Goal: Task Accomplishment & Management: Complete application form

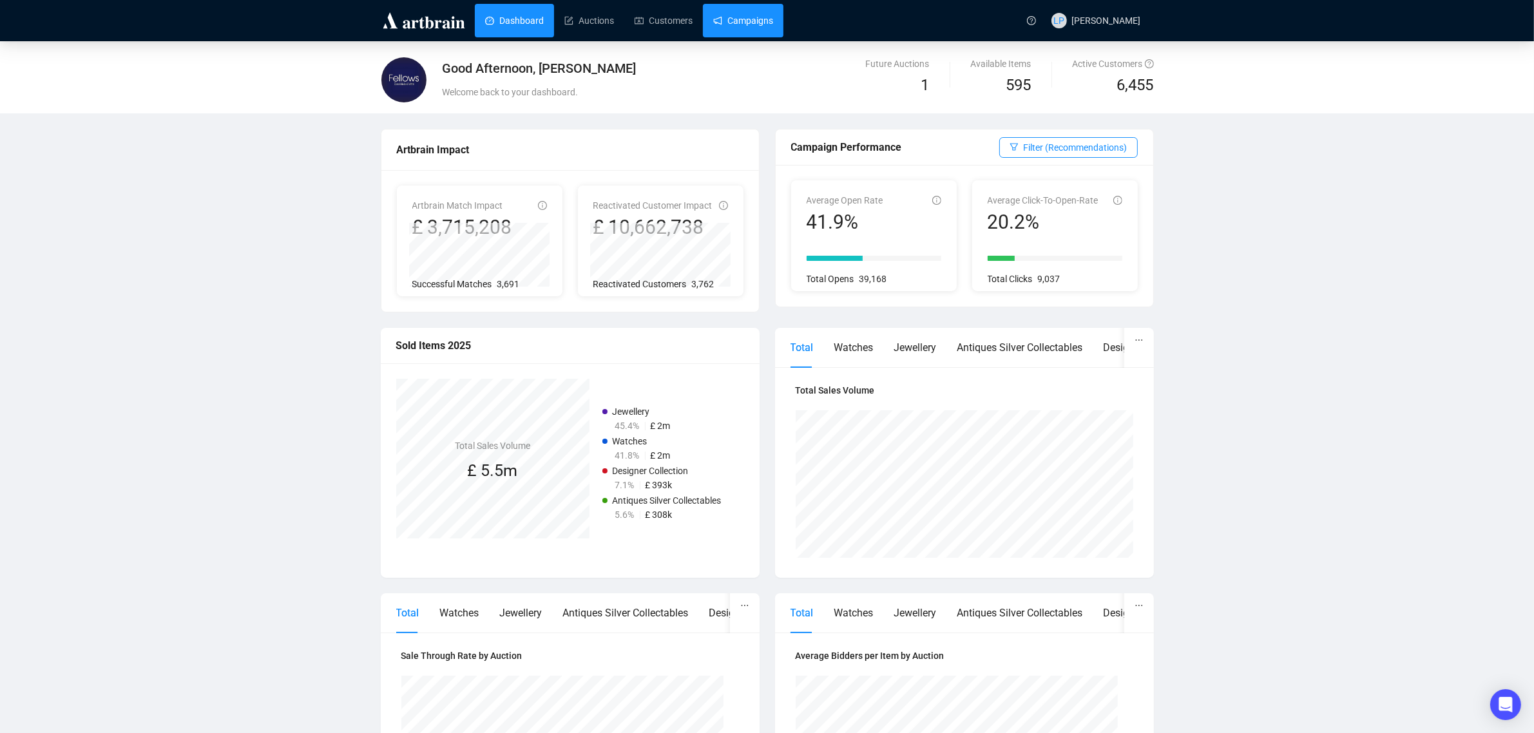
click at [738, 27] on link "Campaigns" at bounding box center [743, 20] width 60 height 33
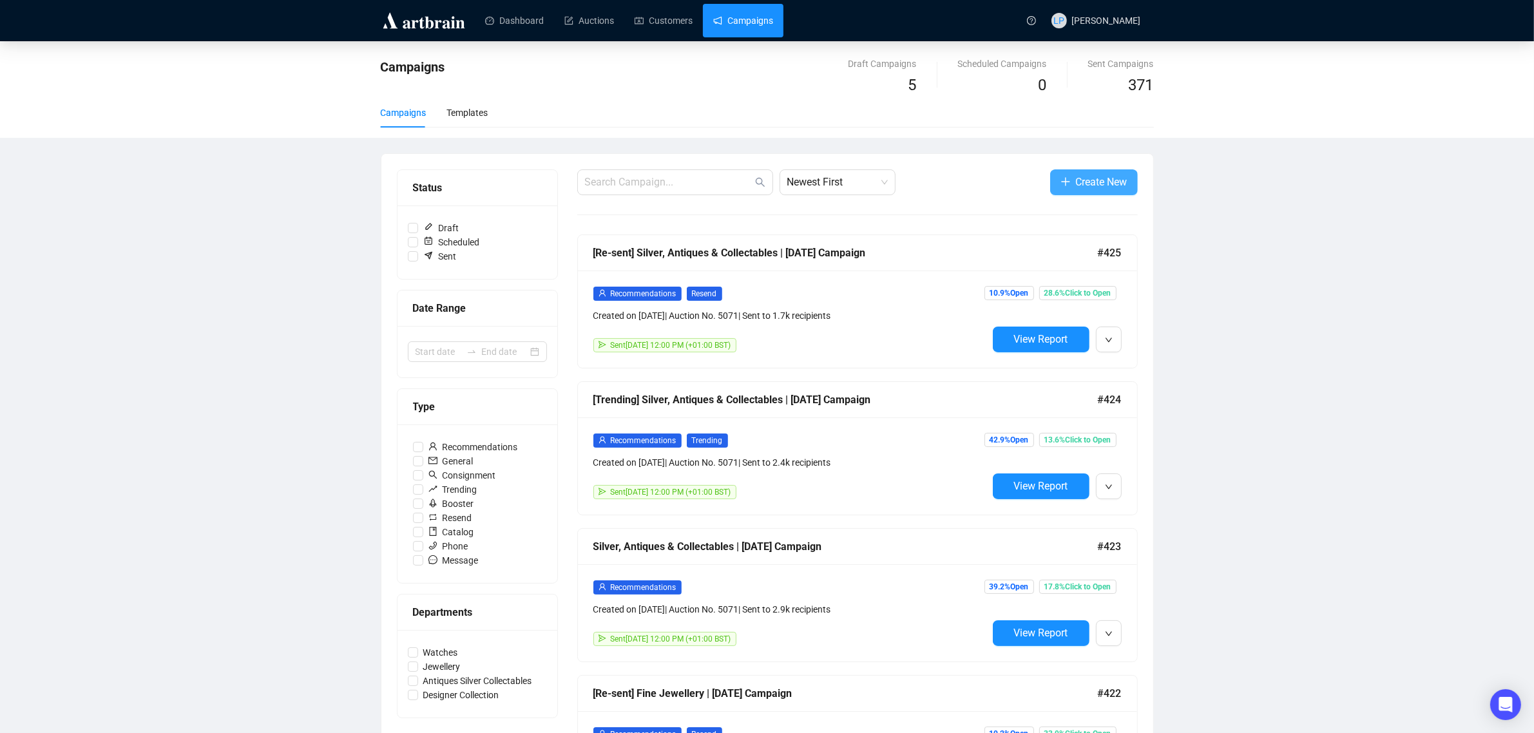
click at [1085, 184] on span "Create New" at bounding box center [1102, 182] width 52 height 16
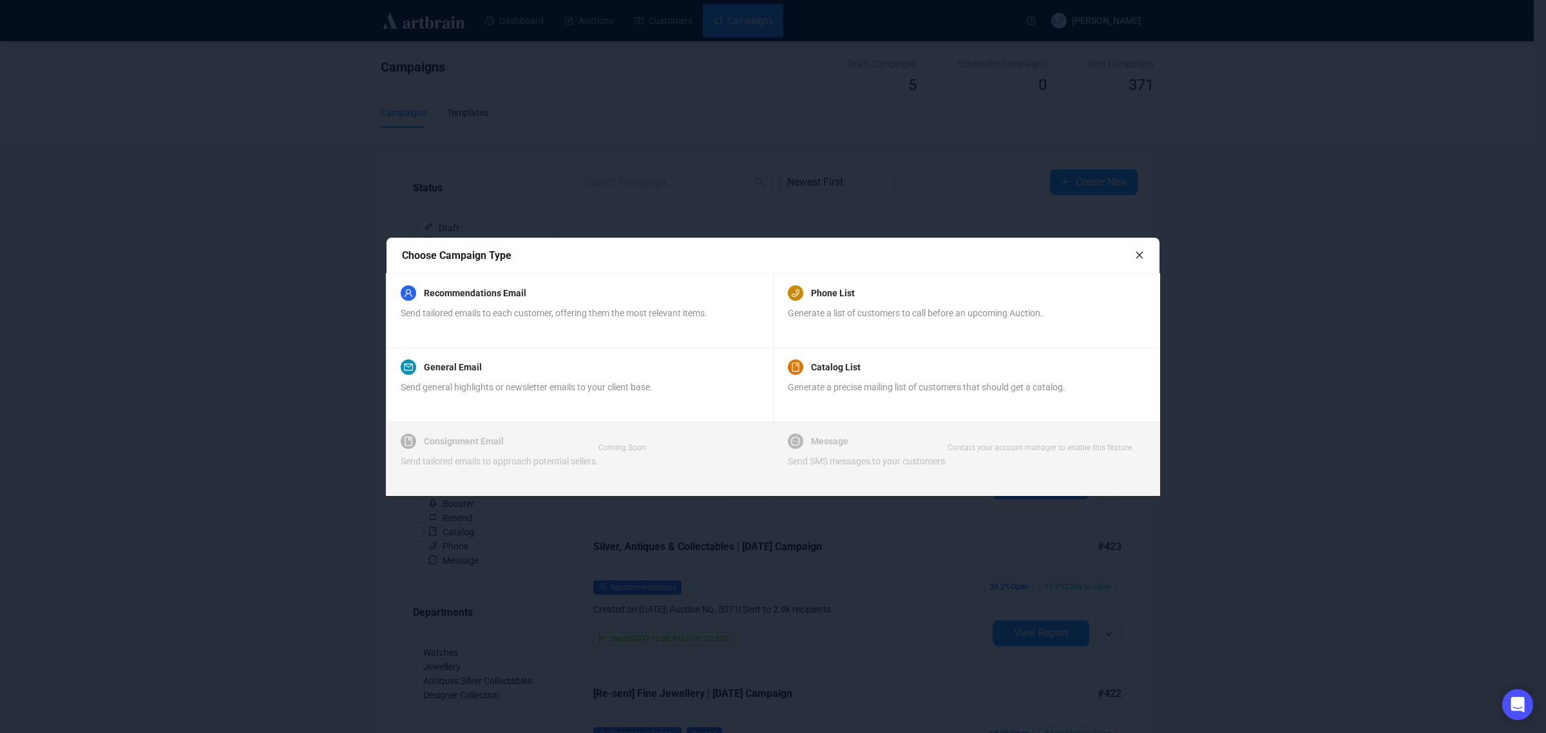
click at [593, 271] on div "Choose Campaign Type" at bounding box center [772, 256] width 773 height 36
drag, startPoint x: 599, startPoint y: 285, endPoint x: 745, endPoint y: 348, distance: 159.3
click at [599, 287] on div "Recommendations Email" at bounding box center [554, 292] width 307 height 15
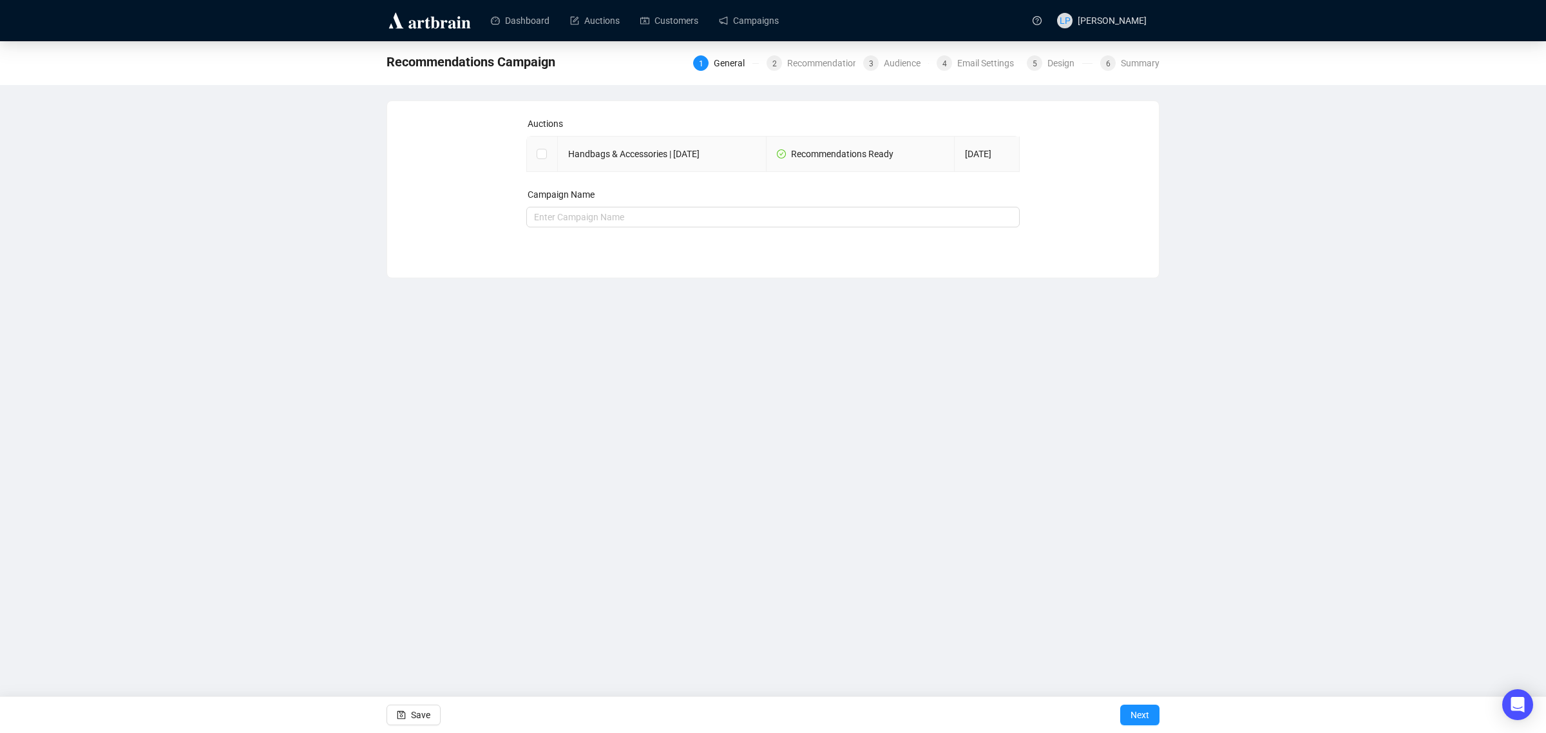
click at [651, 157] on td "Handbags & Accessories | [DATE]" at bounding box center [662, 154] width 209 height 35
click at [538, 150] on input "checkbox" at bounding box center [541, 153] width 9 height 9
checkbox input "true"
type input "Handbags & Accessories | [DATE] Campaign"
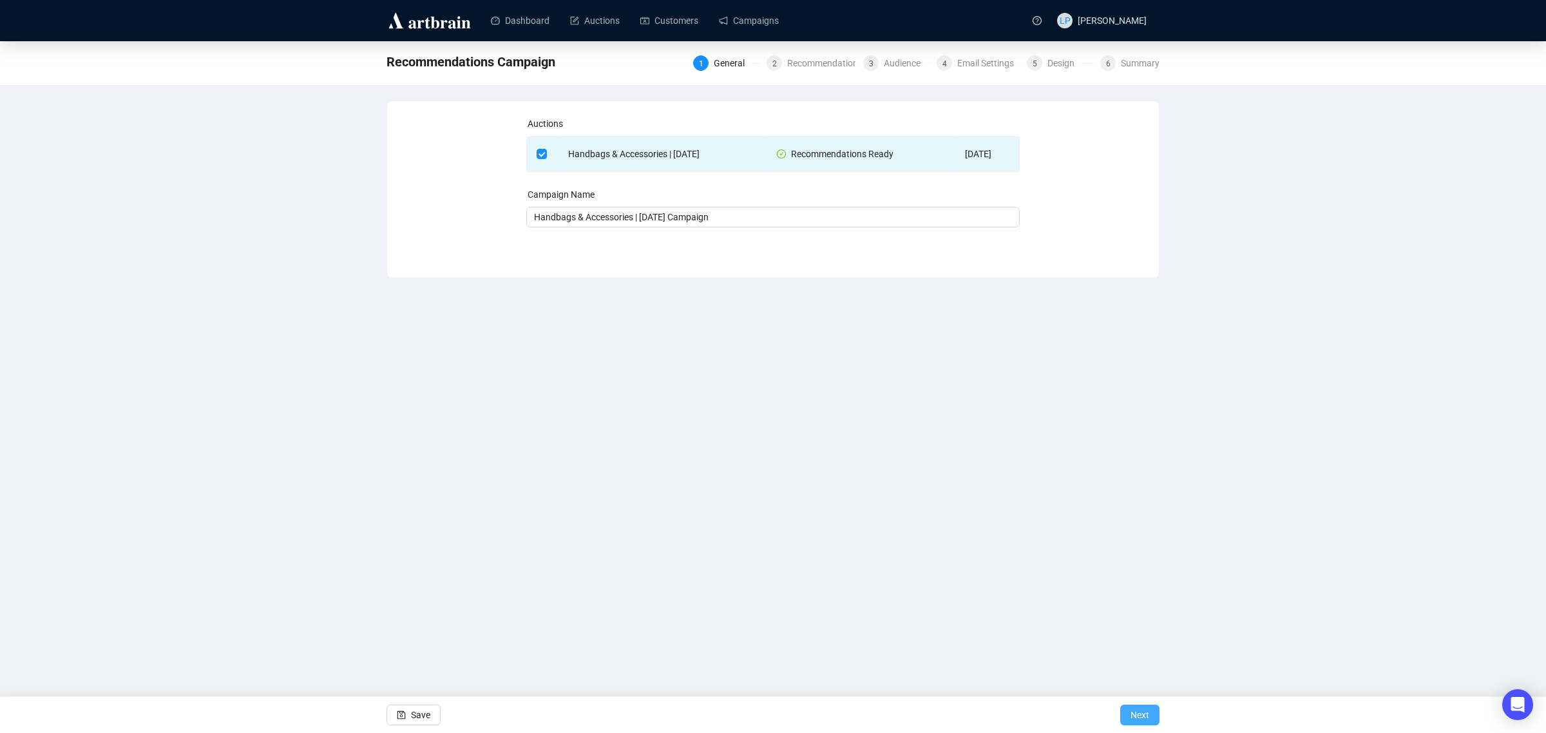
click at [1139, 722] on span "Next" at bounding box center [1139, 715] width 19 height 36
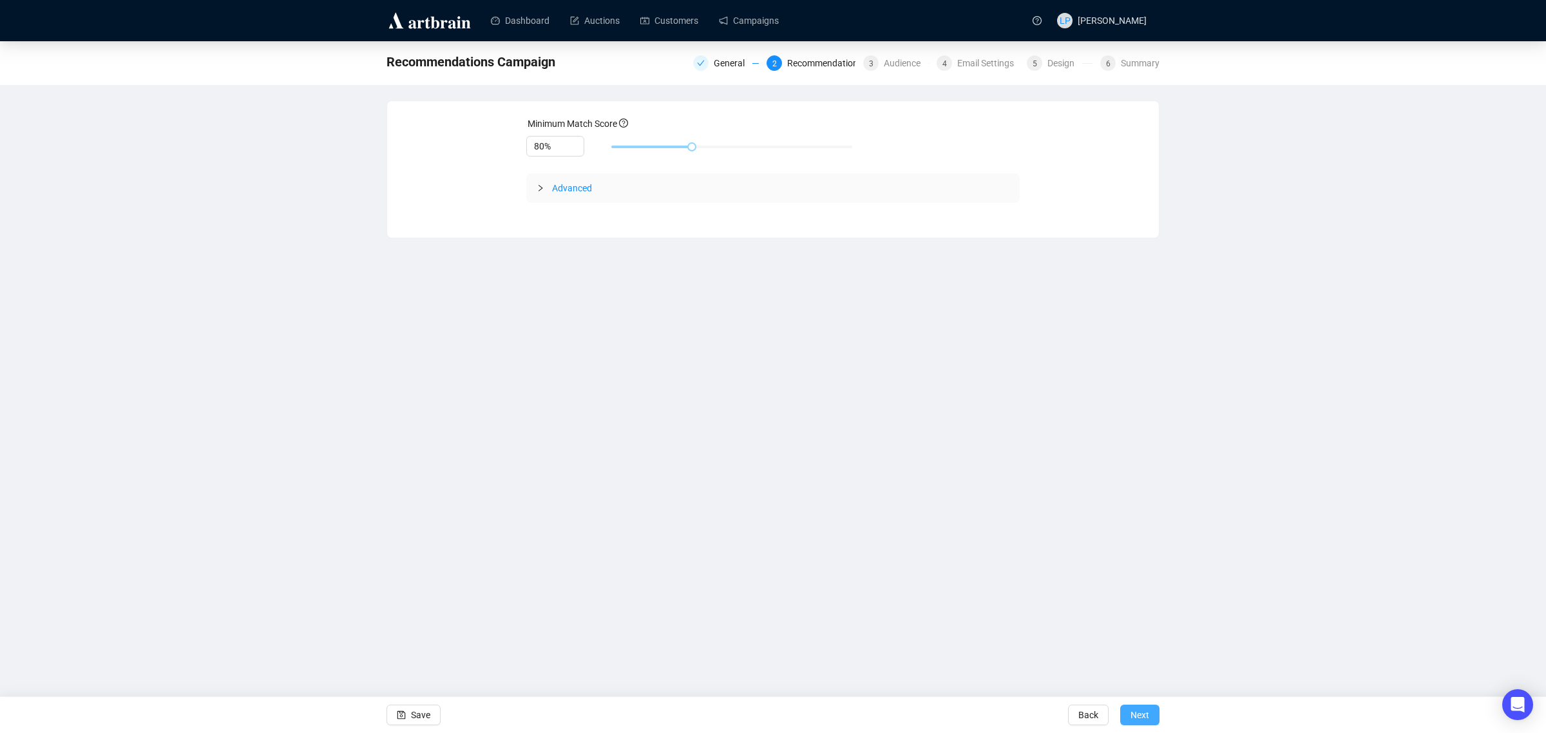
click at [1155, 717] on button "Next" at bounding box center [1139, 715] width 39 height 21
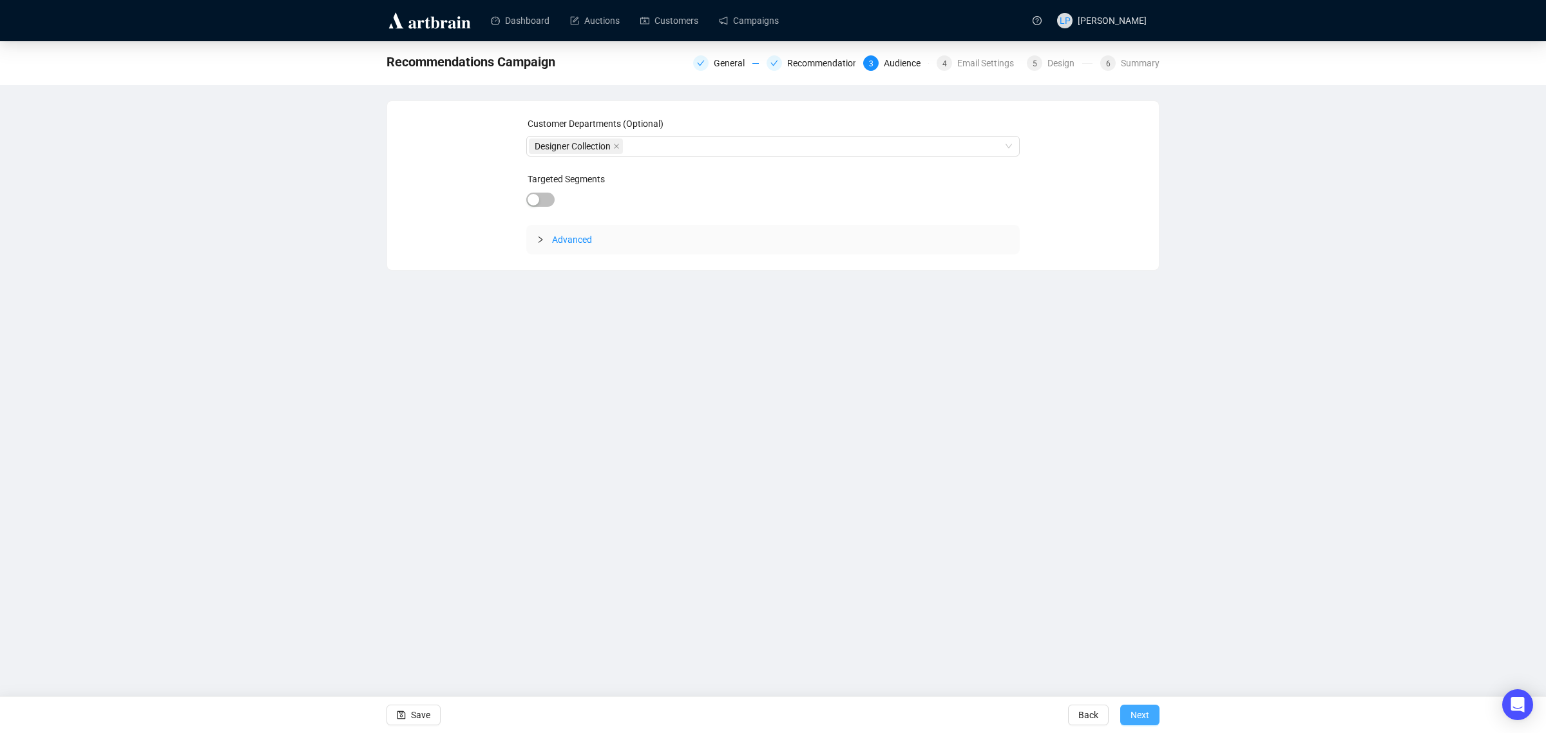
click at [1148, 716] on button "Next" at bounding box center [1139, 715] width 39 height 21
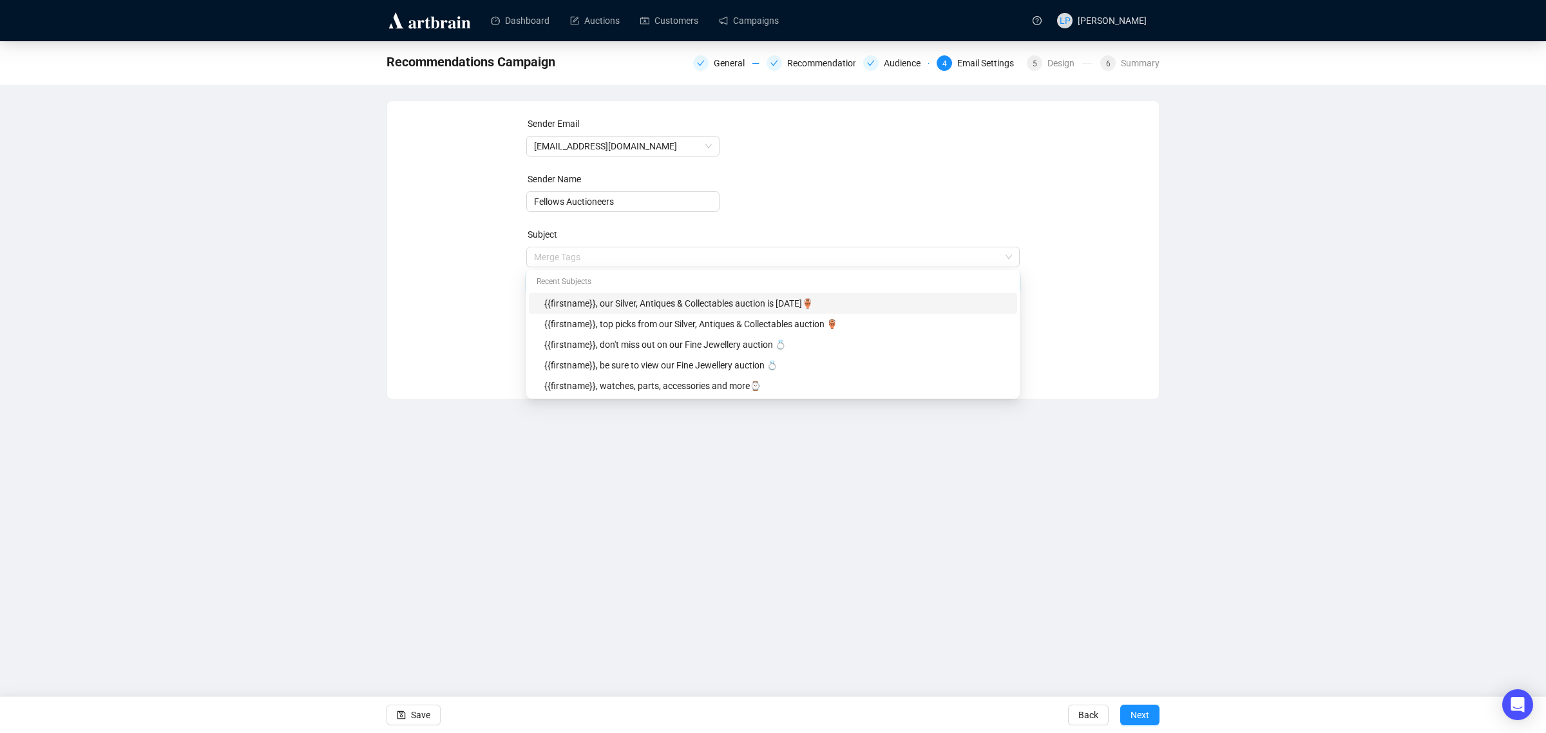
click at [818, 258] on span "Merge Tags {{firstname}}, our Silver, Antiques & Collectables auction is [DATE]🏺" at bounding box center [773, 270] width 494 height 36
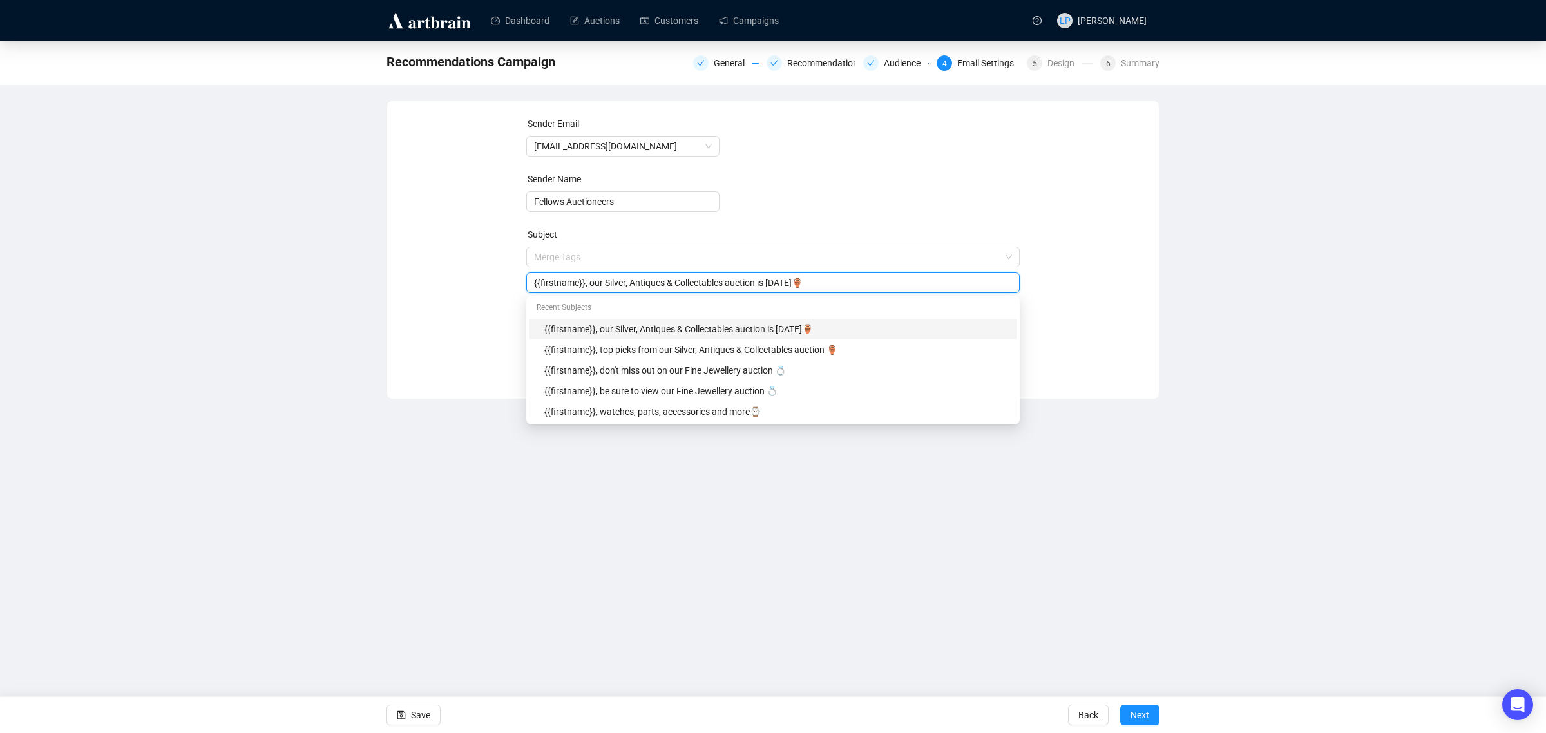
drag, startPoint x: 812, startPoint y: 282, endPoint x: 776, endPoint y: 278, distance: 36.3
click at [776, 278] on input "{{firstname}}, our Silver, Antiques & Collectables auction is [DATE]🏺" at bounding box center [773, 283] width 479 height 14
click at [823, 278] on input "{{firstname}}, our Silver, Antiques & Collectables auction is [DATE]🏺" at bounding box center [773, 283] width 479 height 14
drag, startPoint x: 832, startPoint y: 283, endPoint x: 817, endPoint y: 280, distance: 15.8
click at [817, 280] on input "{{firstname}}, our Silver, Antiques & Collectables auction is [DATE]🏺" at bounding box center [773, 283] width 479 height 14
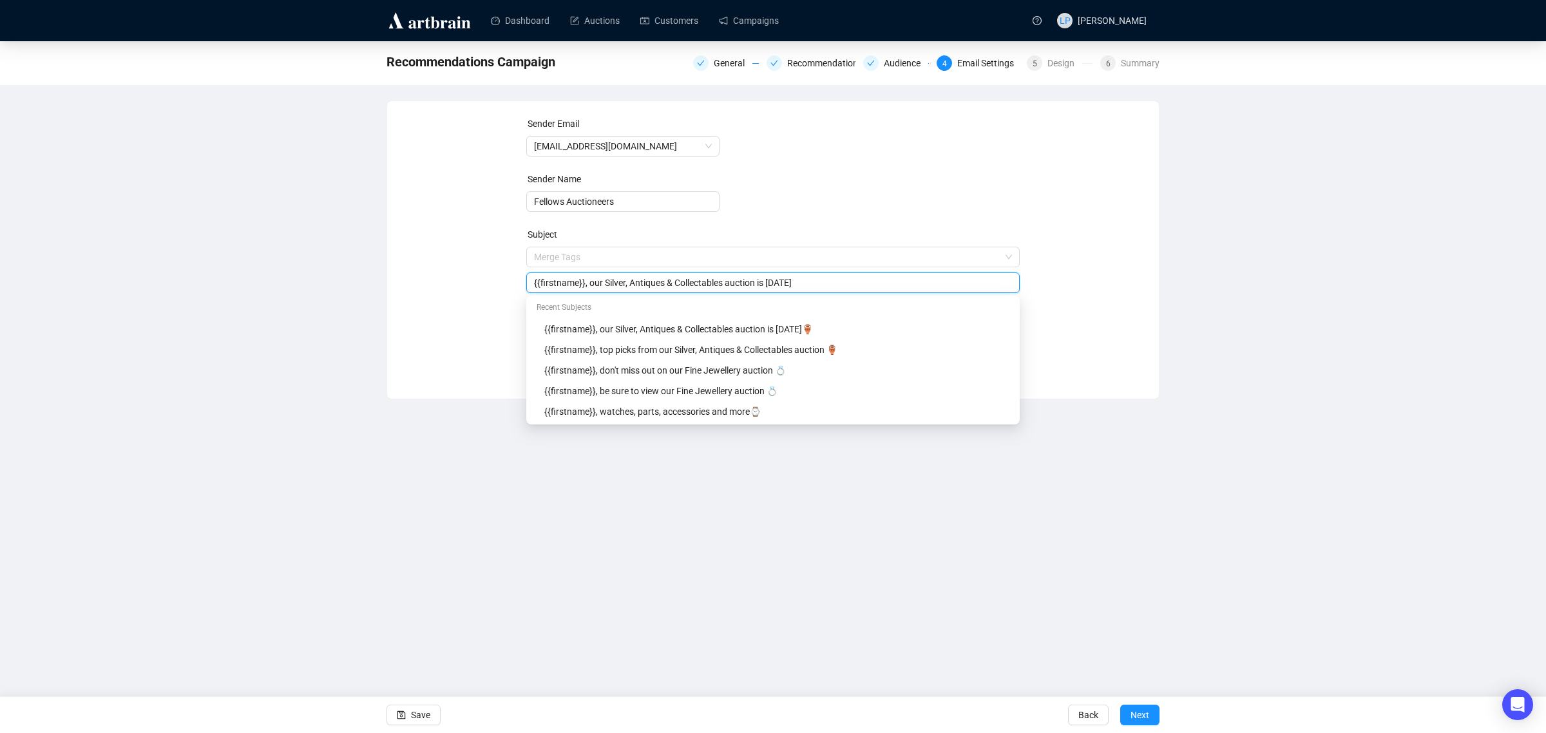
paste input "👜"
drag, startPoint x: 809, startPoint y: 287, endPoint x: 783, endPoint y: 285, distance: 26.5
click at [783, 285] on input "{{firstname}}, our Silver, Antiques & Collectables auction is [DATE] 👜" at bounding box center [773, 283] width 479 height 14
drag, startPoint x: 810, startPoint y: 287, endPoint x: 586, endPoint y: 277, distance: 224.4
click at [586, 277] on input "{{firstname}}, our Silver, Antiques & Collectables auction is [DATE] 👜" at bounding box center [773, 283] width 479 height 14
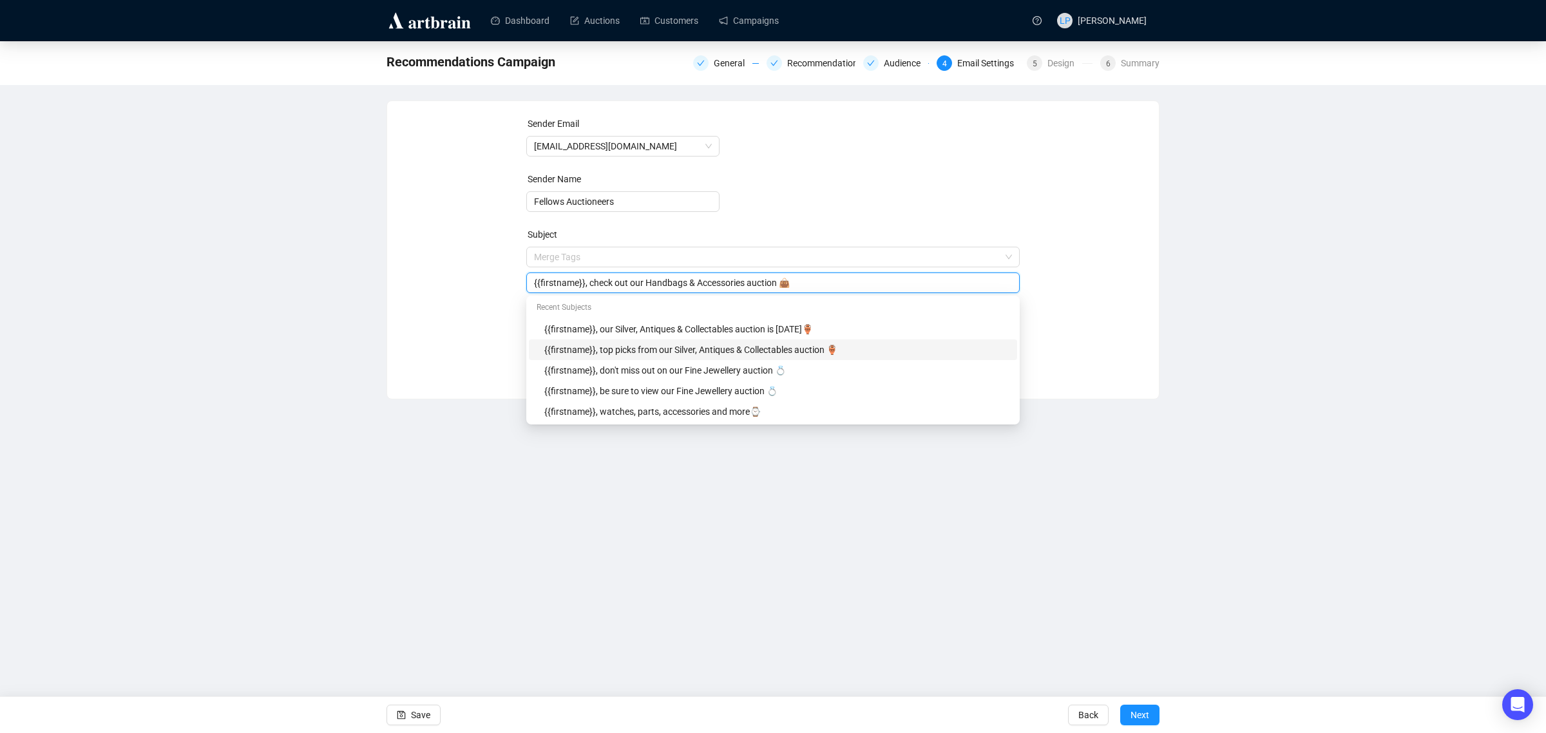
type input "{{firstname}}, check out our Handbags & Accessories auction 👜"
click at [1212, 459] on div "Dashboard Auctions Customers Campaigns LP [PERSON_NAME] Recommendations Campaig…" at bounding box center [773, 366] width 1546 height 733
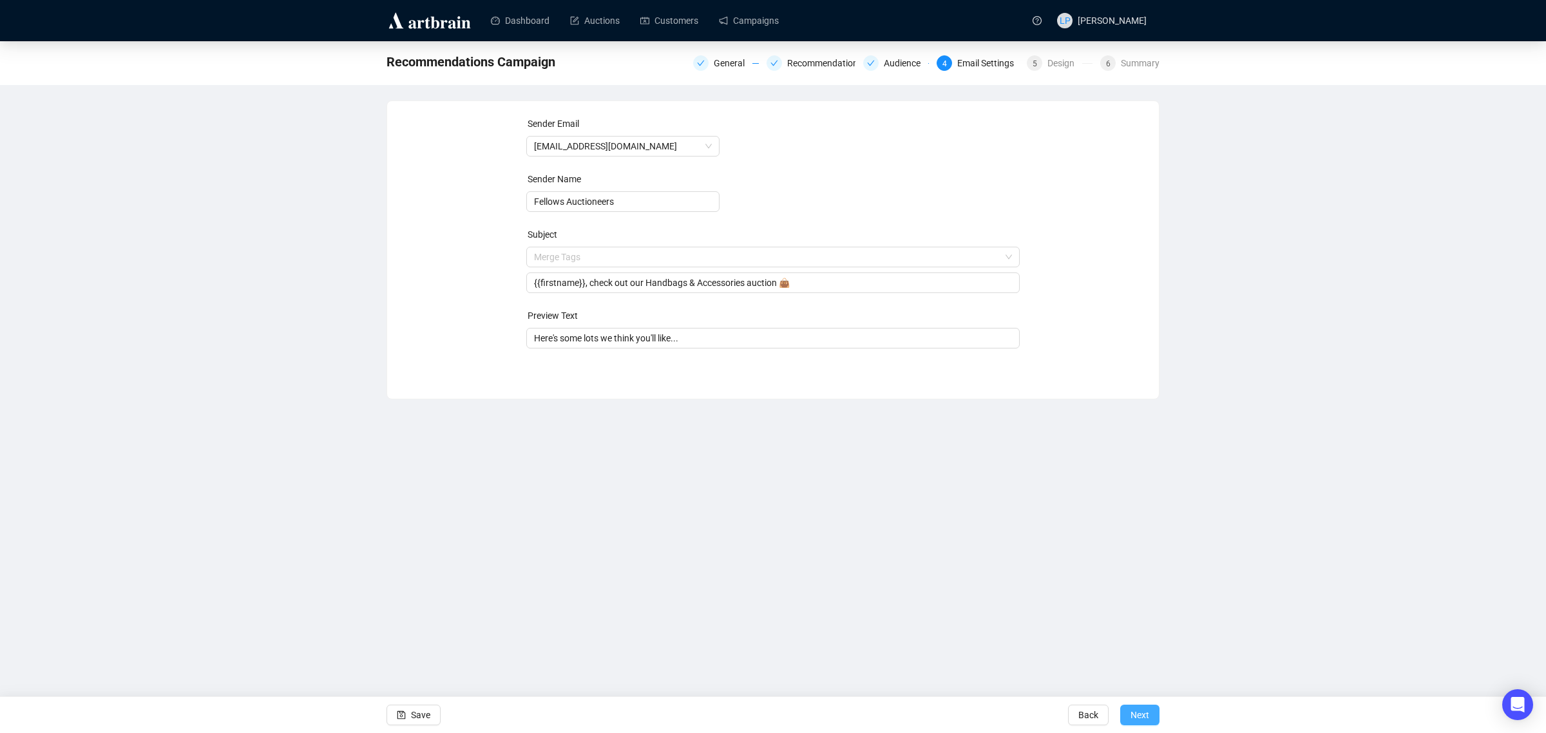
click at [1136, 716] on span "Next" at bounding box center [1139, 715] width 19 height 36
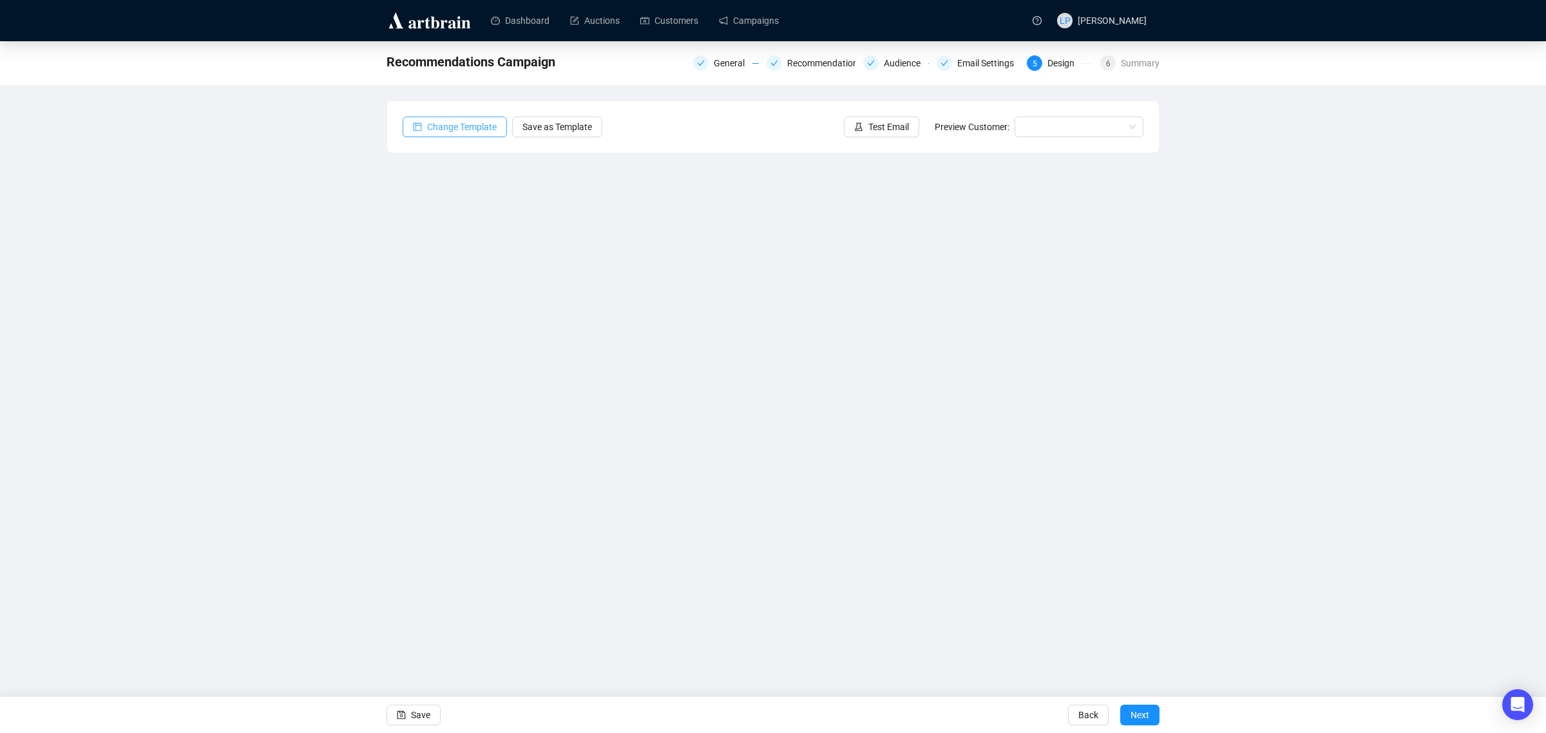
click at [490, 123] on span "Change Template" at bounding box center [462, 127] width 70 height 14
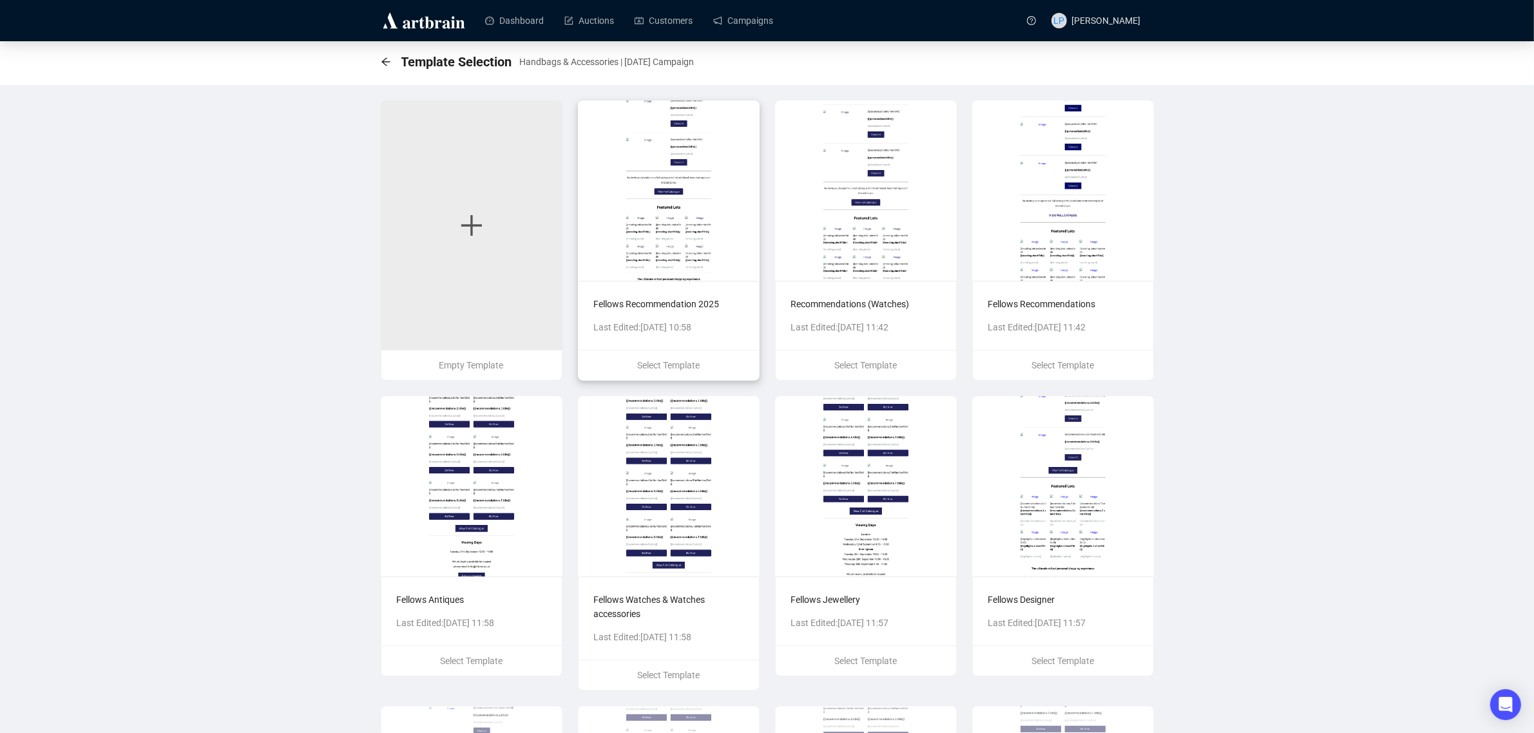
click at [645, 232] on img at bounding box center [669, 190] width 182 height 180
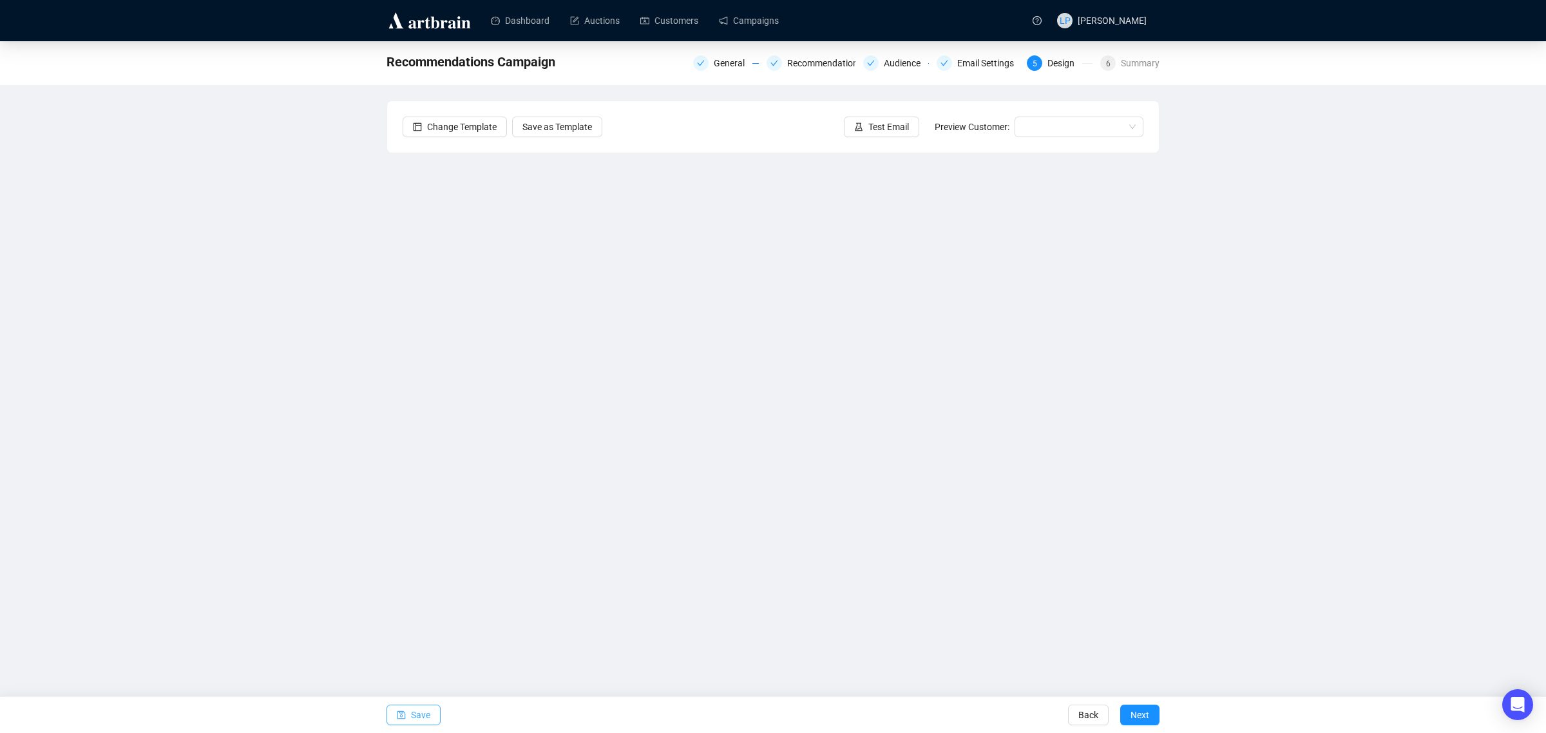
click at [417, 714] on span "Save" at bounding box center [420, 715] width 19 height 36
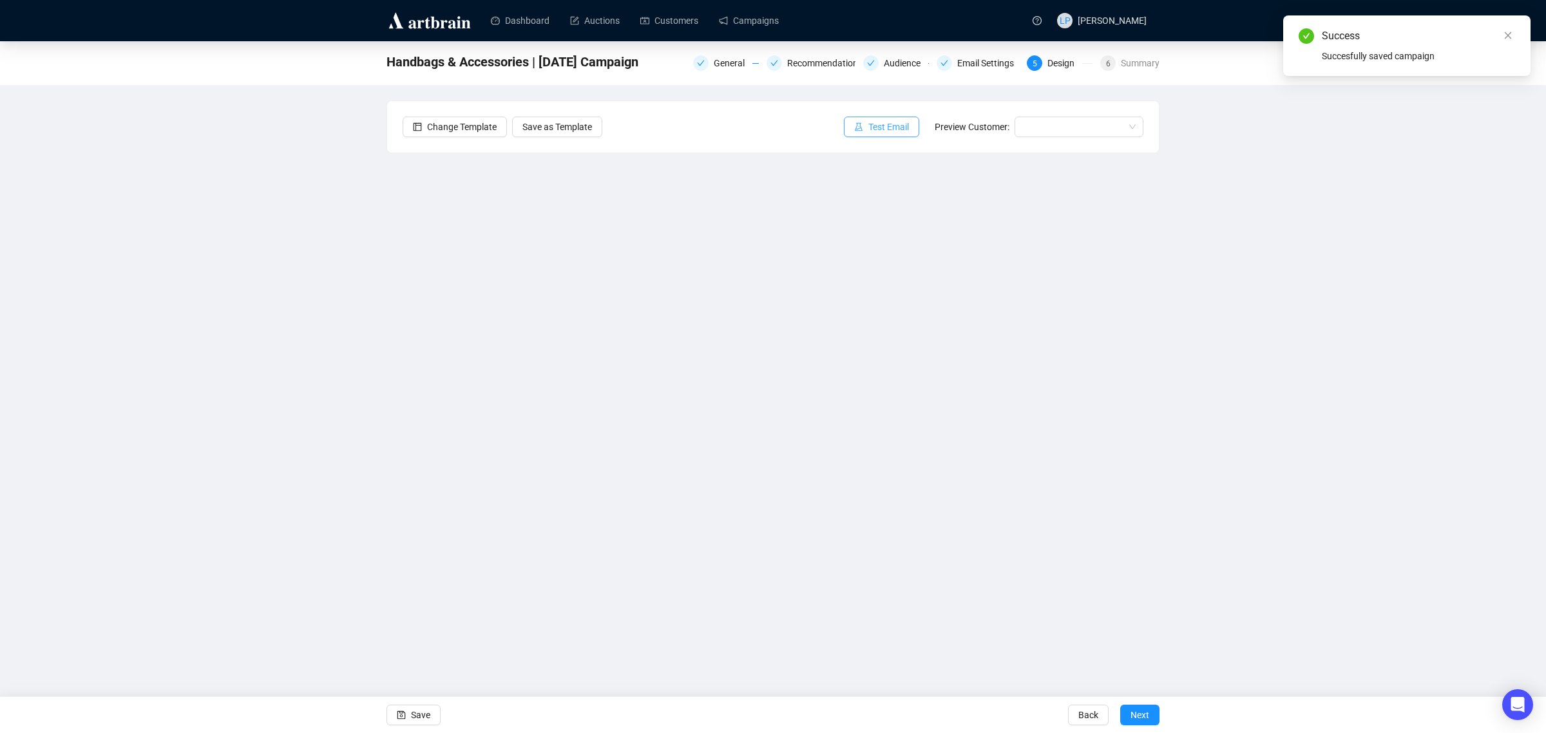
click at [897, 131] on span "Test Email" at bounding box center [888, 127] width 41 height 14
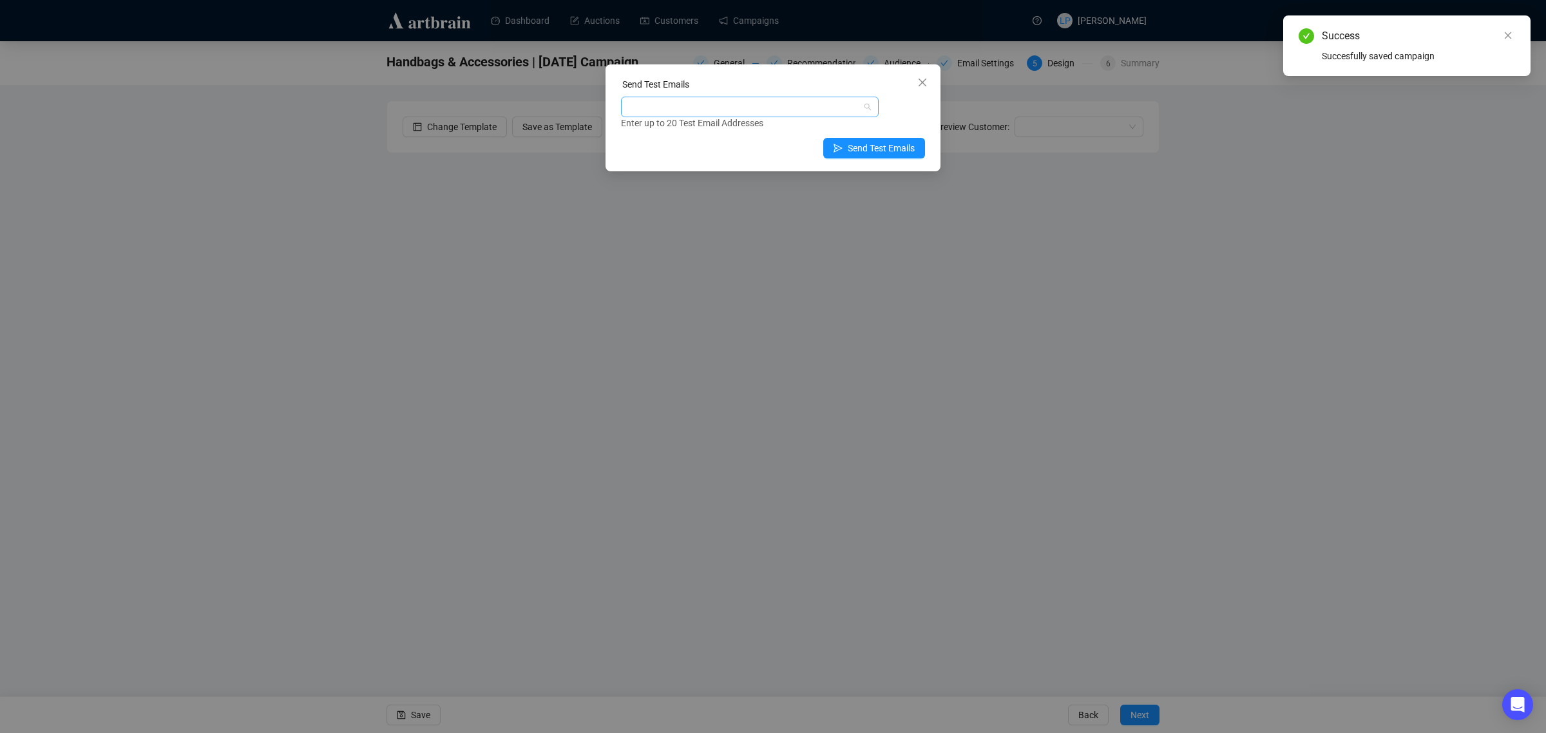
click at [748, 110] on div at bounding box center [742, 107] width 239 height 18
type input "podol"
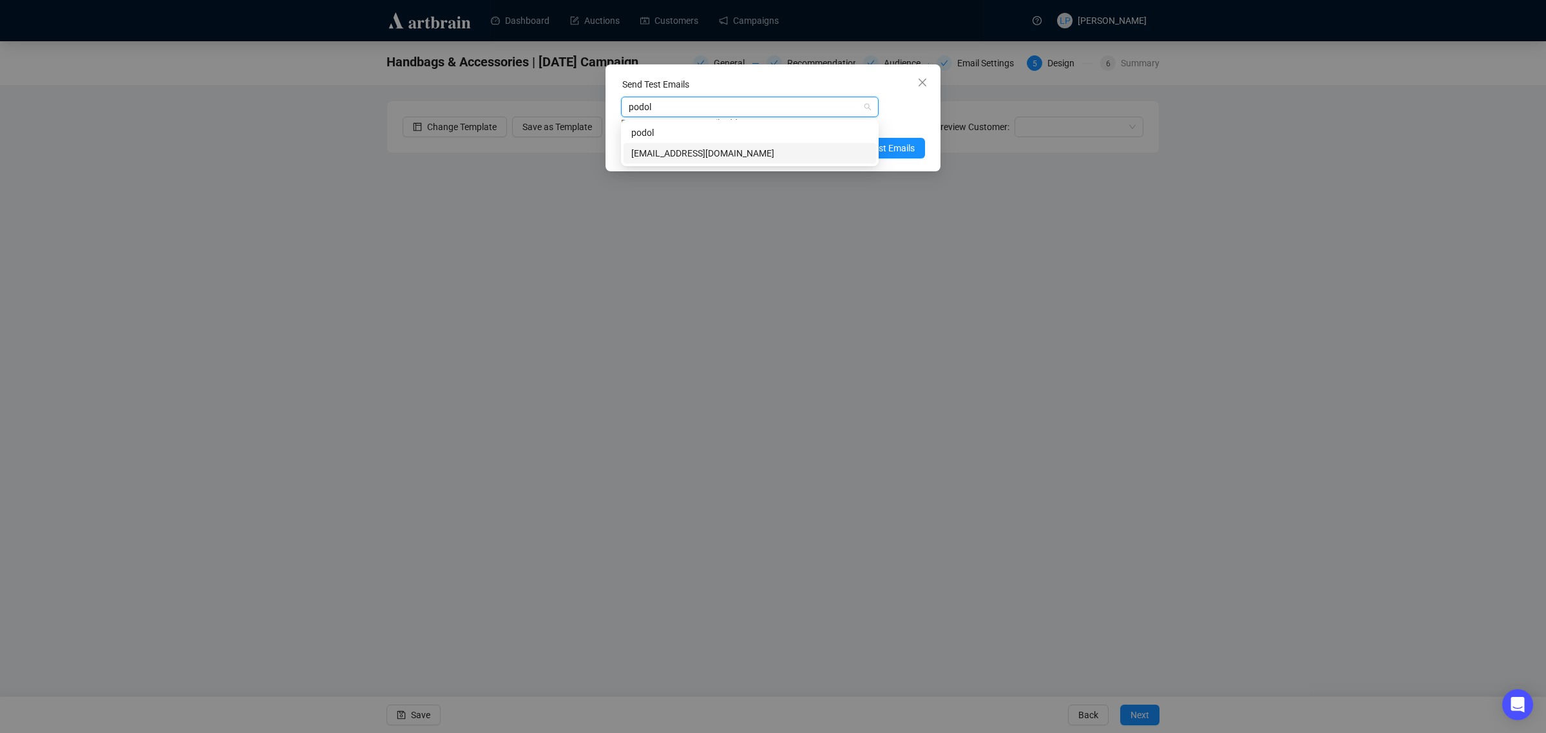
click at [729, 143] on div "[EMAIL_ADDRESS][DOMAIN_NAME]" at bounding box center [749, 153] width 252 height 21
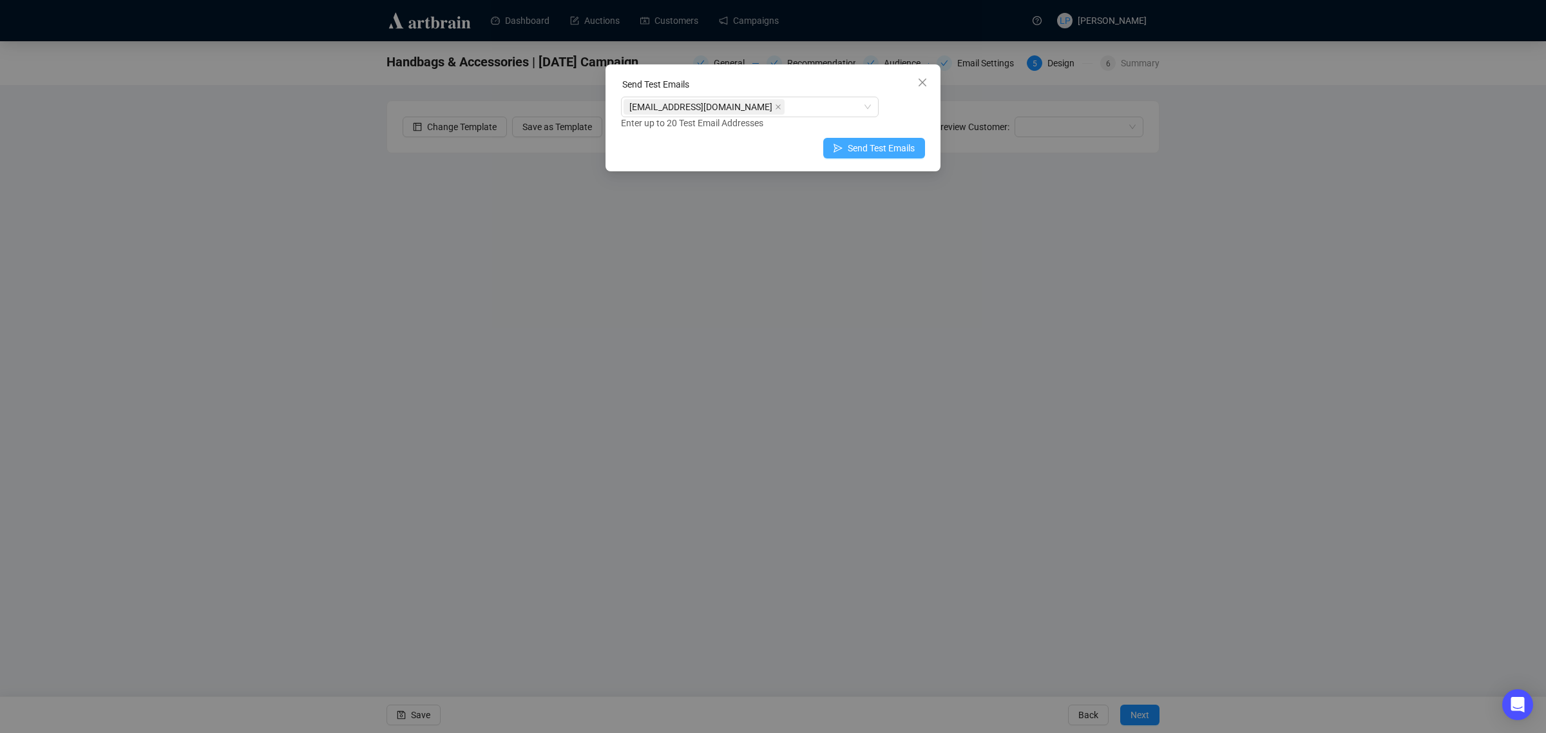
click at [899, 150] on span "Send Test Emails" at bounding box center [881, 148] width 67 height 14
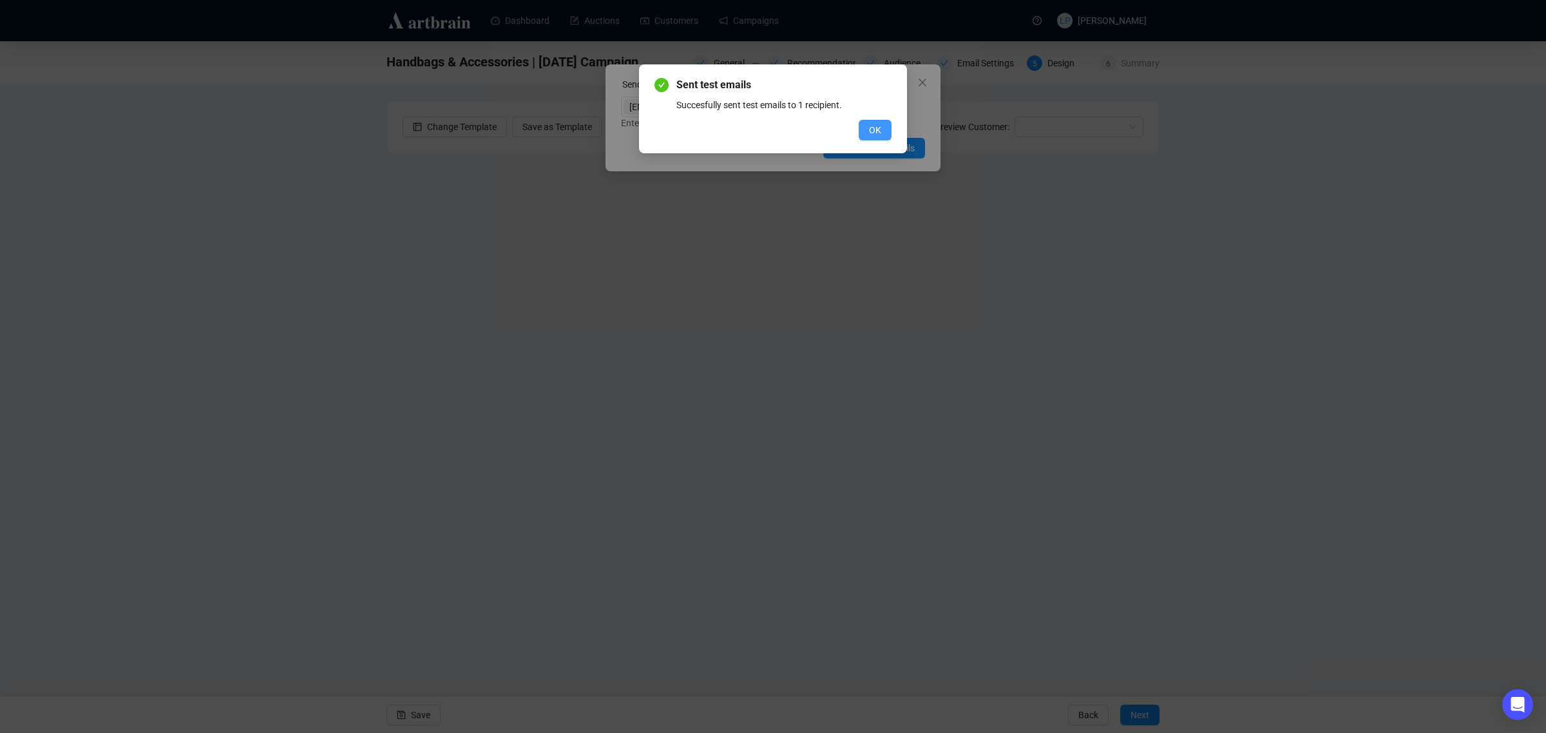
click at [868, 124] on button "OK" at bounding box center [875, 130] width 33 height 21
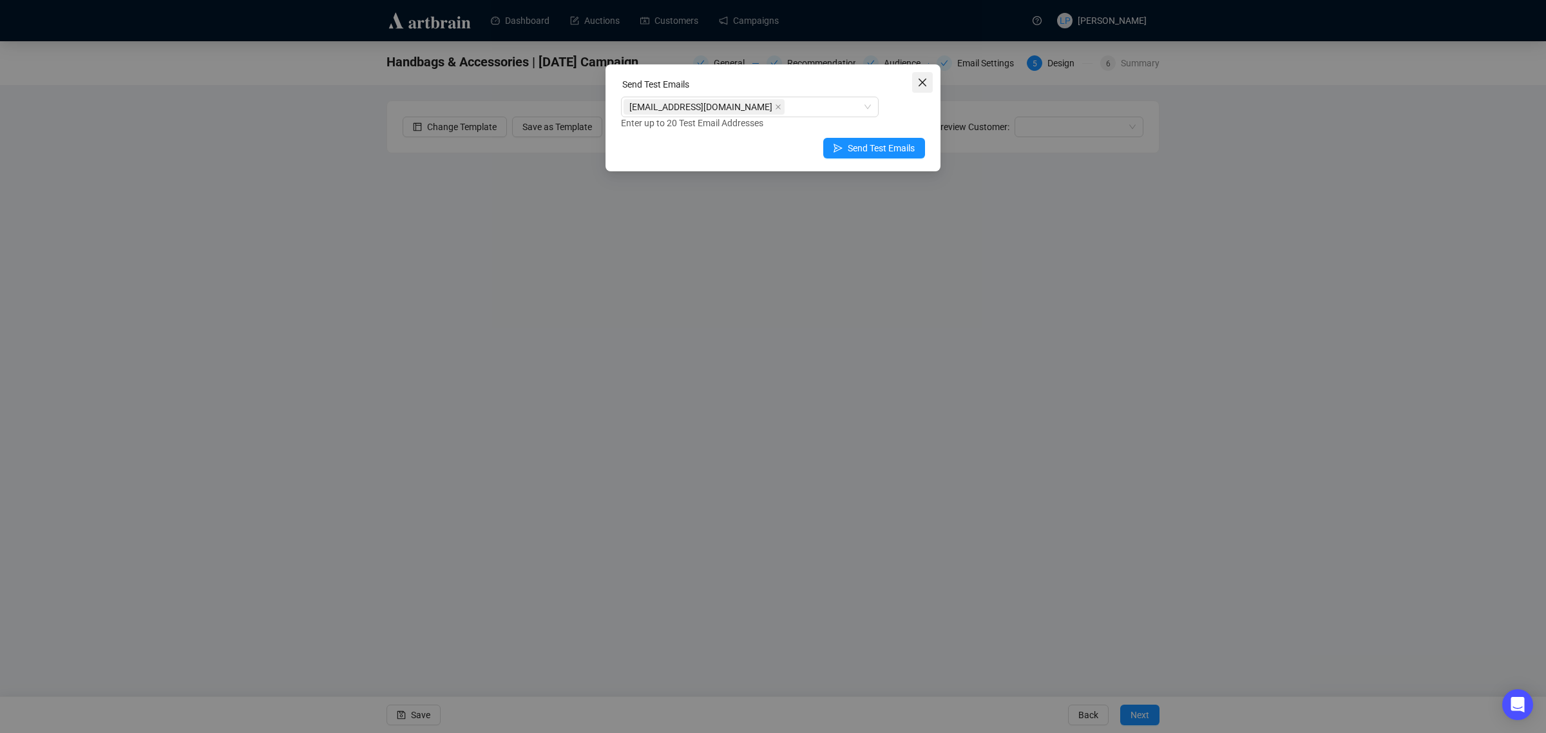
click at [926, 82] on icon "close" at bounding box center [922, 82] width 10 height 10
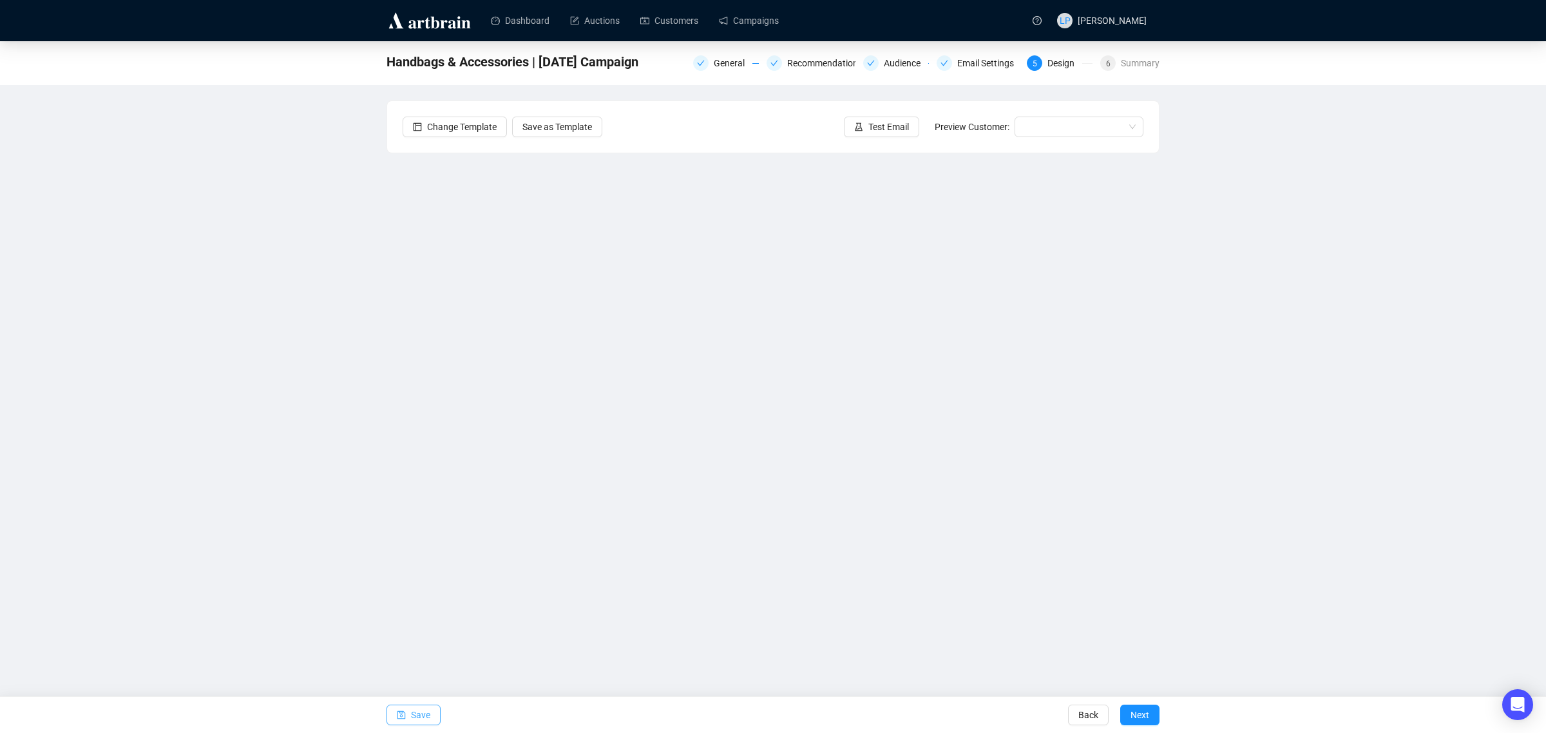
click at [419, 719] on span "Save" at bounding box center [420, 715] width 19 height 36
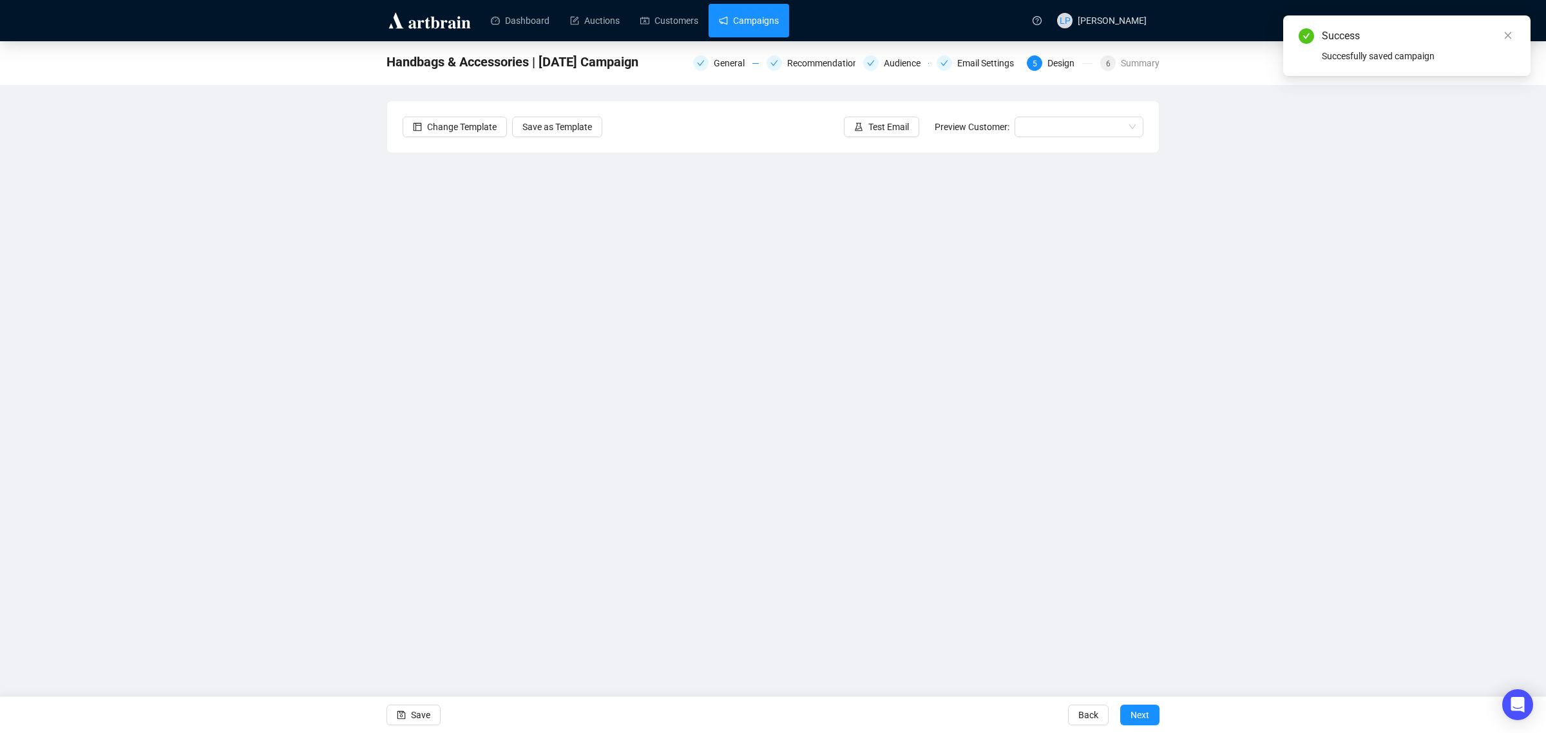
click at [748, 23] on link "Campaigns" at bounding box center [749, 20] width 60 height 33
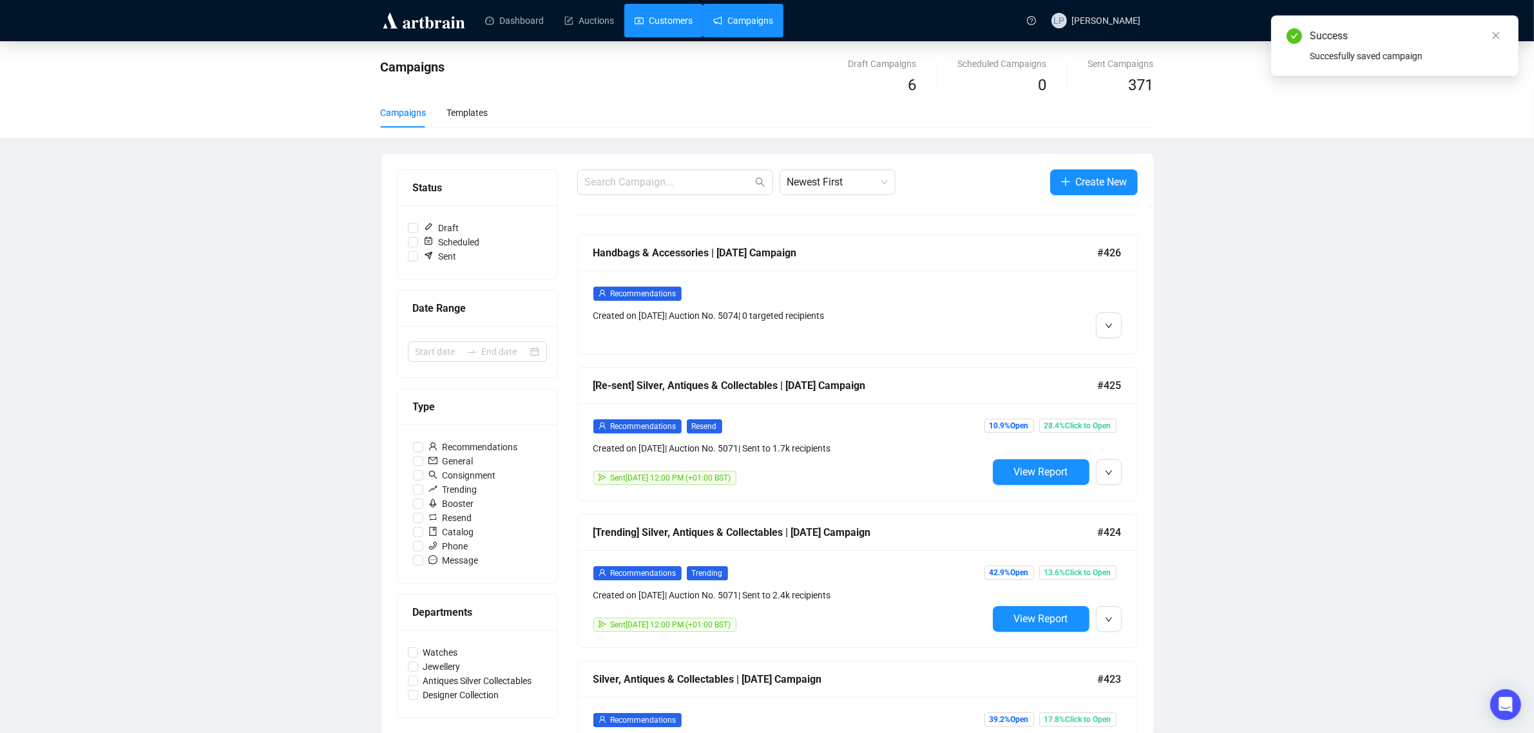
click at [664, 24] on link "Customers" at bounding box center [663, 20] width 58 height 33
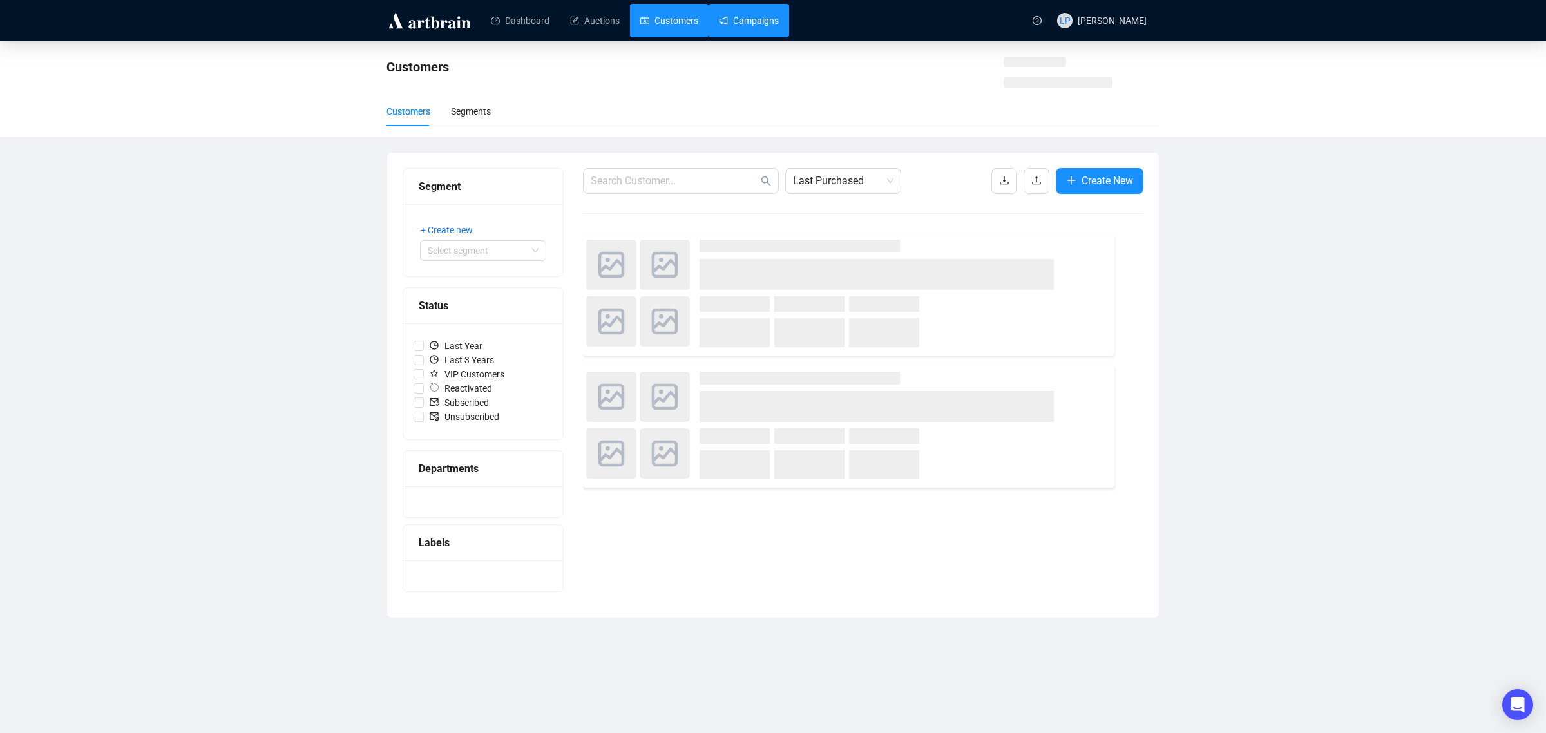
click at [757, 23] on link "Campaigns" at bounding box center [749, 20] width 60 height 33
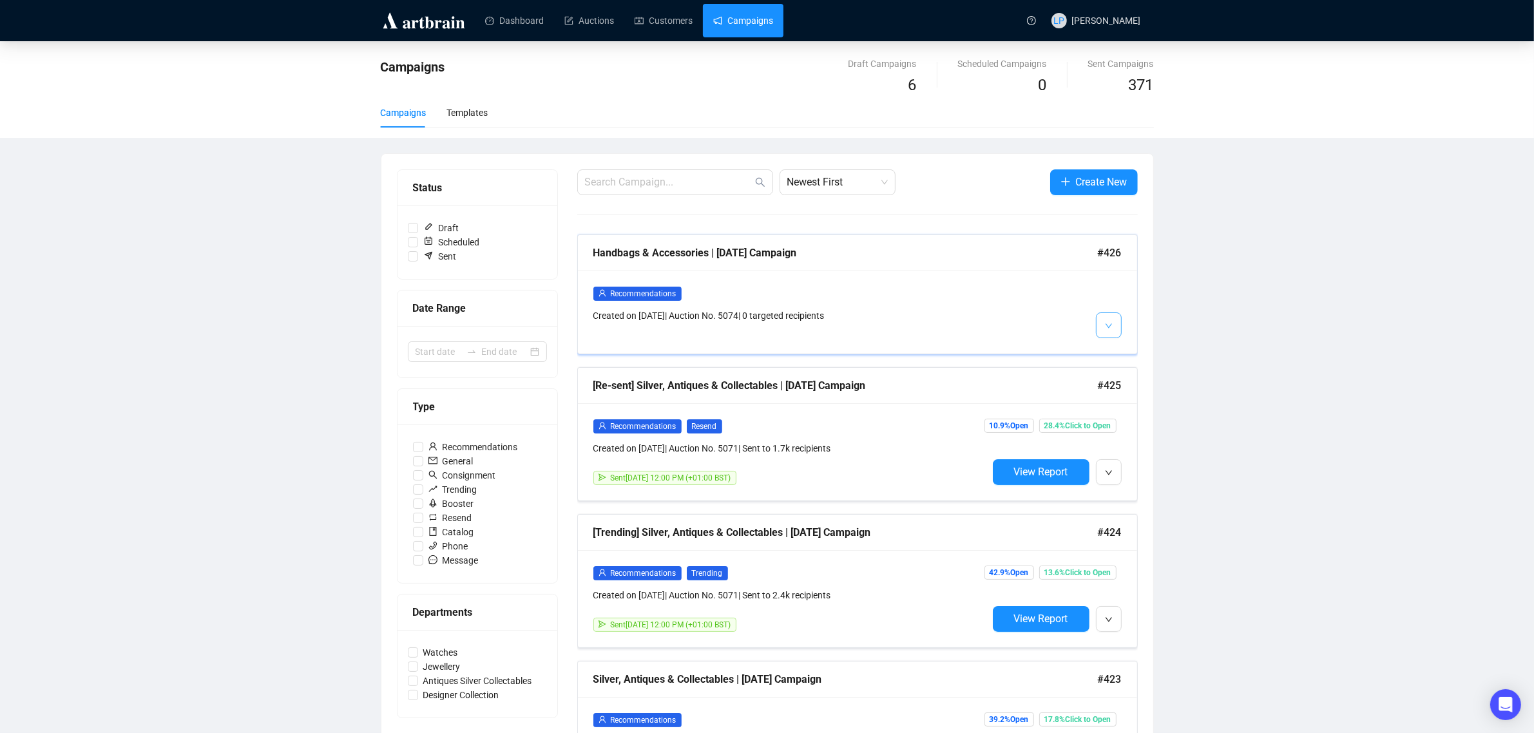
click at [1105, 332] on span "button" at bounding box center [1109, 325] width 8 height 16
click at [888, 313] on div "Created on [DATE] | Auction No. 5074 | 0 targeted recipients" at bounding box center [790, 316] width 394 height 14
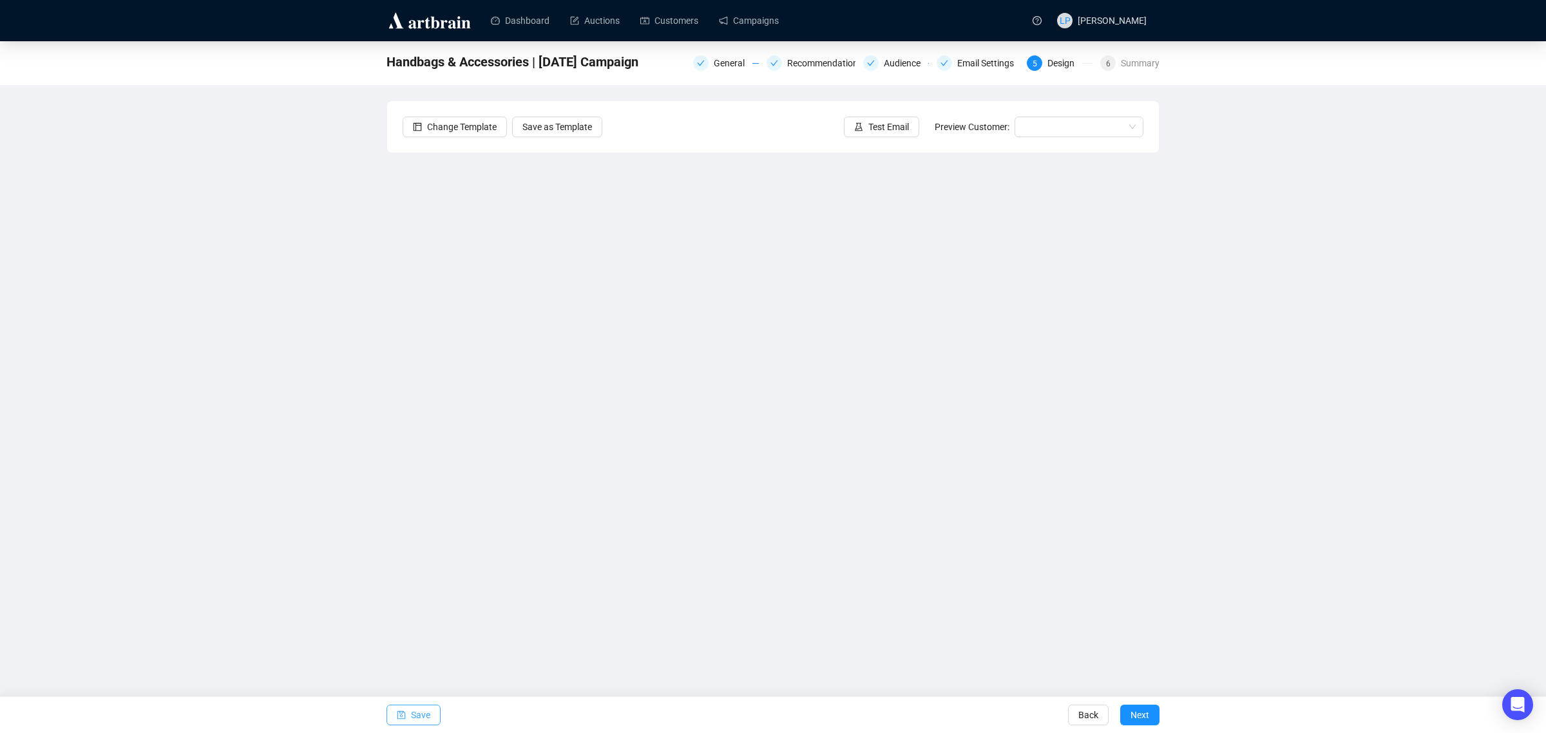
click at [419, 728] on span "Save" at bounding box center [420, 715] width 19 height 36
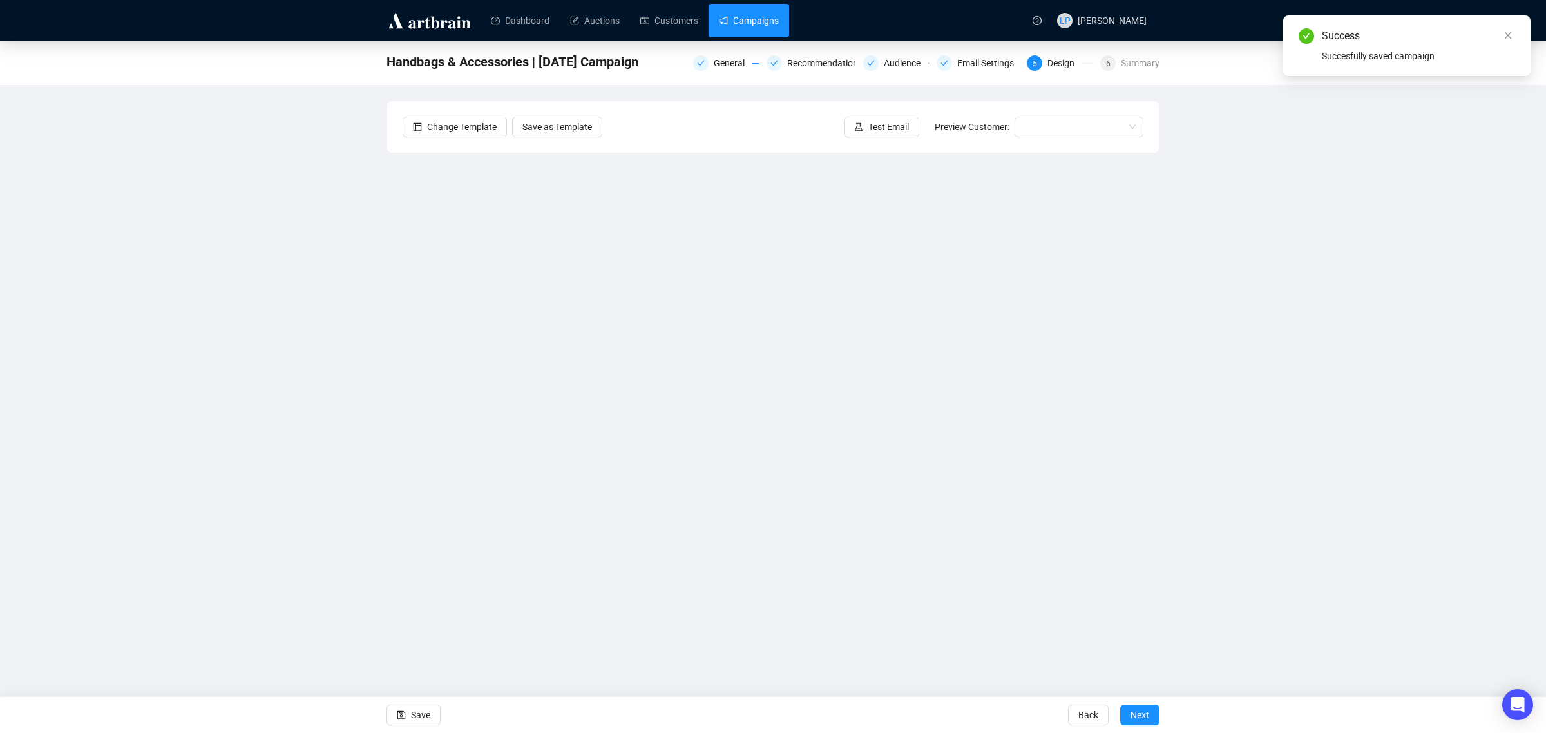
click at [756, 26] on link "Campaigns" at bounding box center [749, 20] width 60 height 33
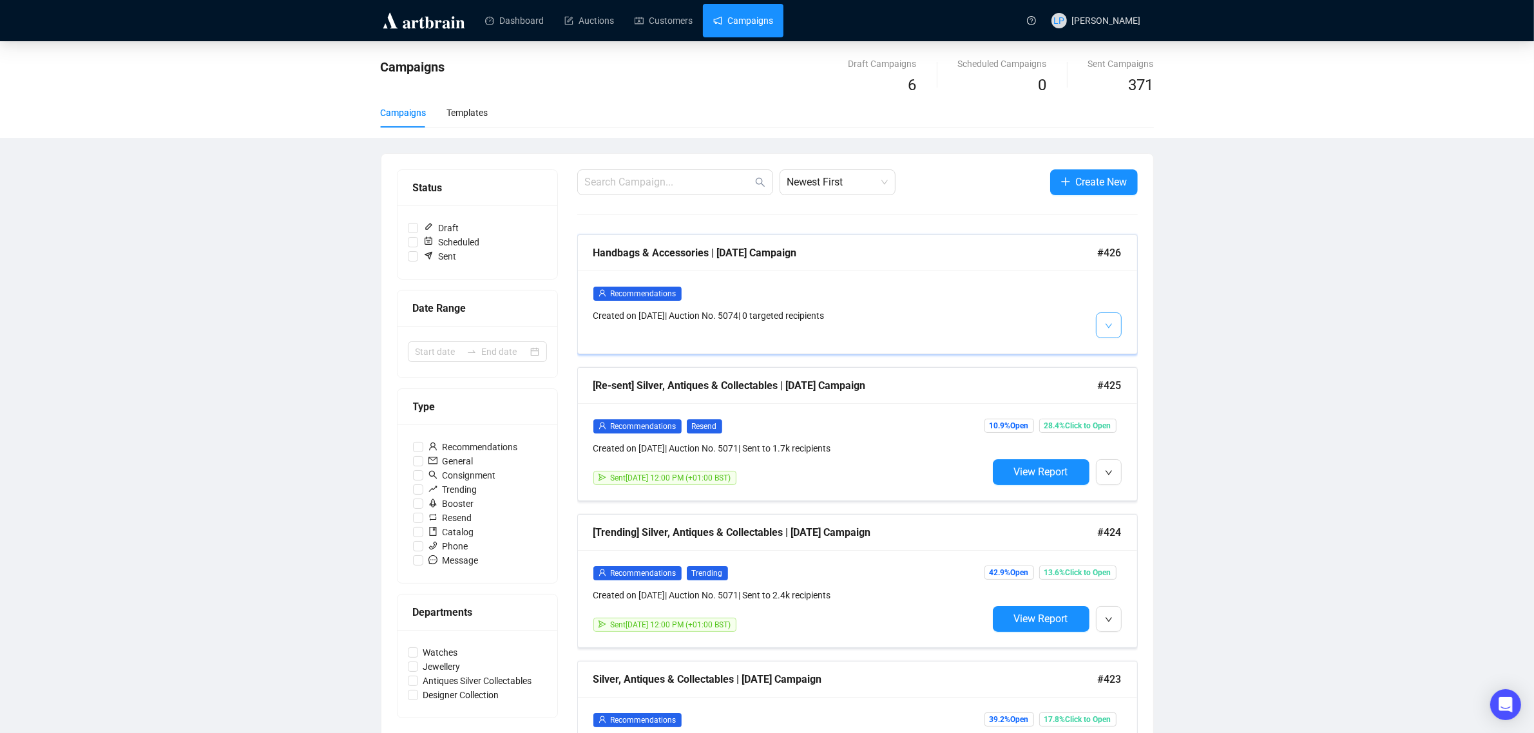
click at [1105, 322] on button "button" at bounding box center [1109, 325] width 26 height 26
click at [1113, 348] on img at bounding box center [1110, 353] width 10 height 10
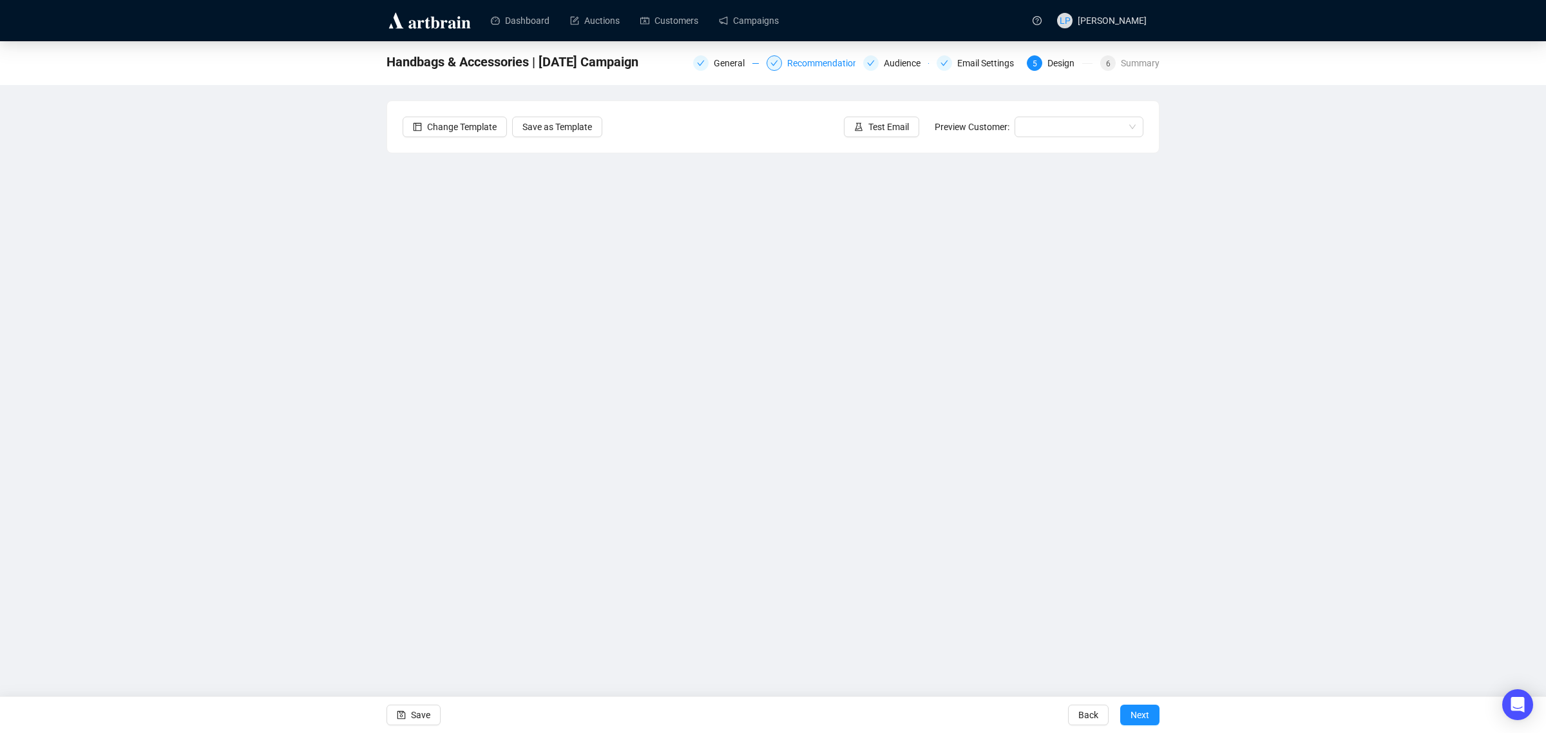
click at [823, 62] on div "Recommendations" at bounding box center [828, 62] width 83 height 15
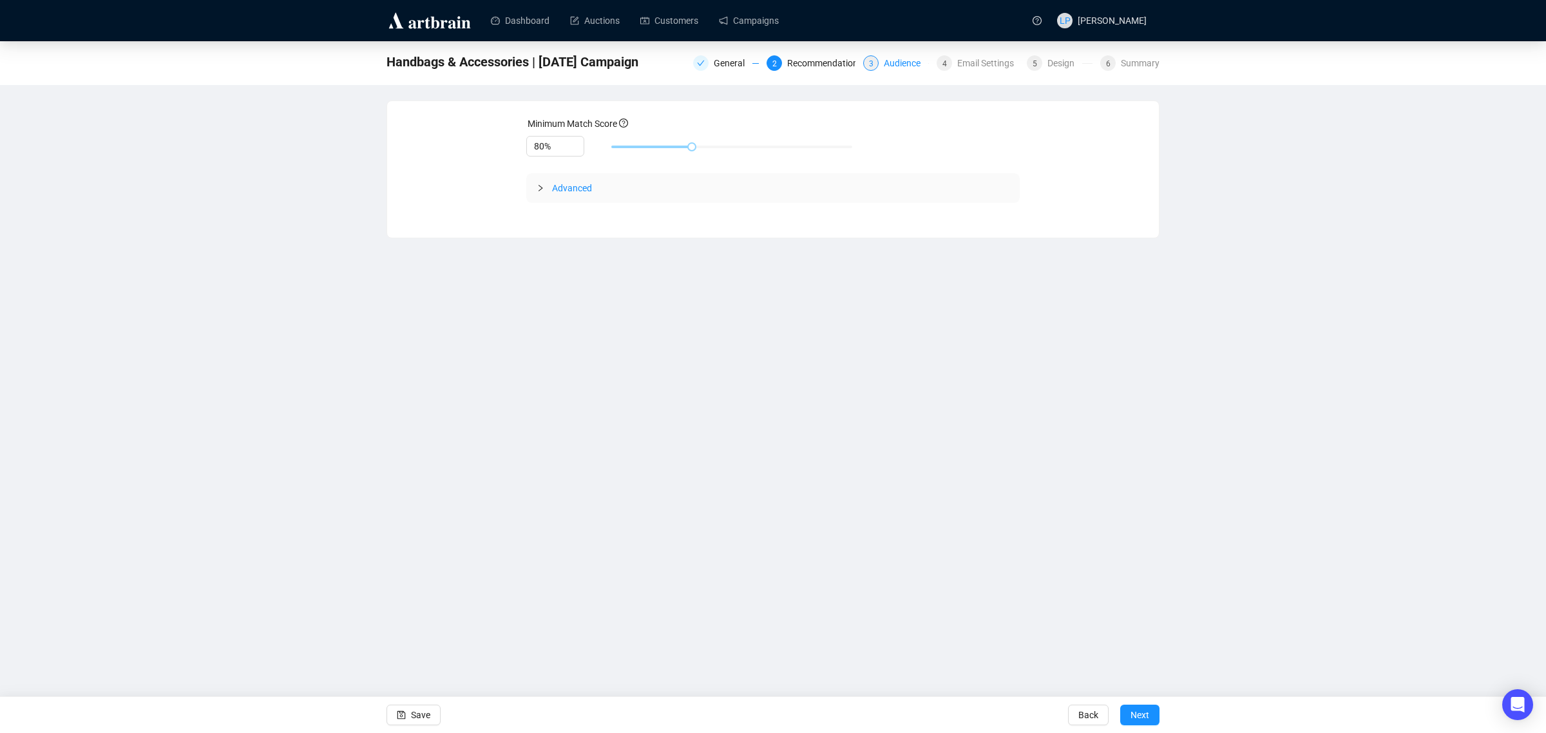
click at [909, 63] on div "Audience" at bounding box center [906, 62] width 44 height 15
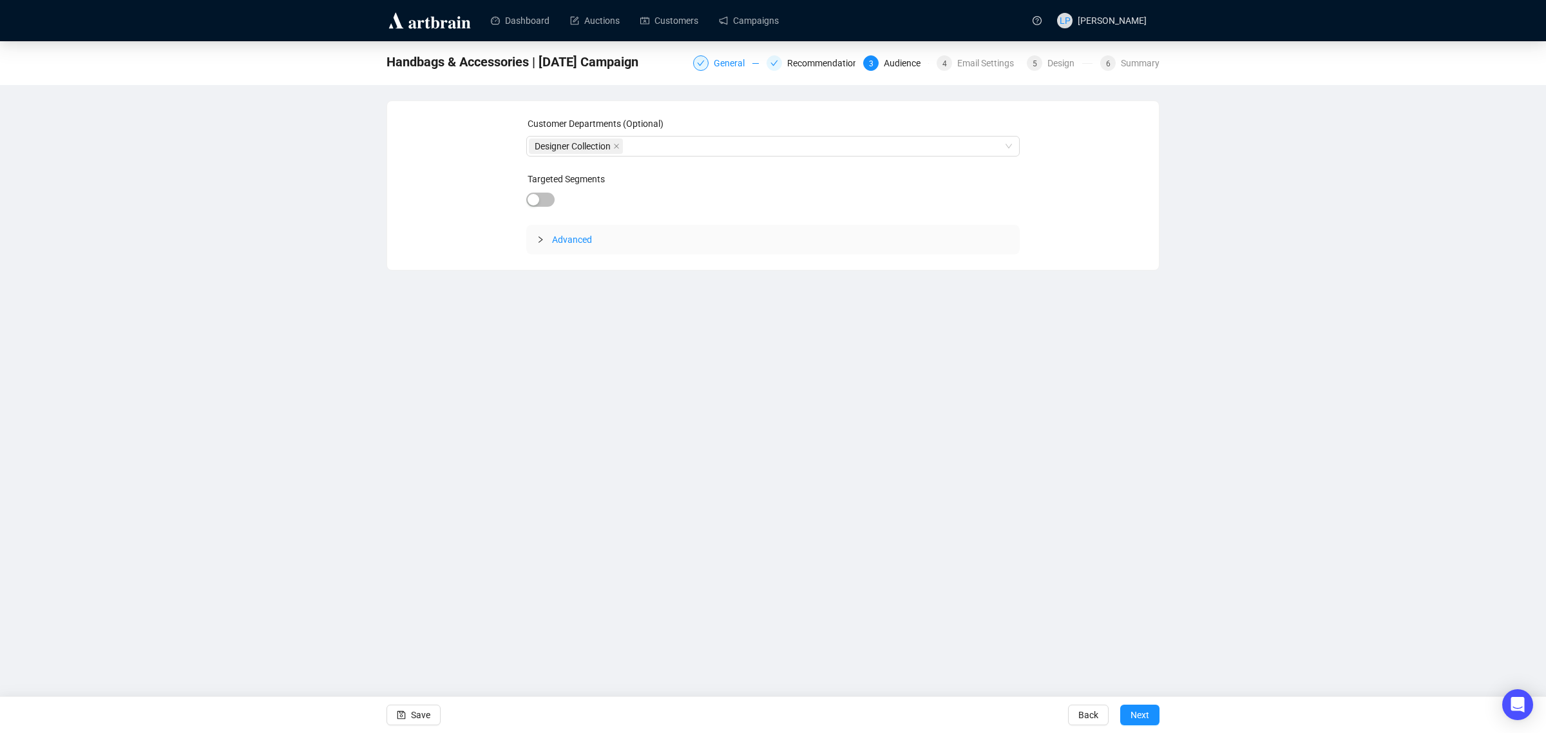
click at [741, 66] on div "General" at bounding box center [733, 62] width 39 height 15
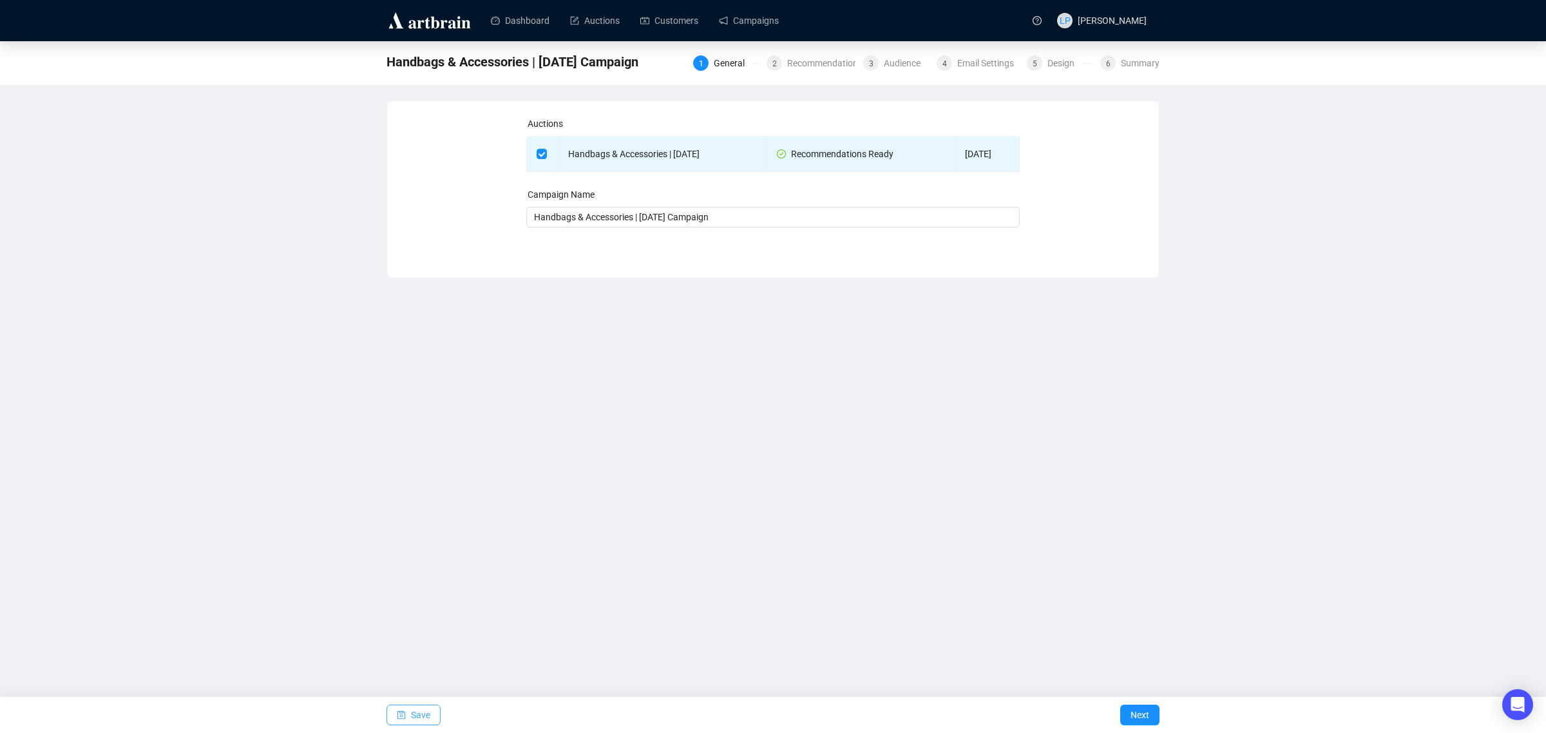
click at [409, 721] on button "Save" at bounding box center [413, 715] width 54 height 21
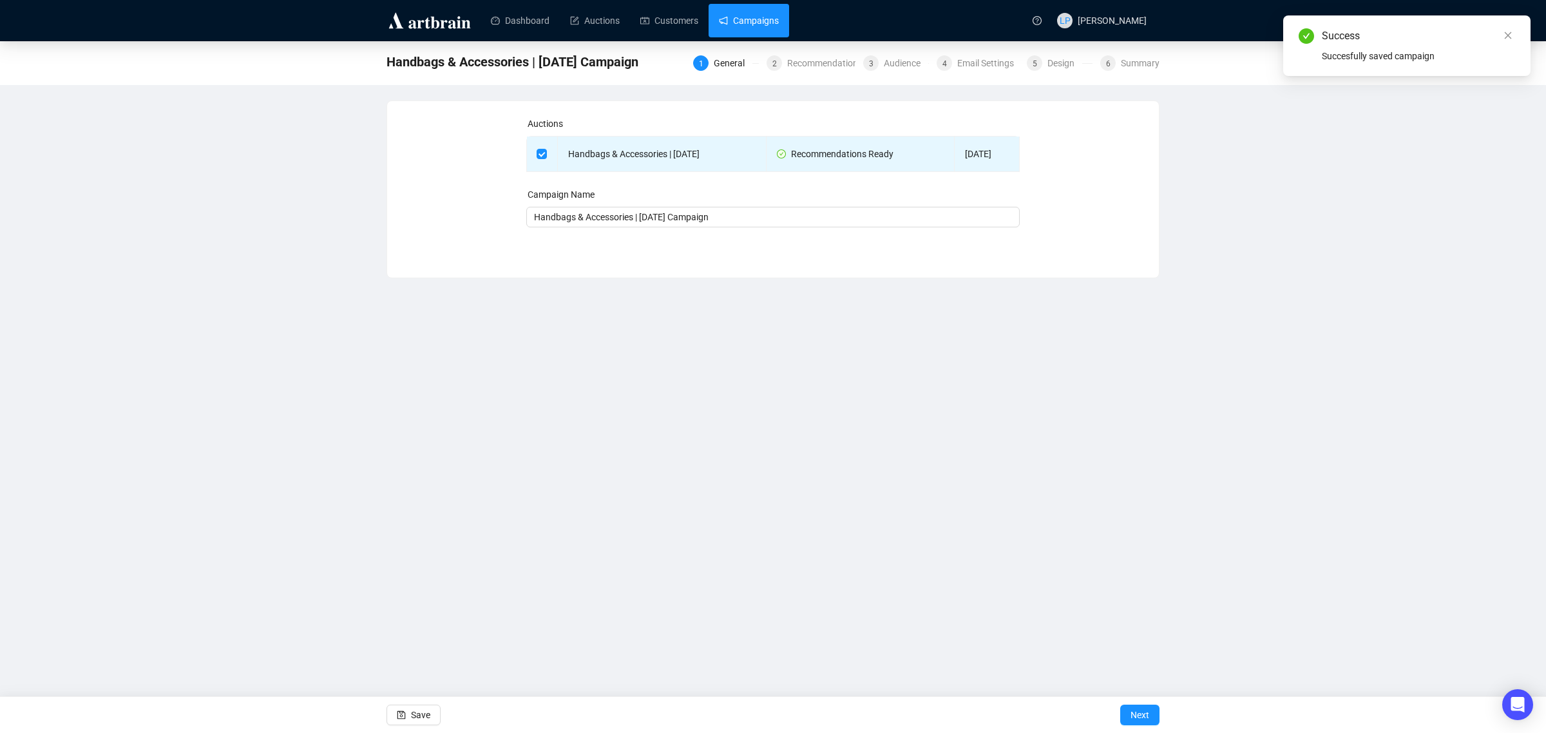
click at [745, 24] on link "Campaigns" at bounding box center [749, 20] width 60 height 33
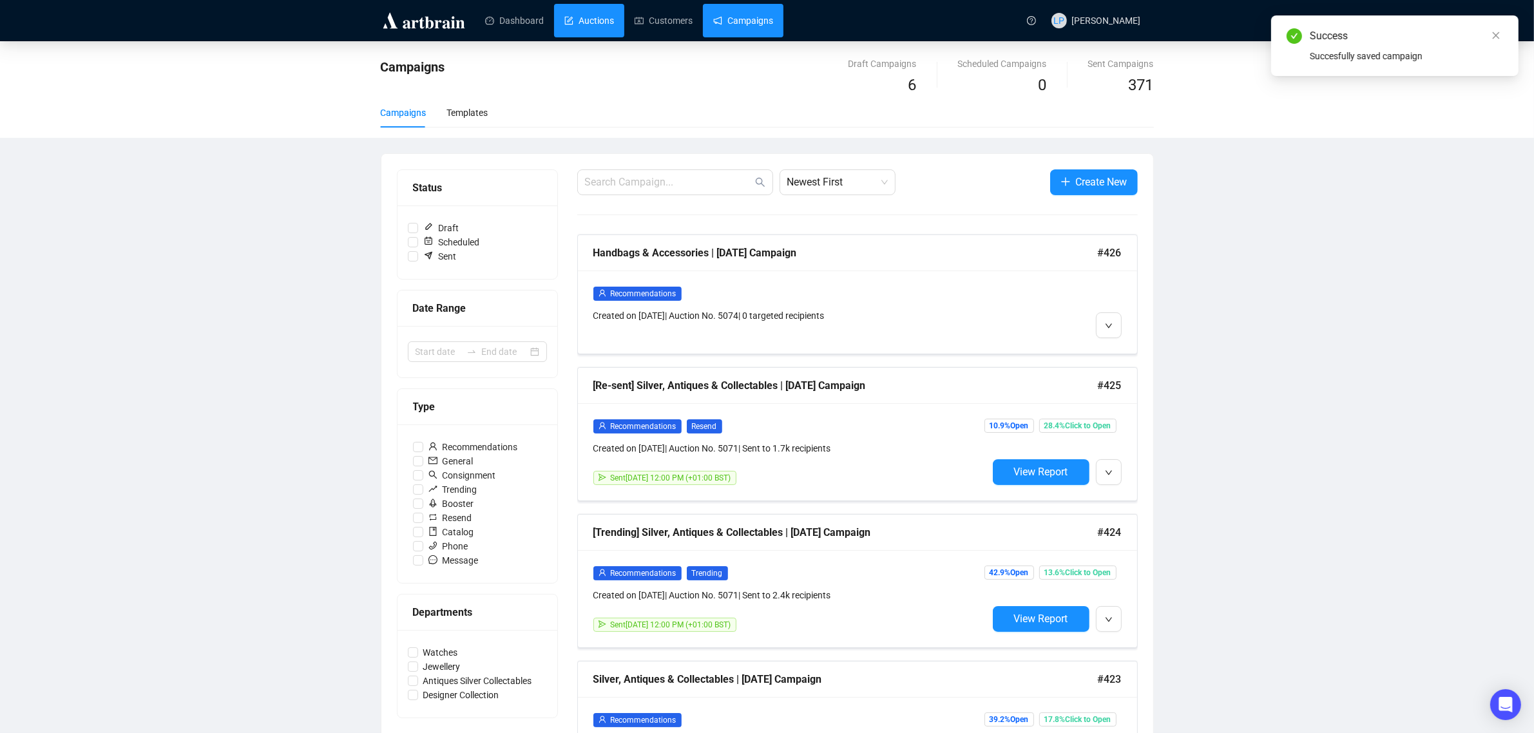
click at [609, 19] on link "Auctions" at bounding box center [589, 20] width 50 height 33
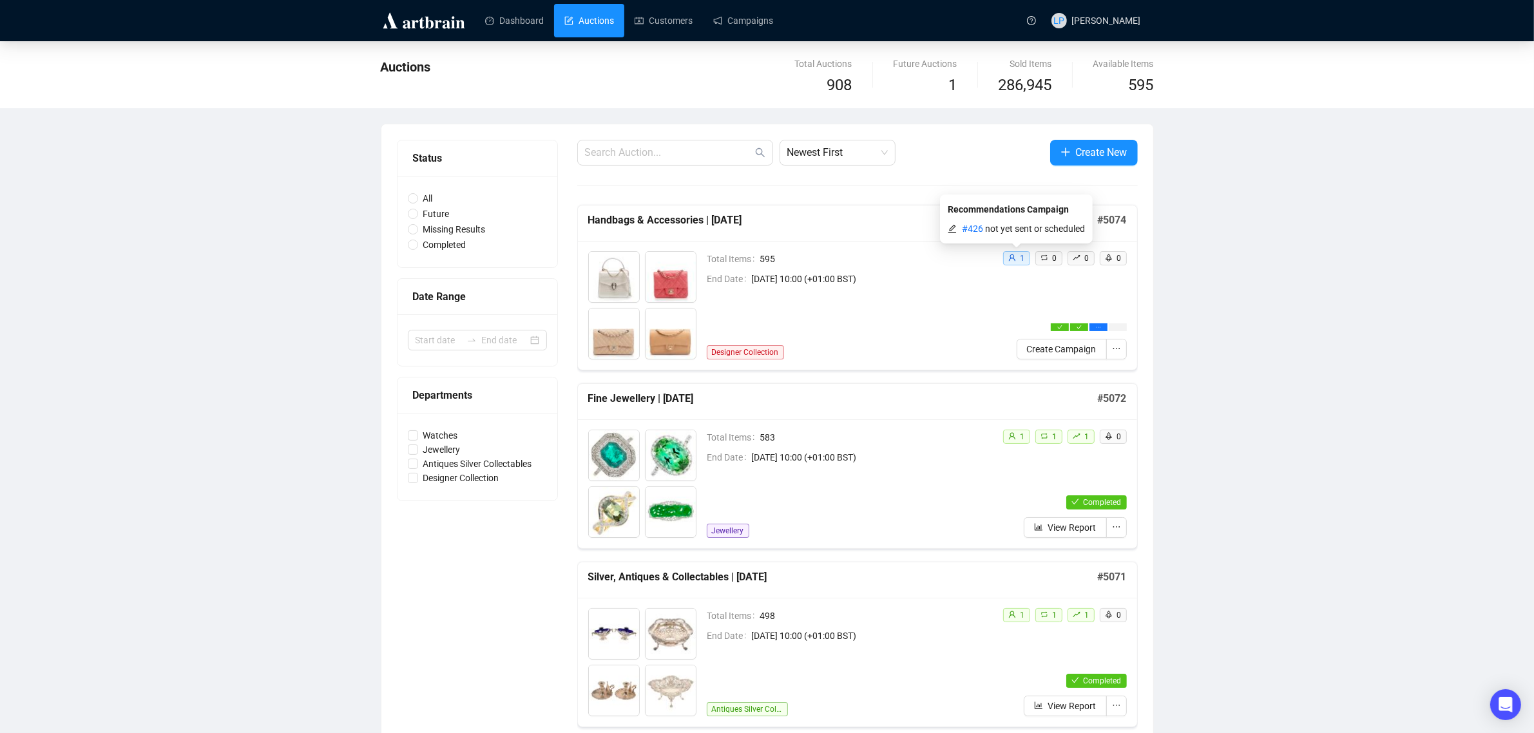
click at [975, 229] on span "# 426" at bounding box center [973, 229] width 23 height 10
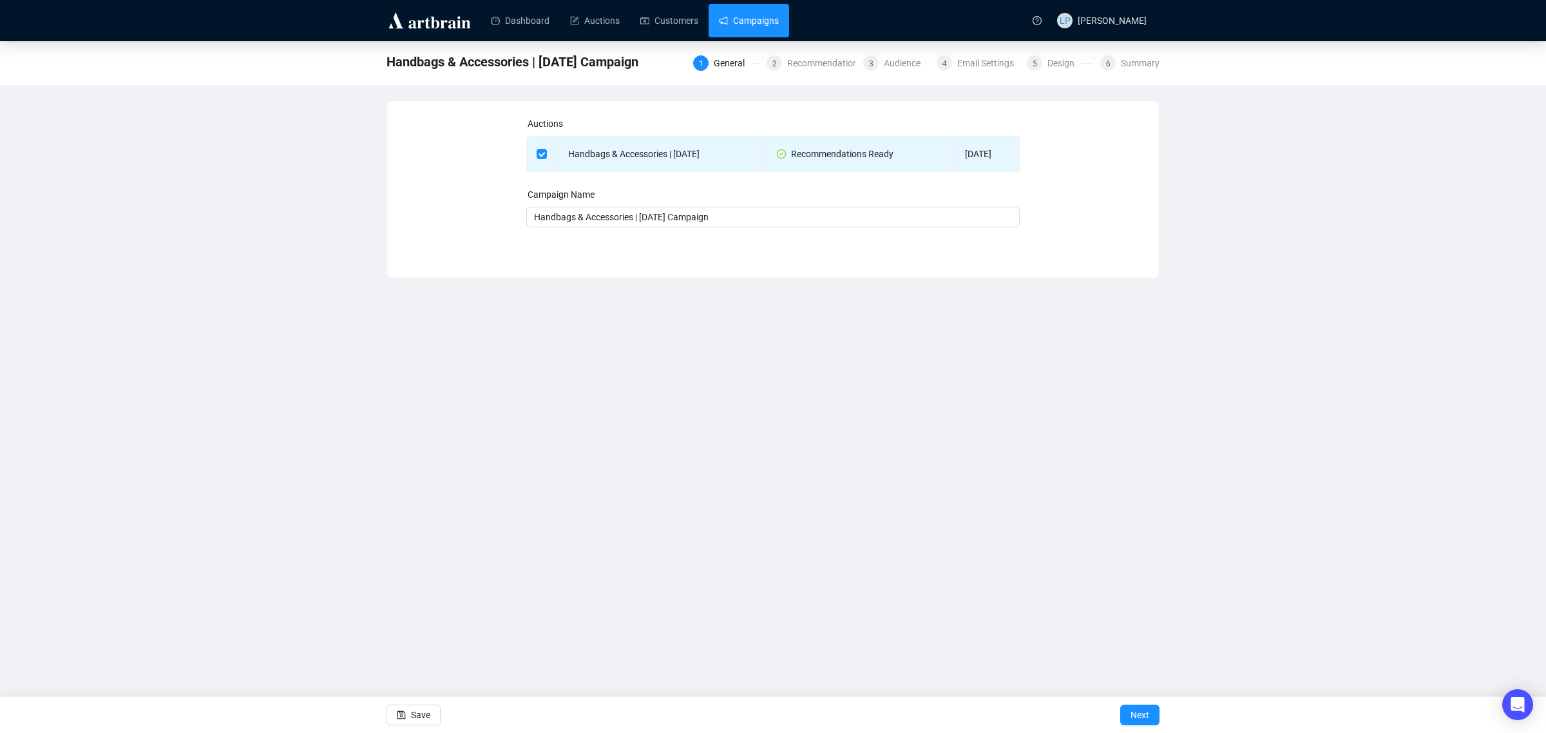
click at [723, 12] on link "Campaigns" at bounding box center [749, 20] width 60 height 33
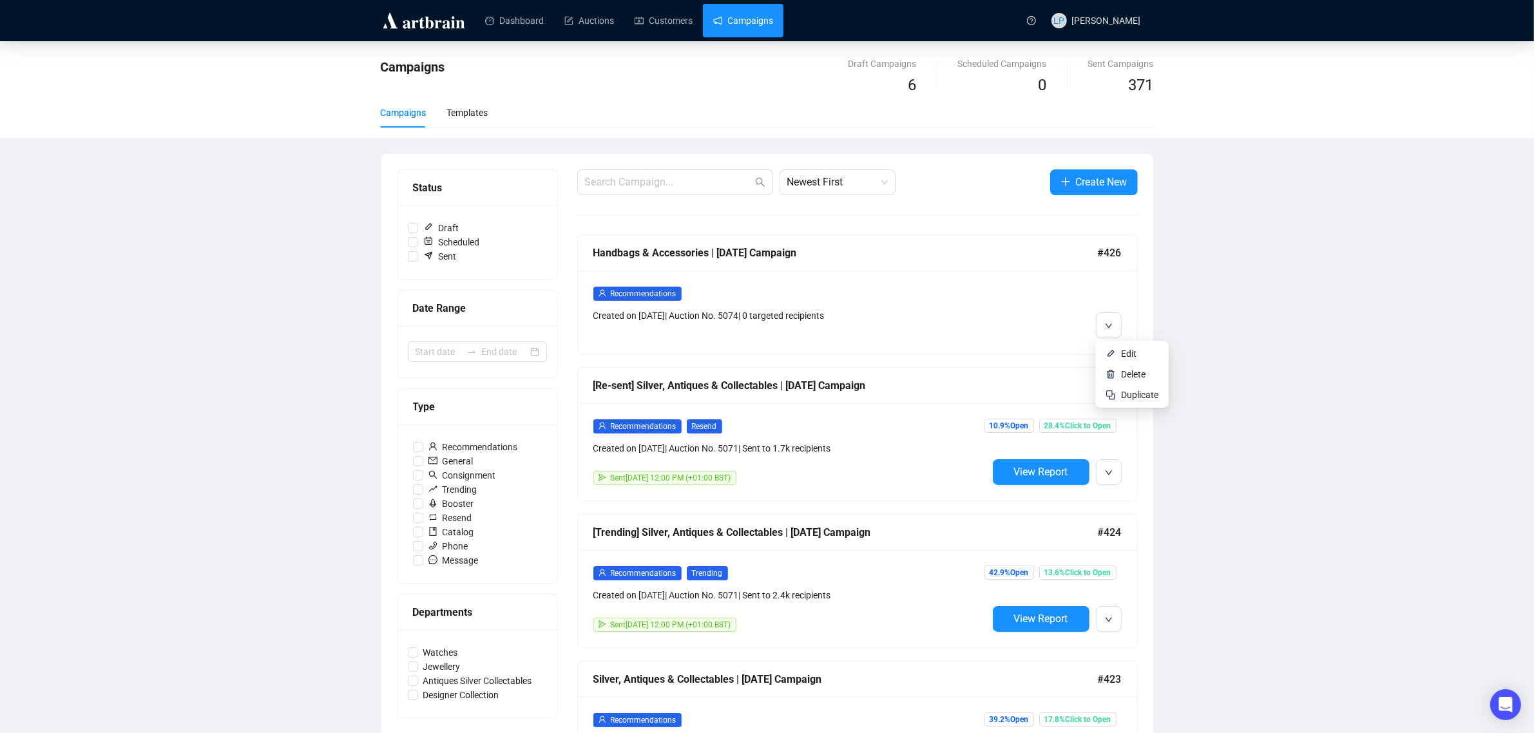
click at [1186, 268] on div "Campaigns Draft Campaigns 6 Scheduled Campaigns 0 Sent Campaigns 371 Campaigns …" at bounding box center [767, 743] width 1534 height 1404
click at [634, 26] on link "Customers" at bounding box center [663, 20] width 58 height 33
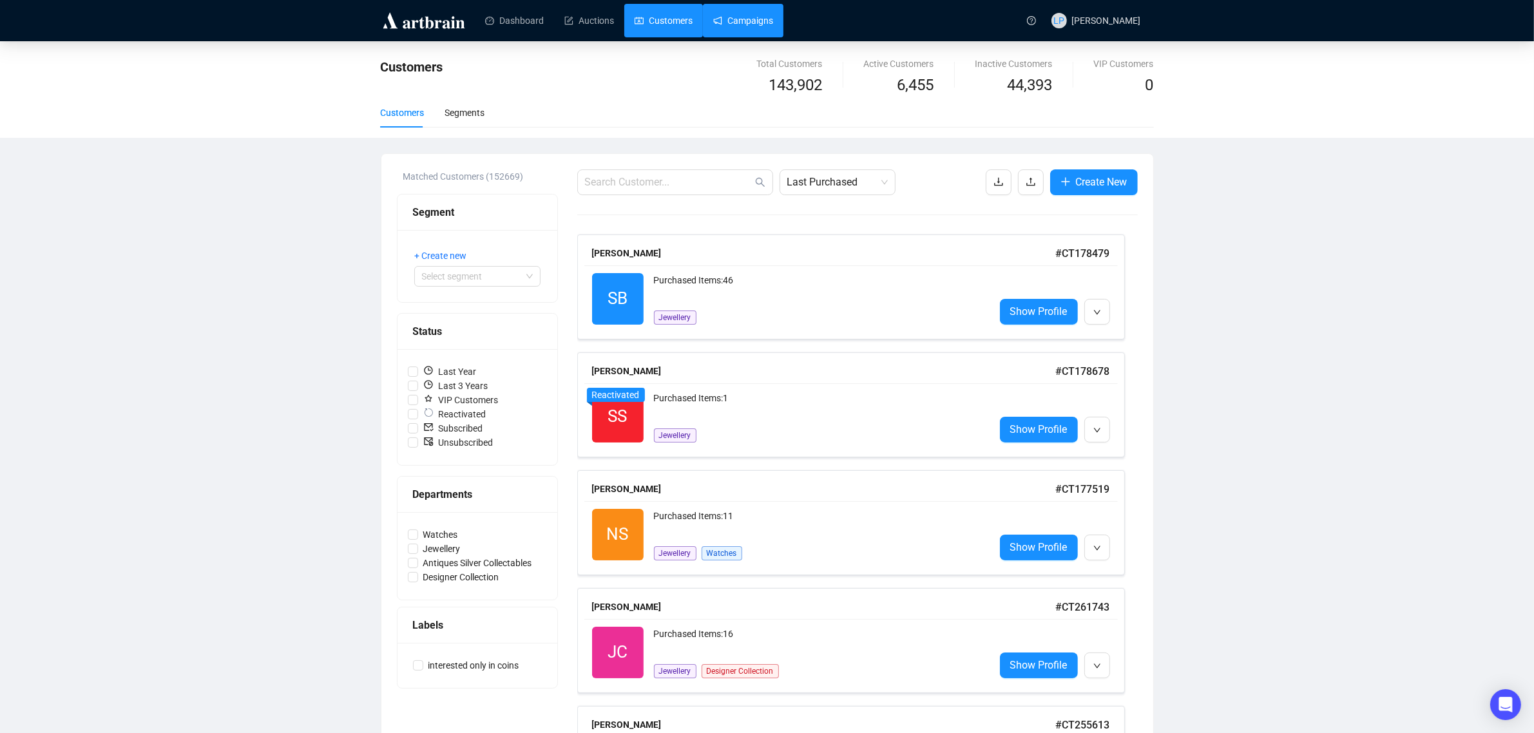
click at [752, 17] on link "Campaigns" at bounding box center [743, 20] width 60 height 33
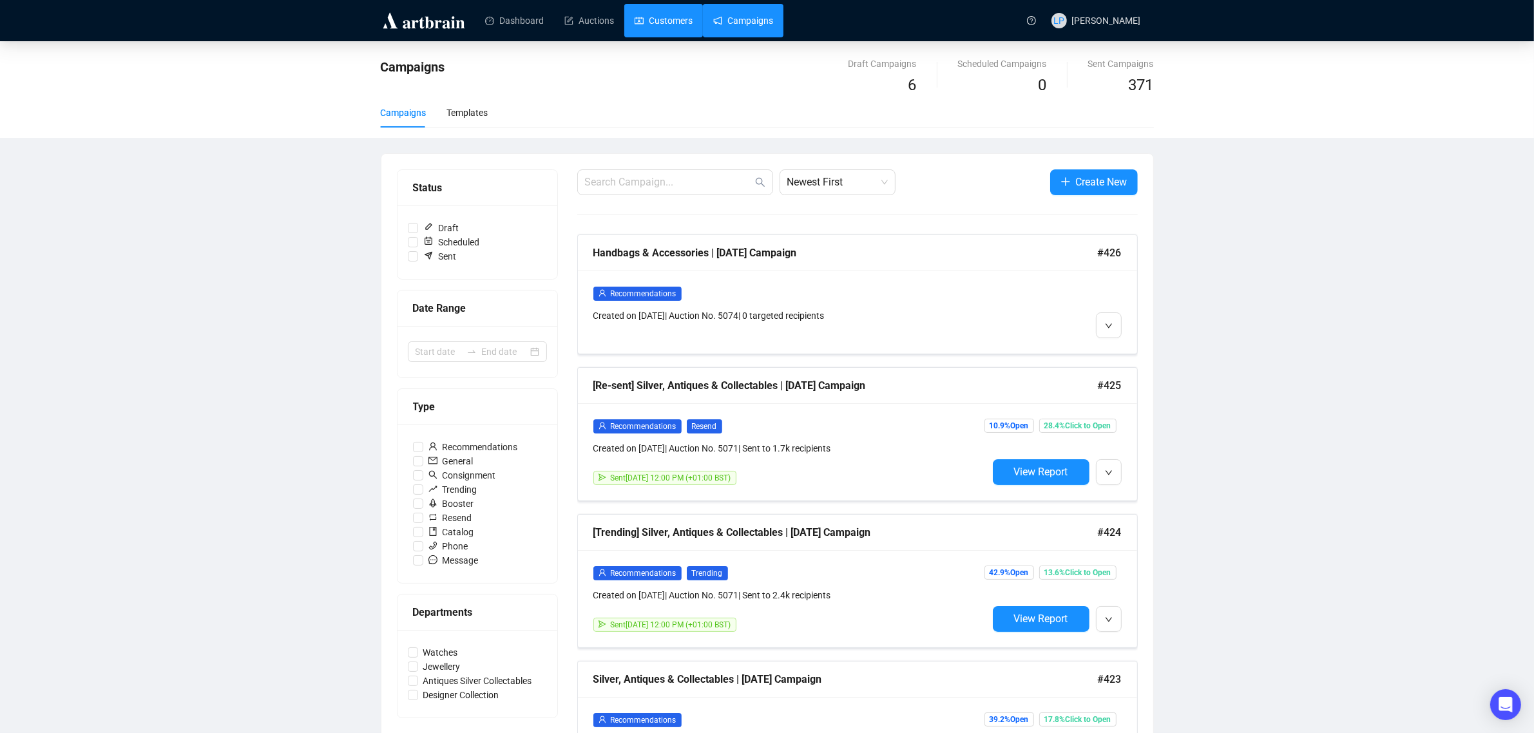
click at [655, 17] on link "Customers" at bounding box center [663, 20] width 58 height 33
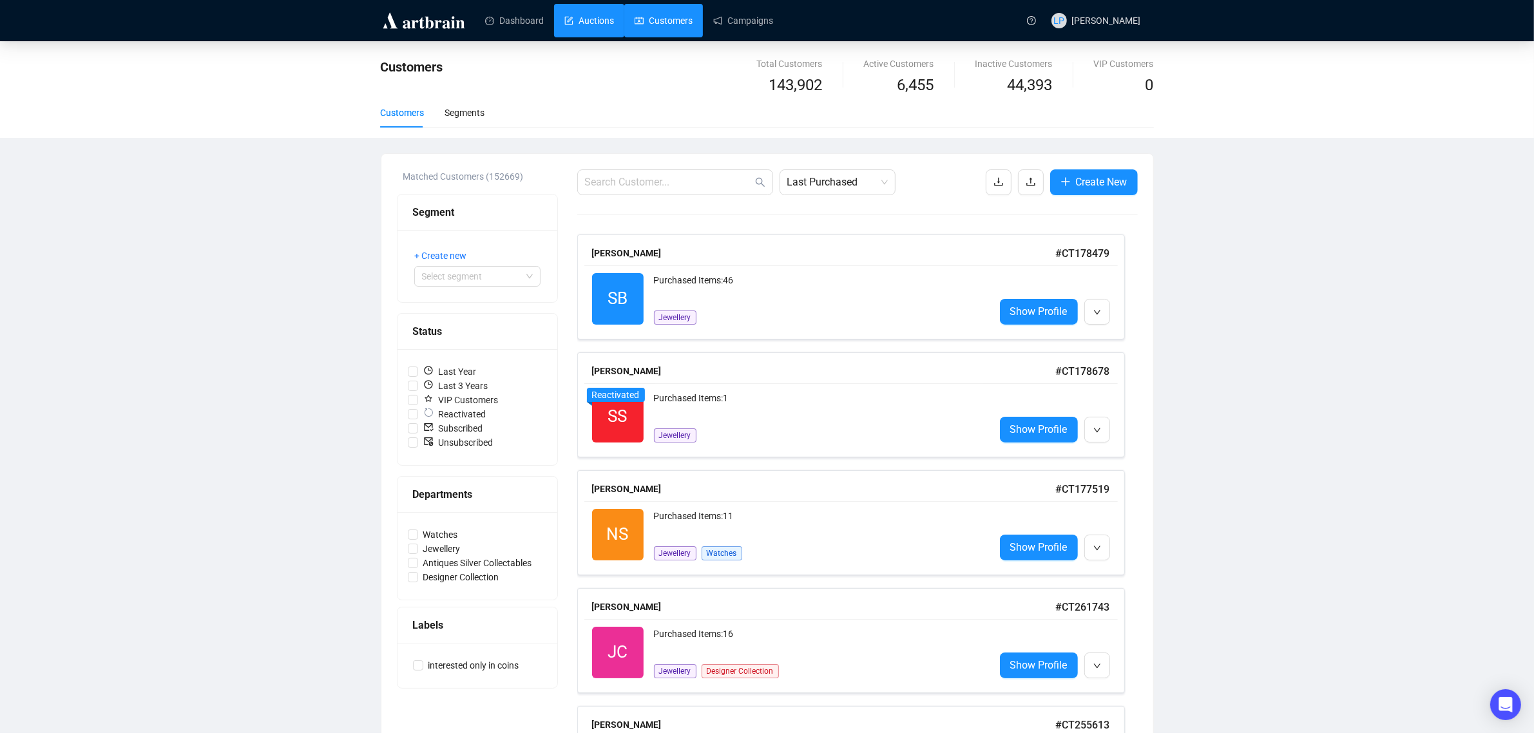
click at [589, 20] on link "Auctions" at bounding box center [589, 20] width 50 height 33
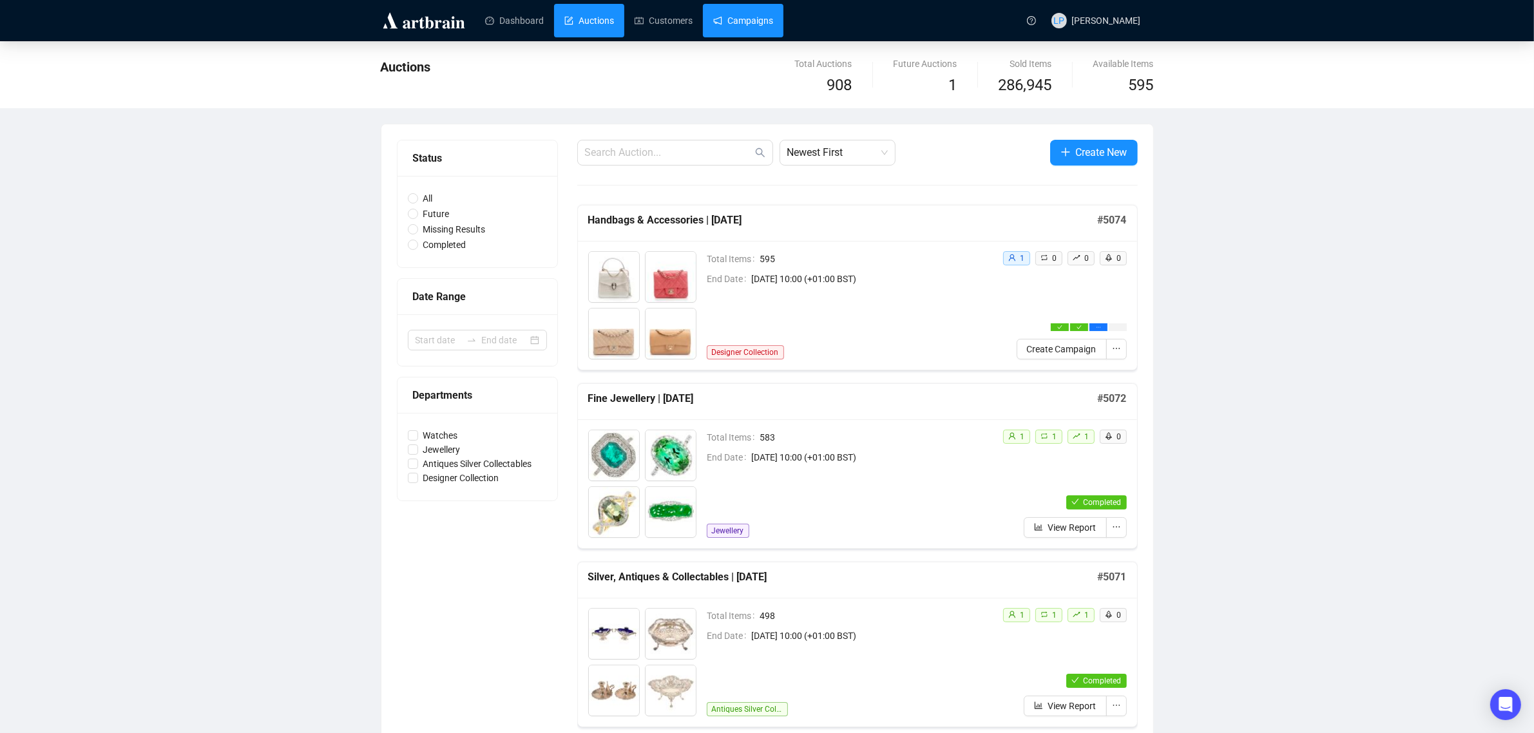
click at [713, 10] on link "Campaigns" at bounding box center [743, 20] width 60 height 33
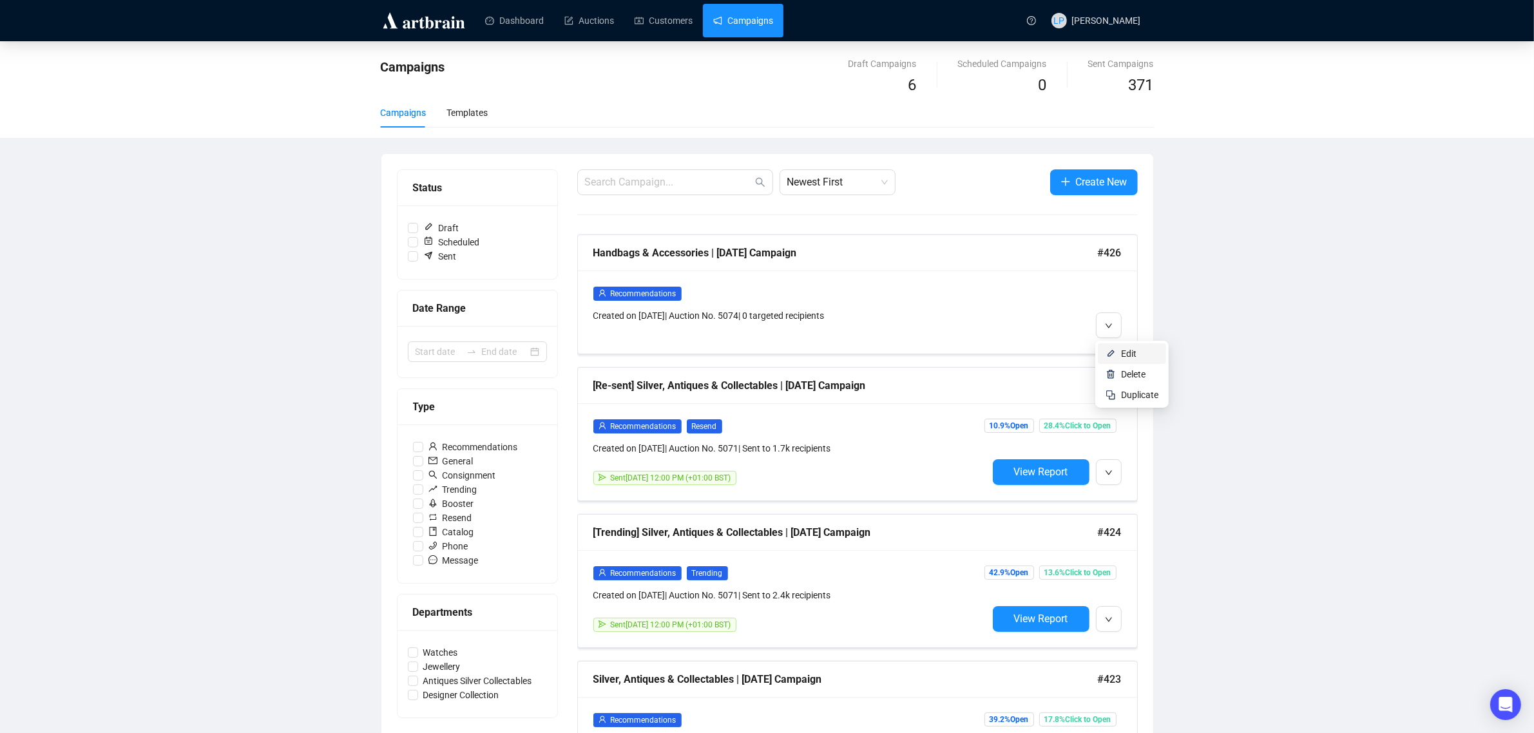
click at [1119, 351] on li "Edit" at bounding box center [1132, 353] width 68 height 21
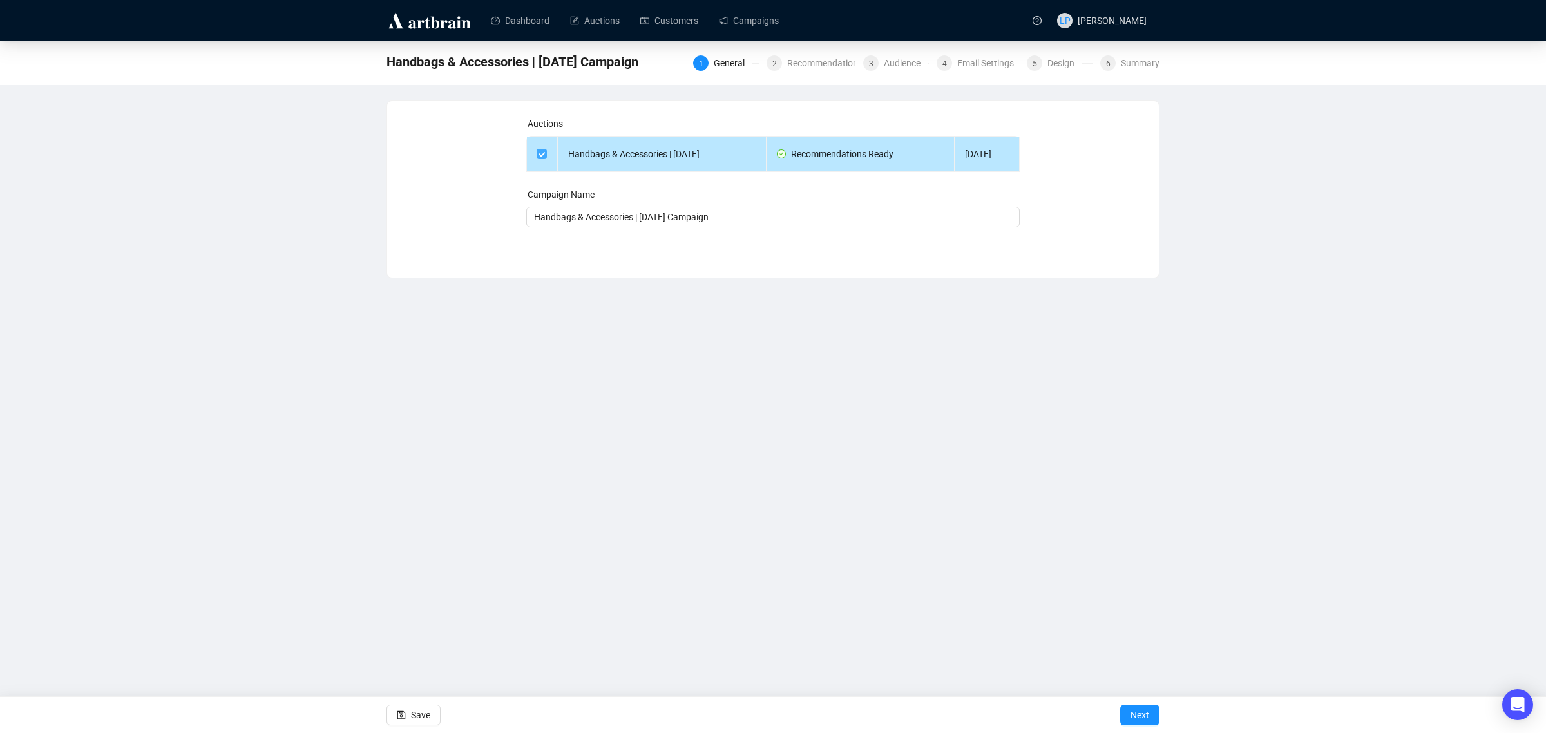
click at [543, 156] on input "checkbox" at bounding box center [541, 153] width 9 height 9
checkbox input "false"
type input "Campaign"
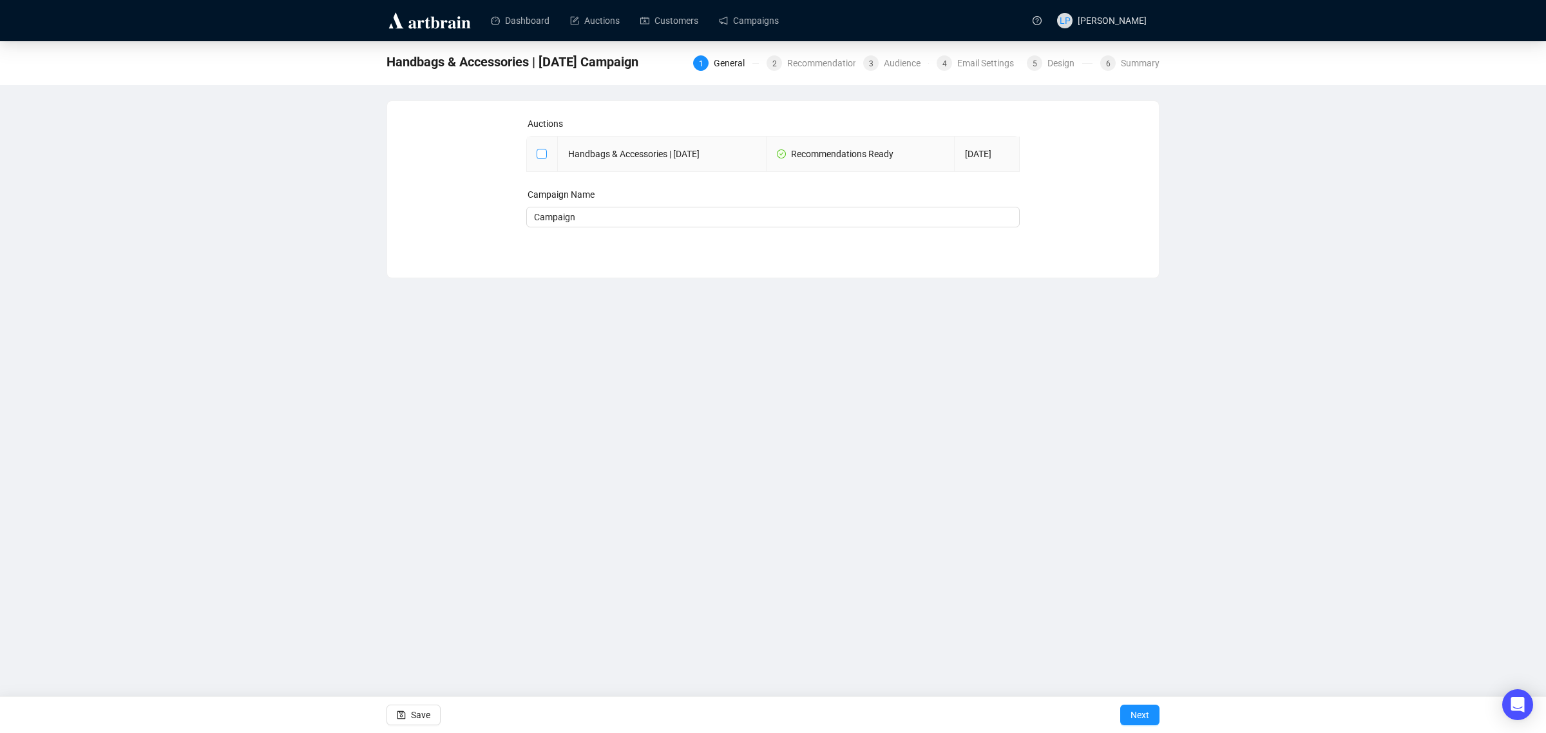
click at [542, 152] on input "checkbox" at bounding box center [541, 153] width 9 height 9
checkbox input "true"
type input "Handbags & Accessories | [DATE] Campaign"
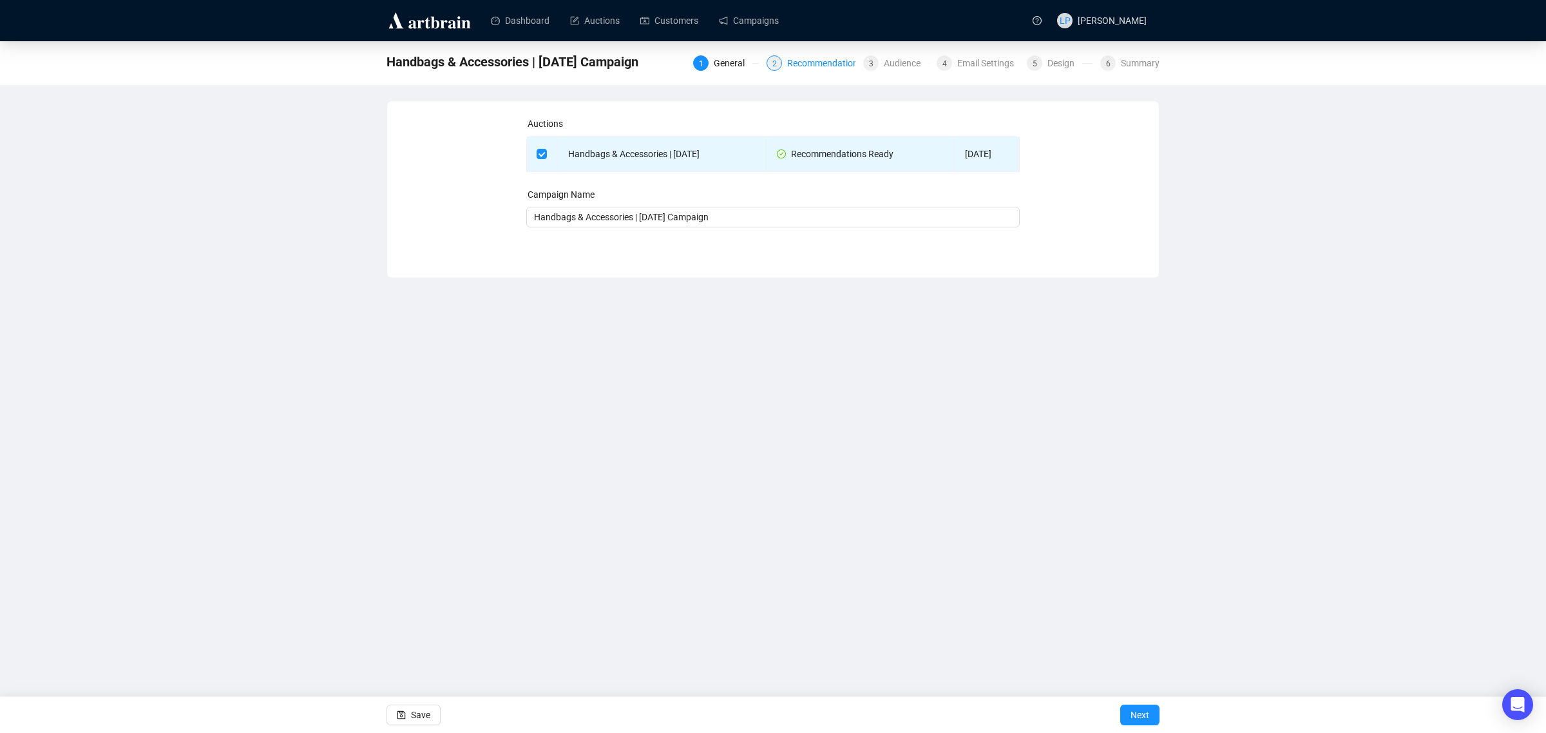
click at [812, 62] on div "Recommendations" at bounding box center [828, 62] width 83 height 15
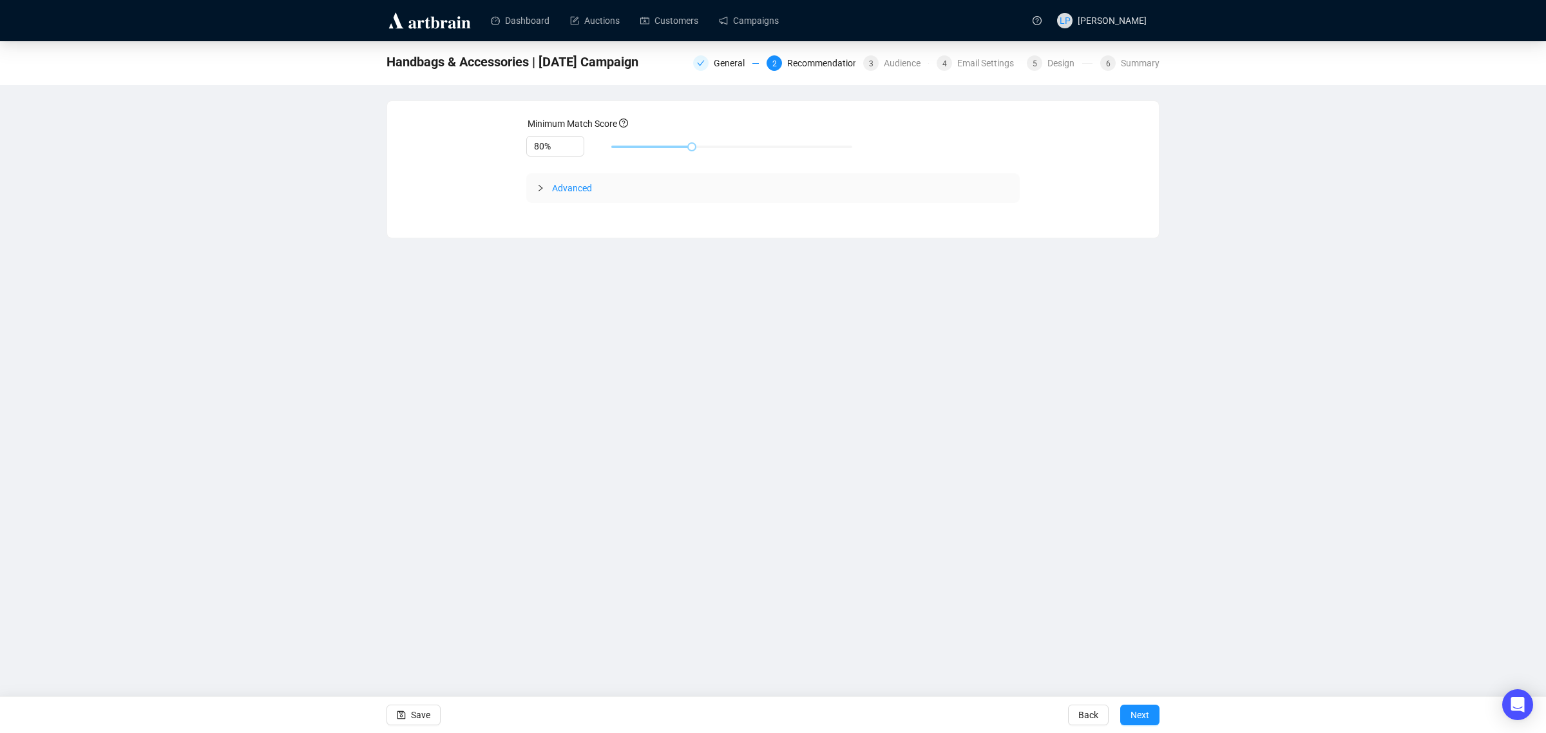
click at [544, 184] on div at bounding box center [544, 188] width 15 height 14
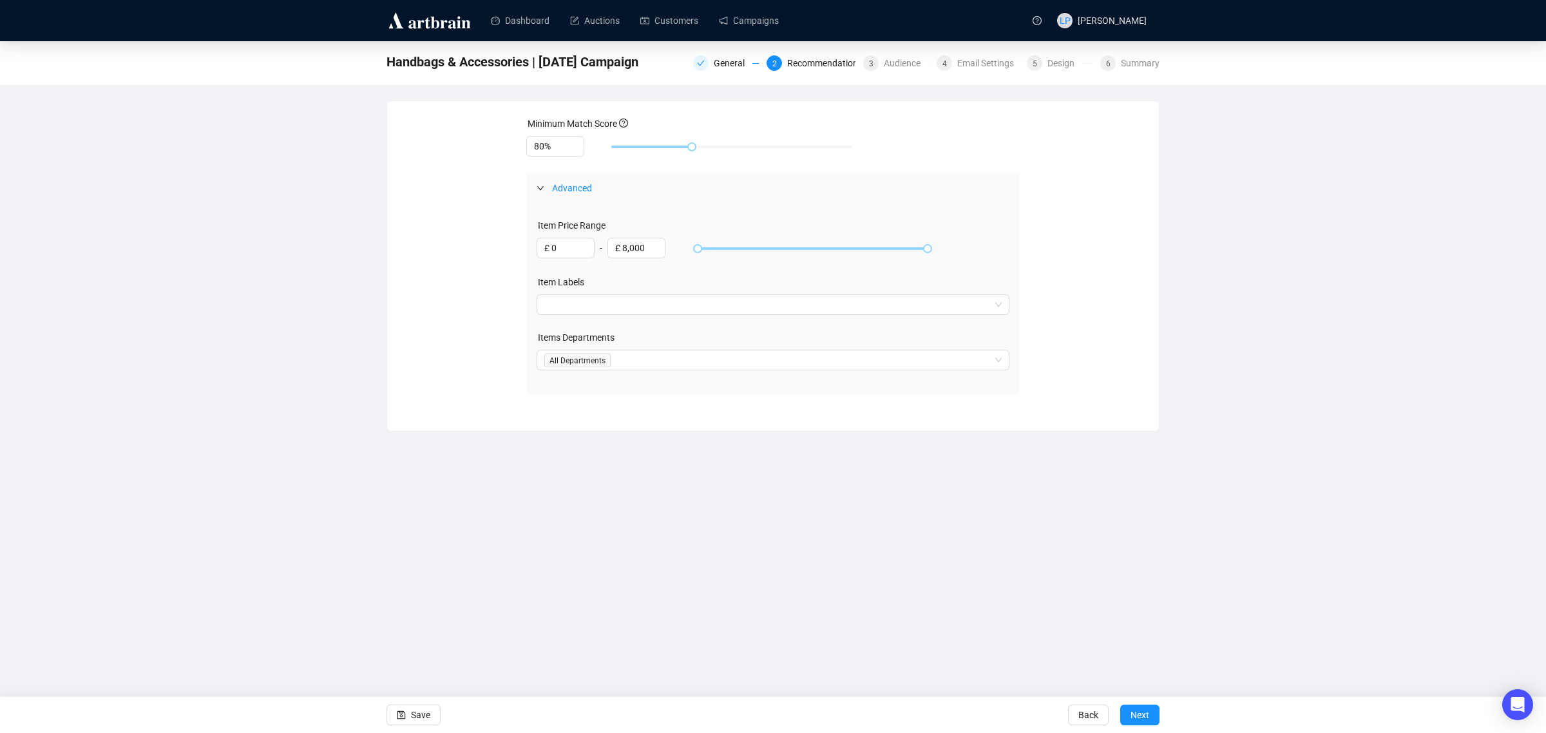
click at [544, 184] on div at bounding box center [544, 188] width 15 height 14
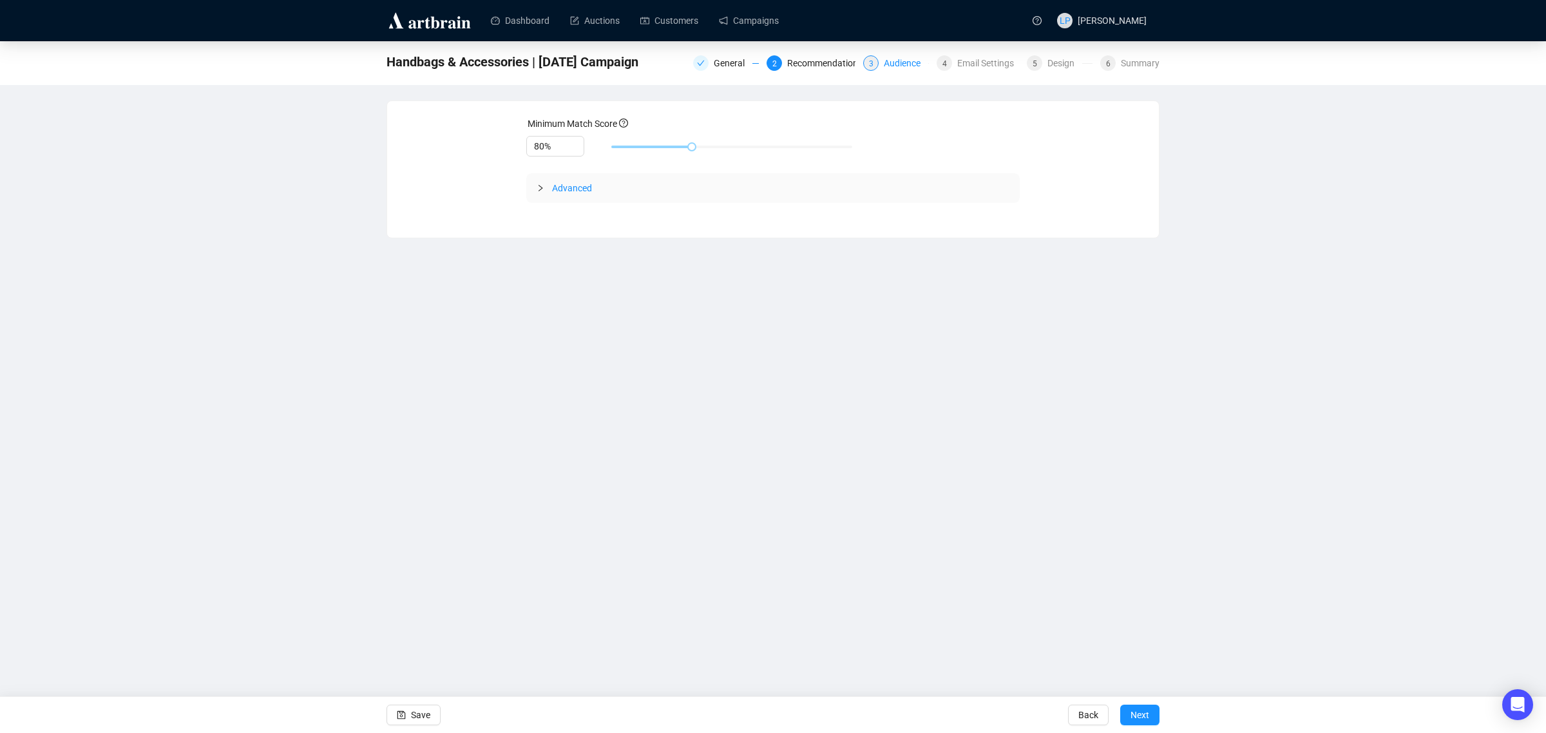
click at [903, 65] on div "Audience" at bounding box center [906, 62] width 44 height 15
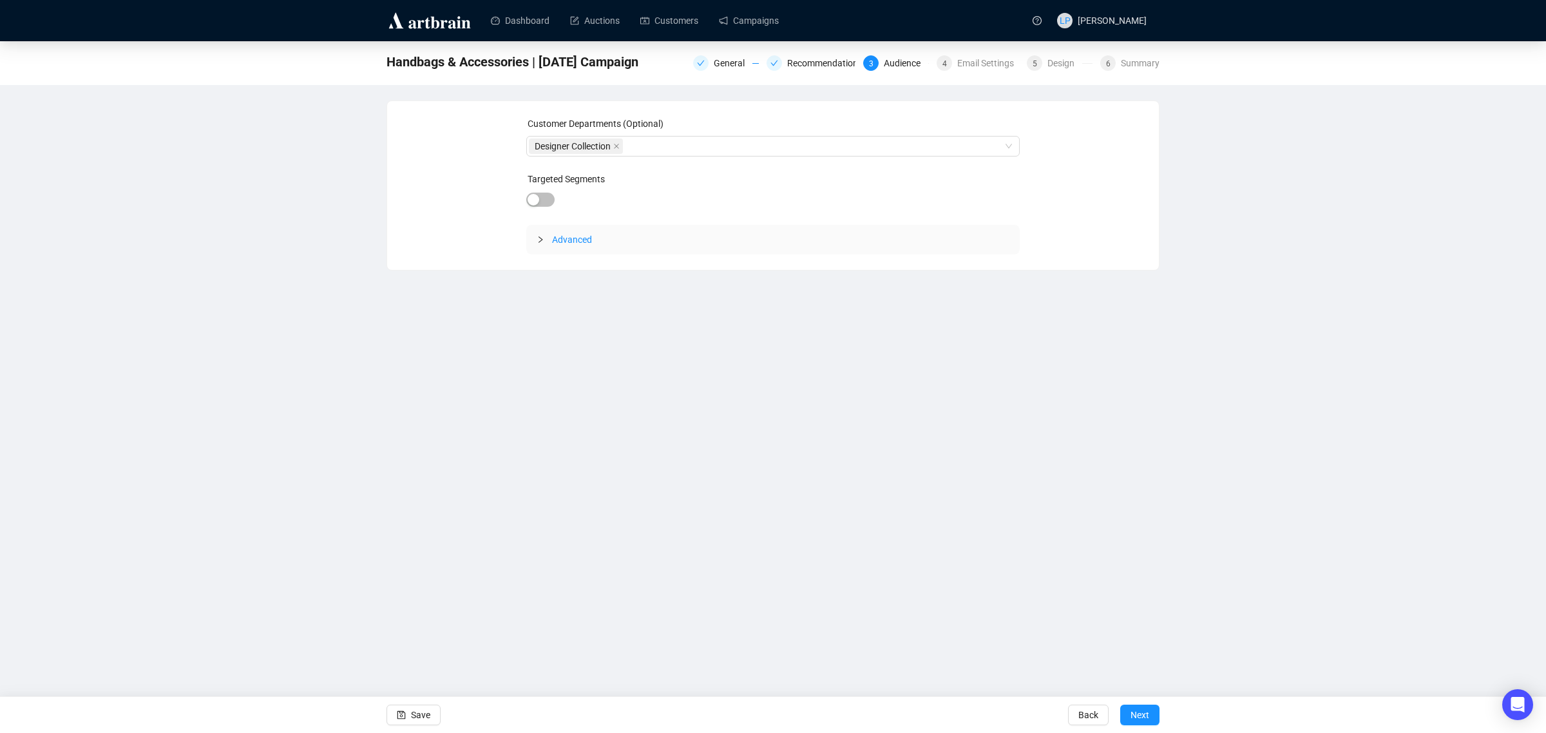
click at [562, 237] on span "Advanced" at bounding box center [572, 239] width 40 height 10
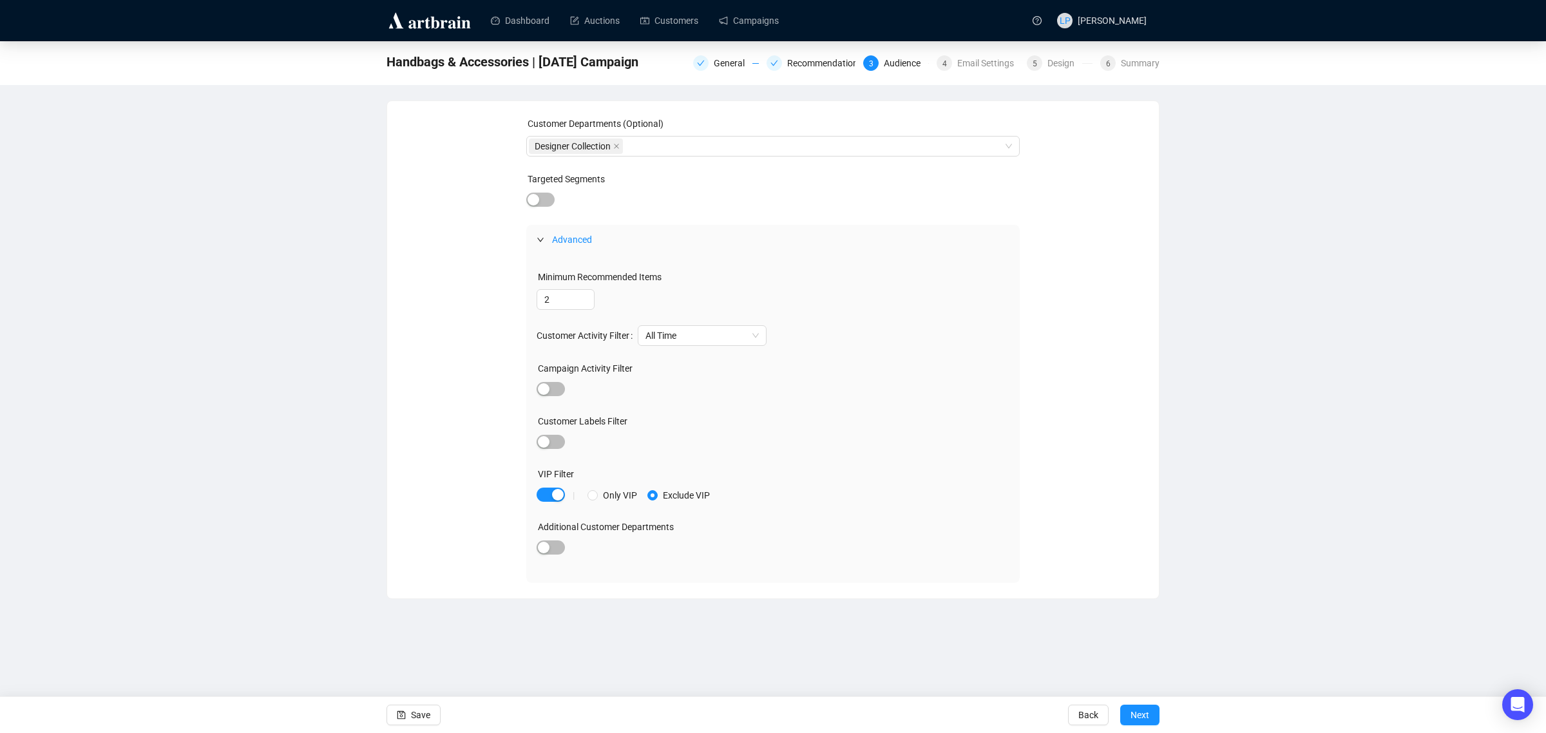
click at [556, 239] on span "Advanced" at bounding box center [572, 239] width 40 height 10
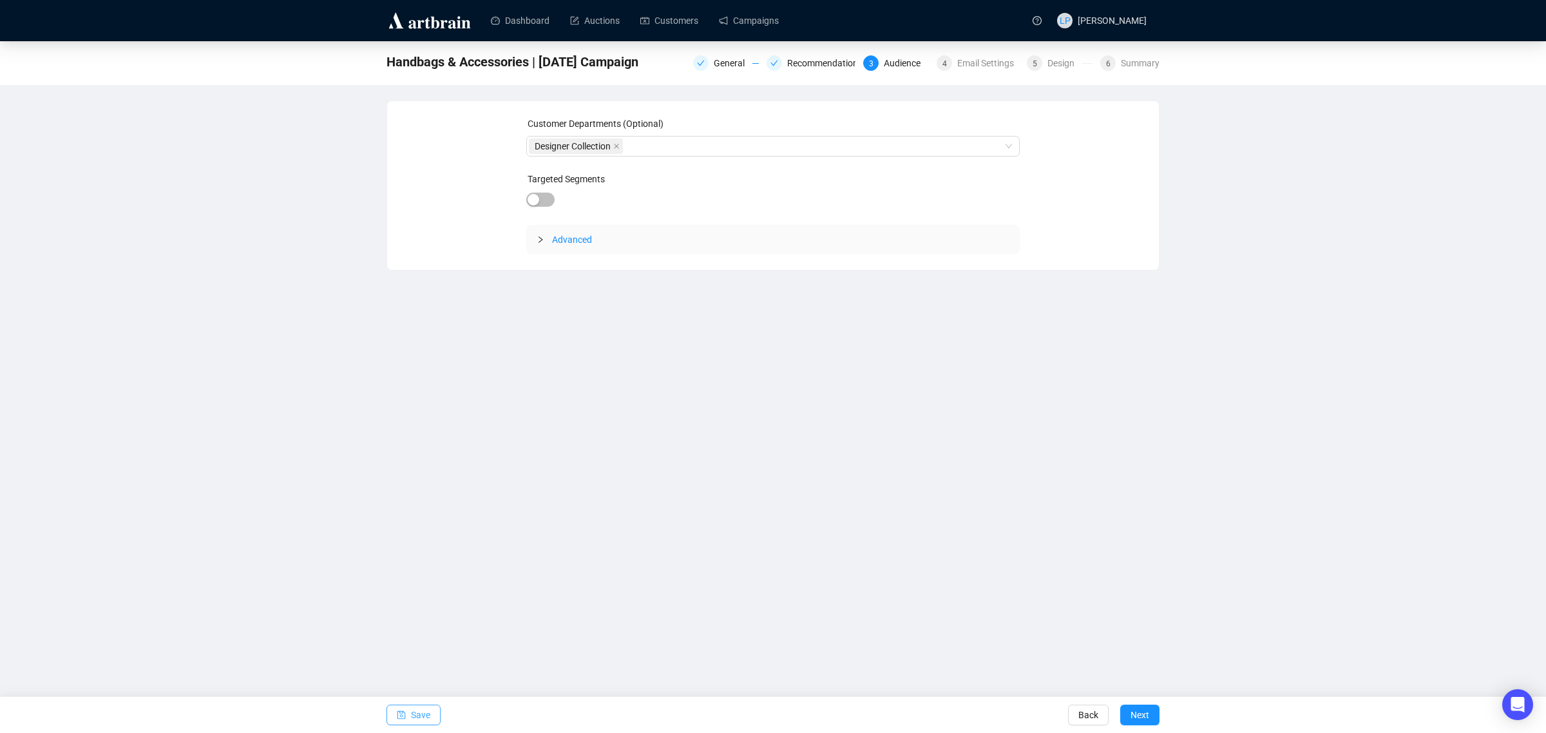
click at [426, 718] on span "Save" at bounding box center [420, 715] width 19 height 36
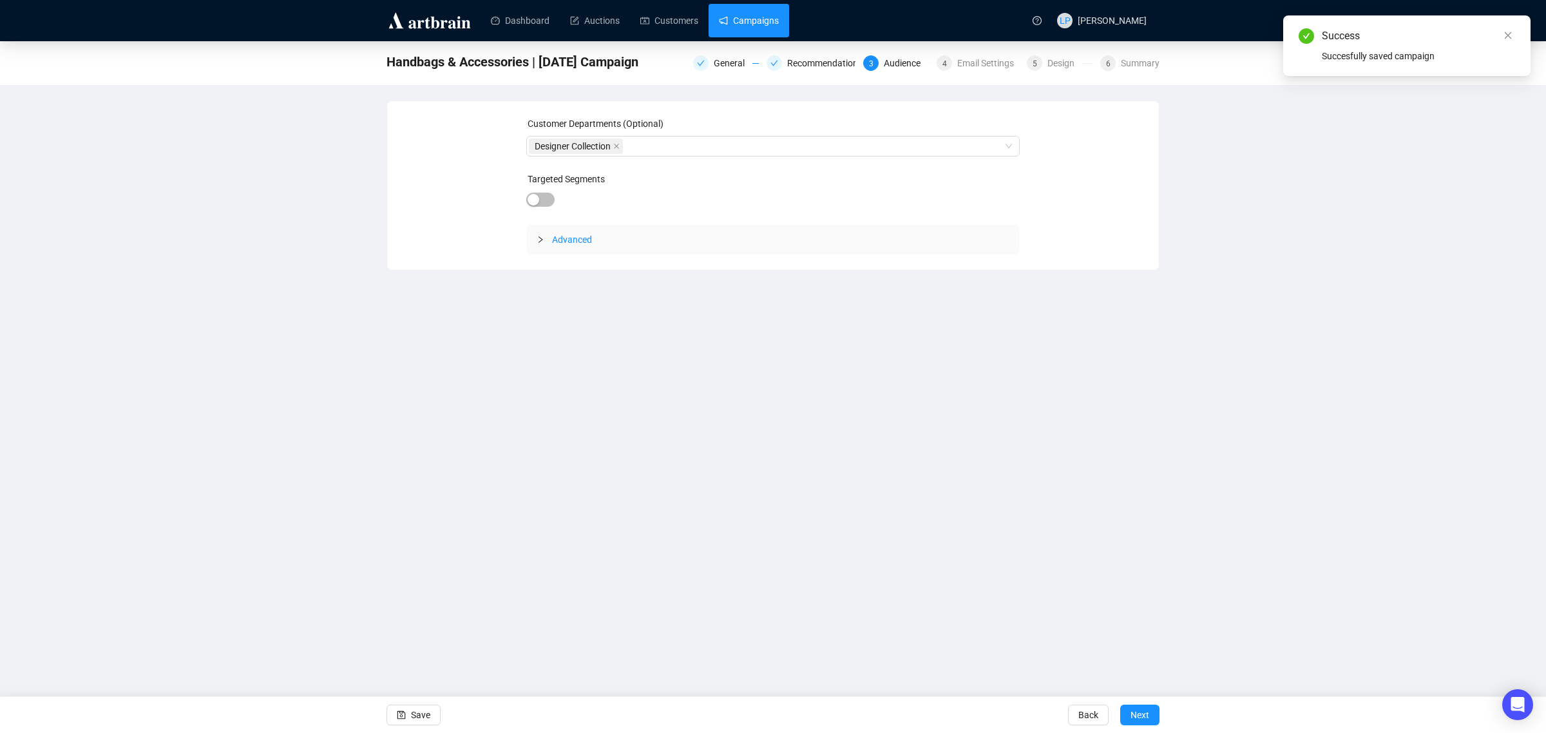
click at [757, 8] on link "Campaigns" at bounding box center [749, 20] width 60 height 33
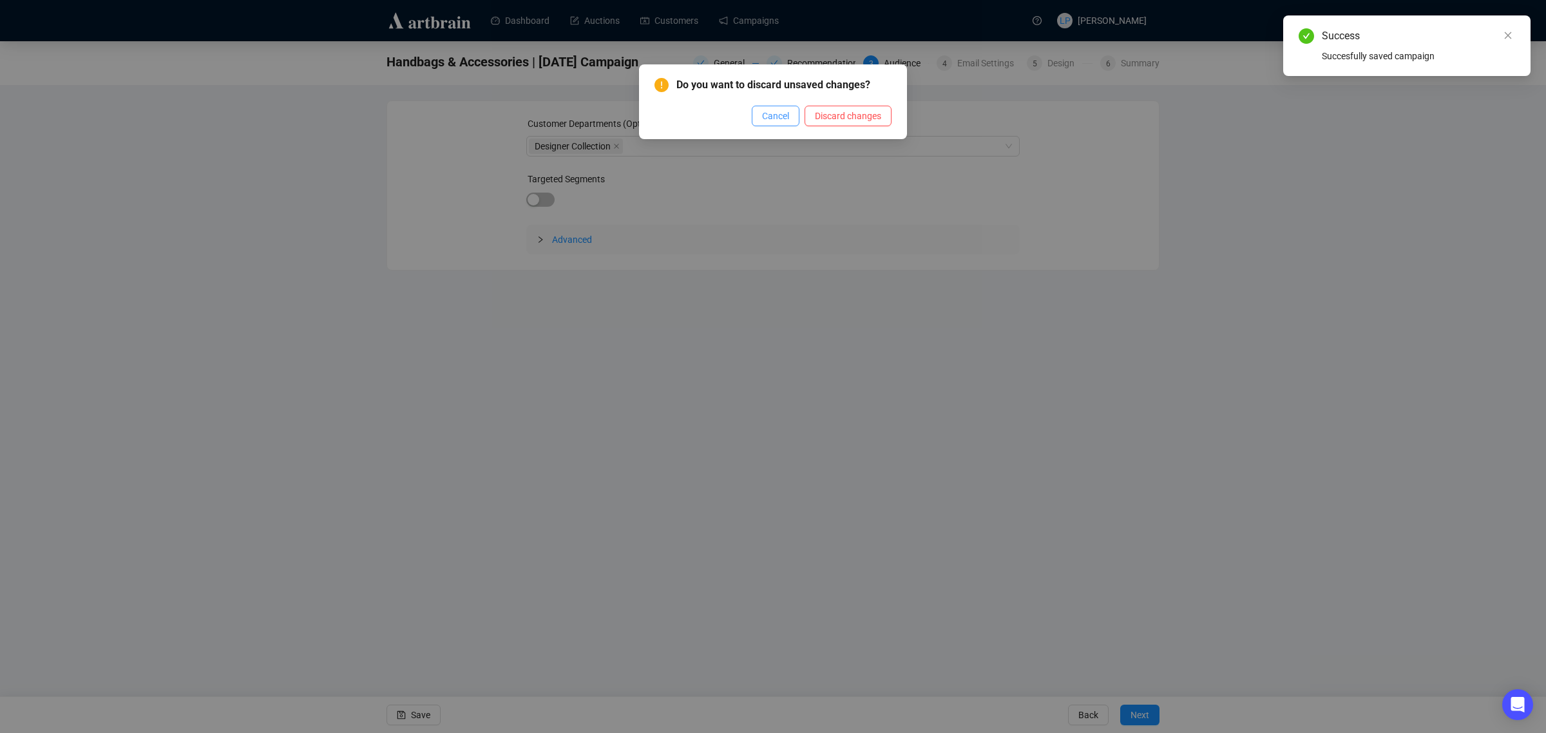
click at [762, 115] on button "Cancel" at bounding box center [776, 116] width 48 height 21
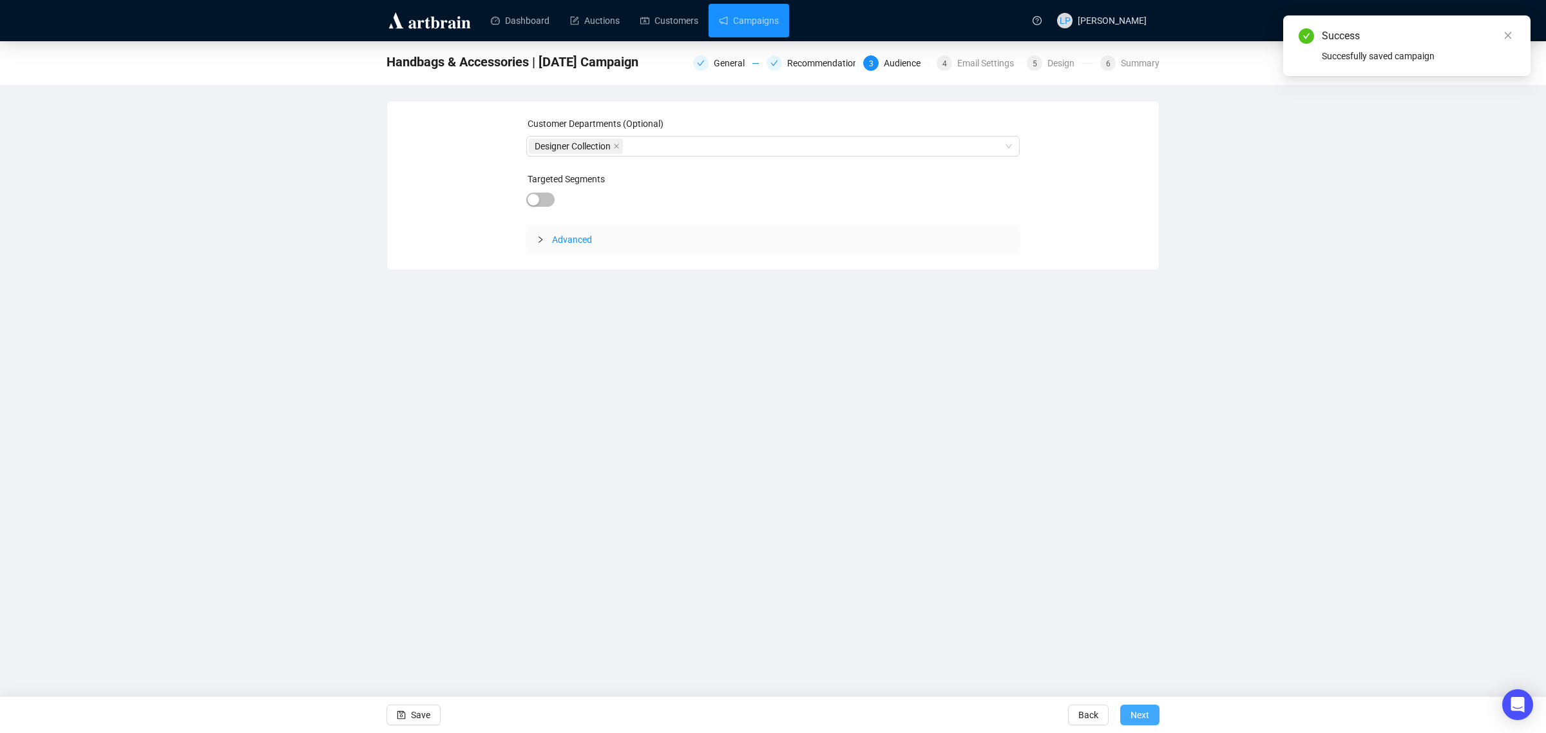
click at [1143, 715] on span "Next" at bounding box center [1139, 715] width 19 height 36
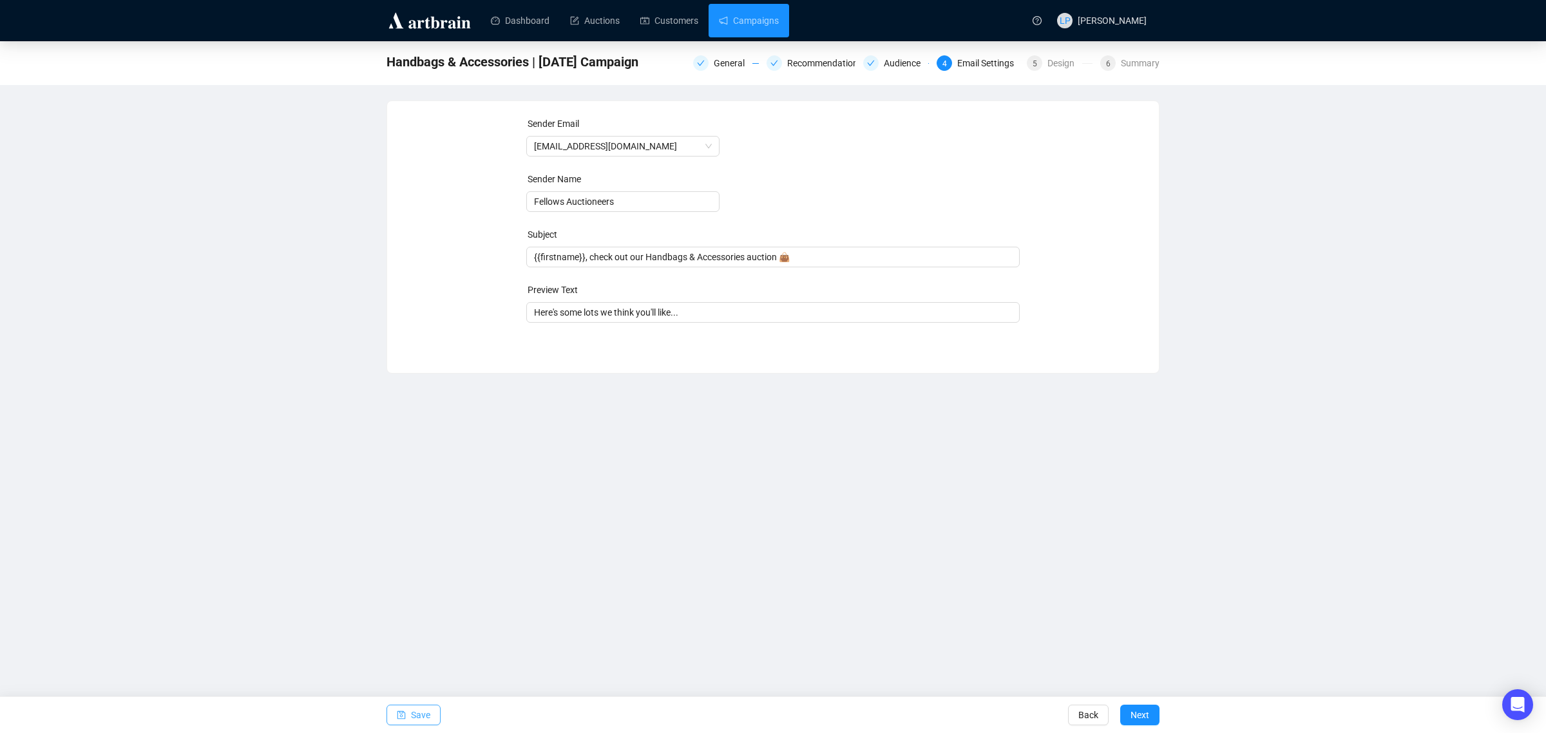
click at [407, 714] on button "Save" at bounding box center [413, 715] width 54 height 21
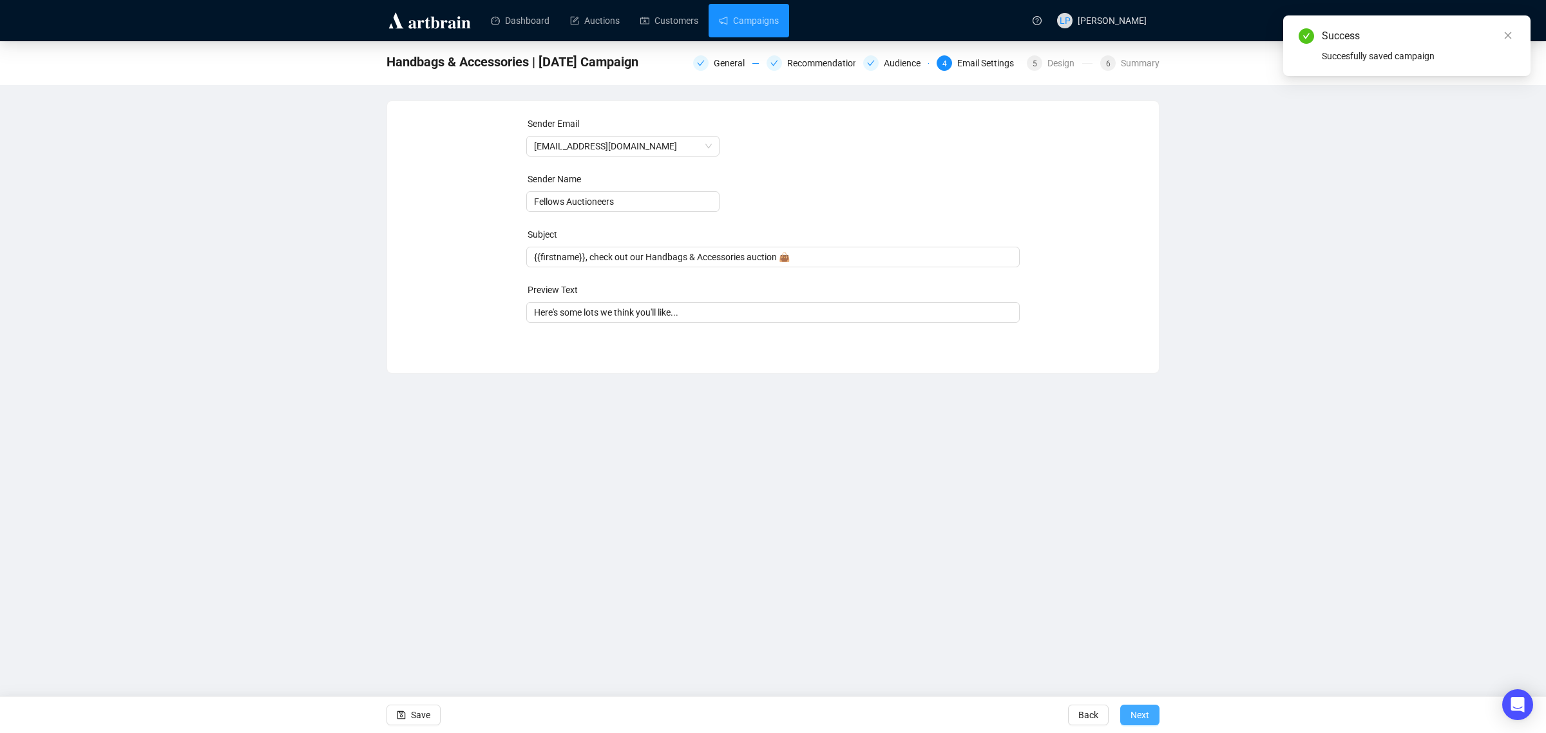
click at [1132, 715] on span "Next" at bounding box center [1139, 715] width 19 height 36
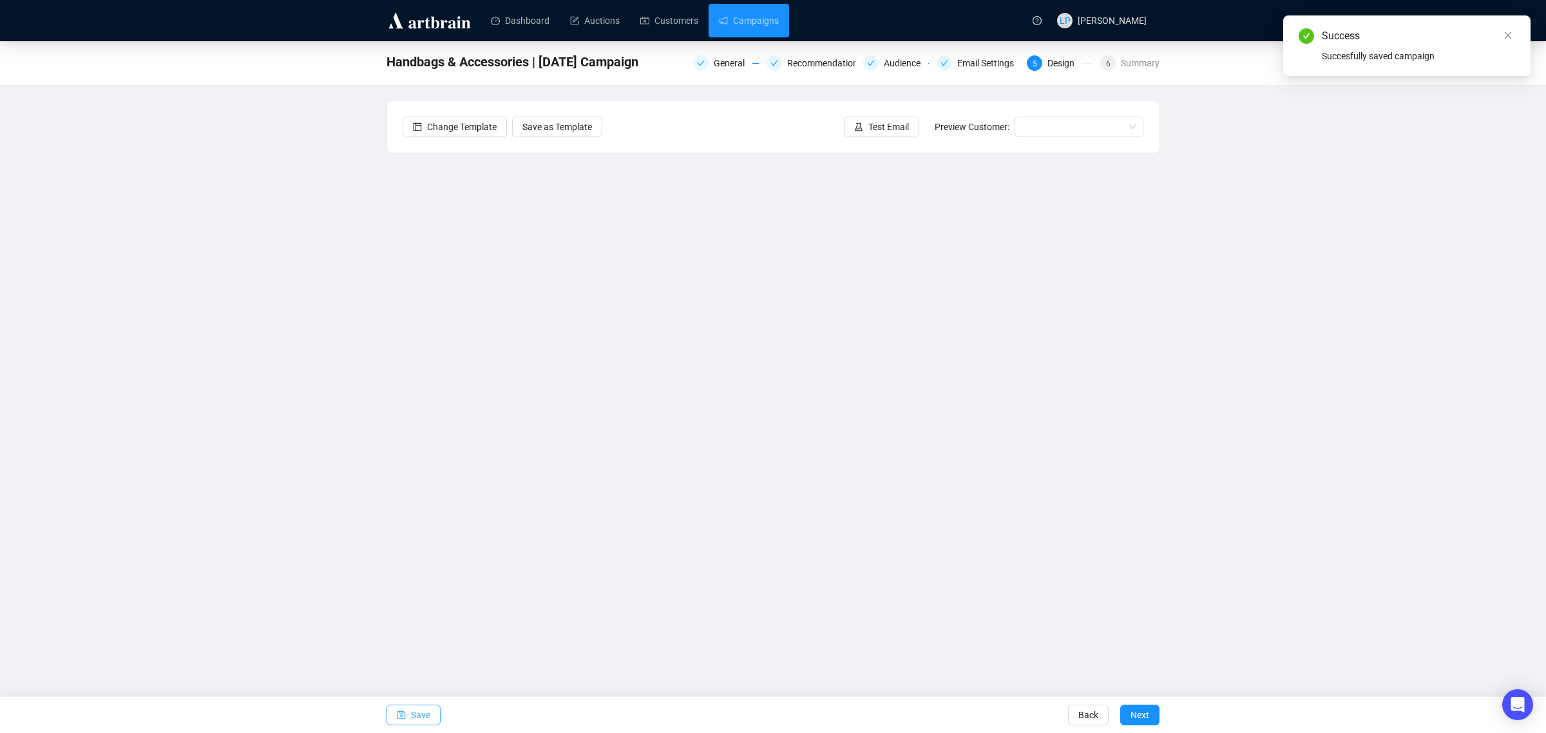
click at [409, 715] on button "Save" at bounding box center [413, 715] width 54 height 21
click at [732, 21] on link "Campaigns" at bounding box center [749, 20] width 60 height 33
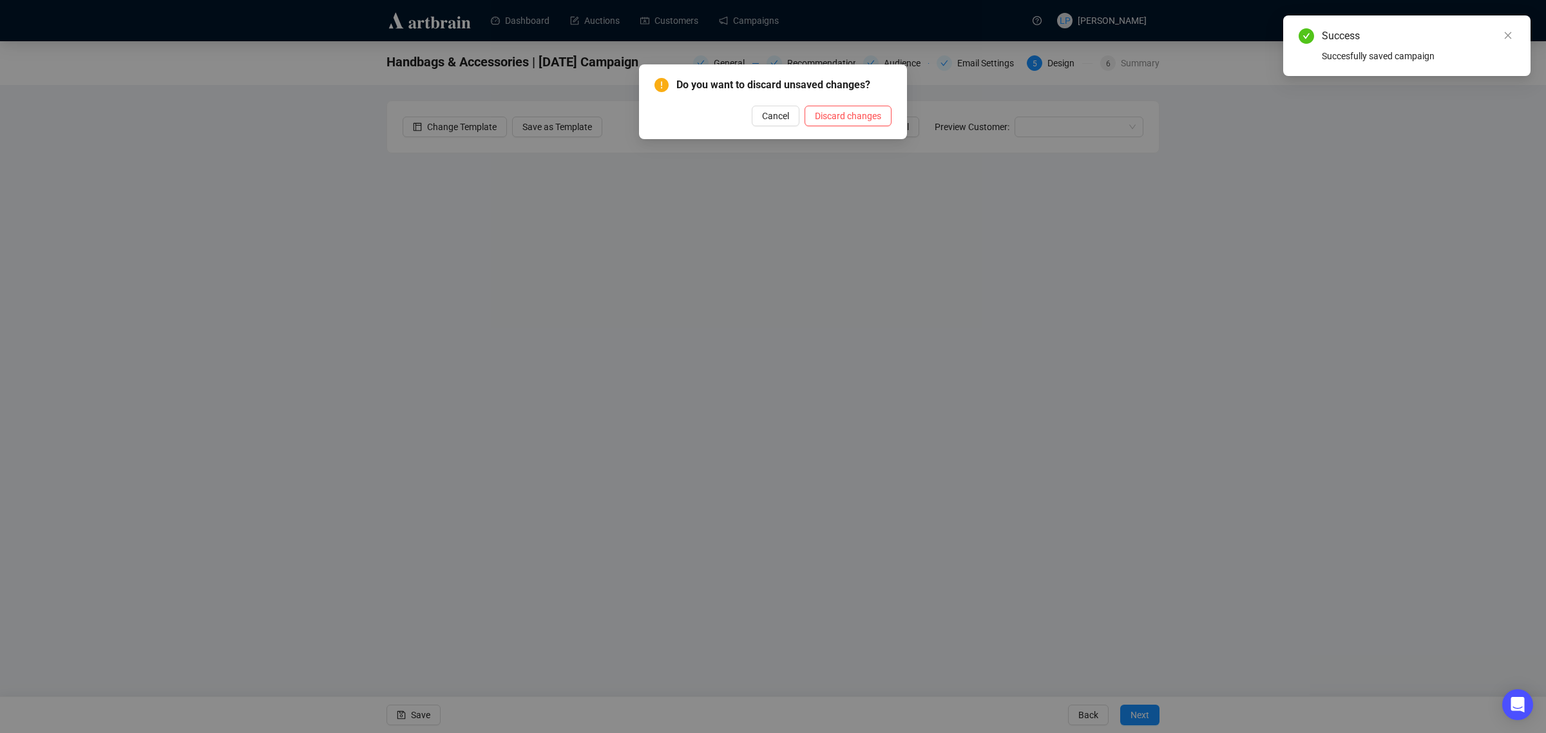
click at [745, 21] on div "Do you want to discard unsaved changes? Cancel Discard changes" at bounding box center [773, 366] width 1546 height 733
click at [781, 123] on button "Cancel" at bounding box center [776, 116] width 48 height 21
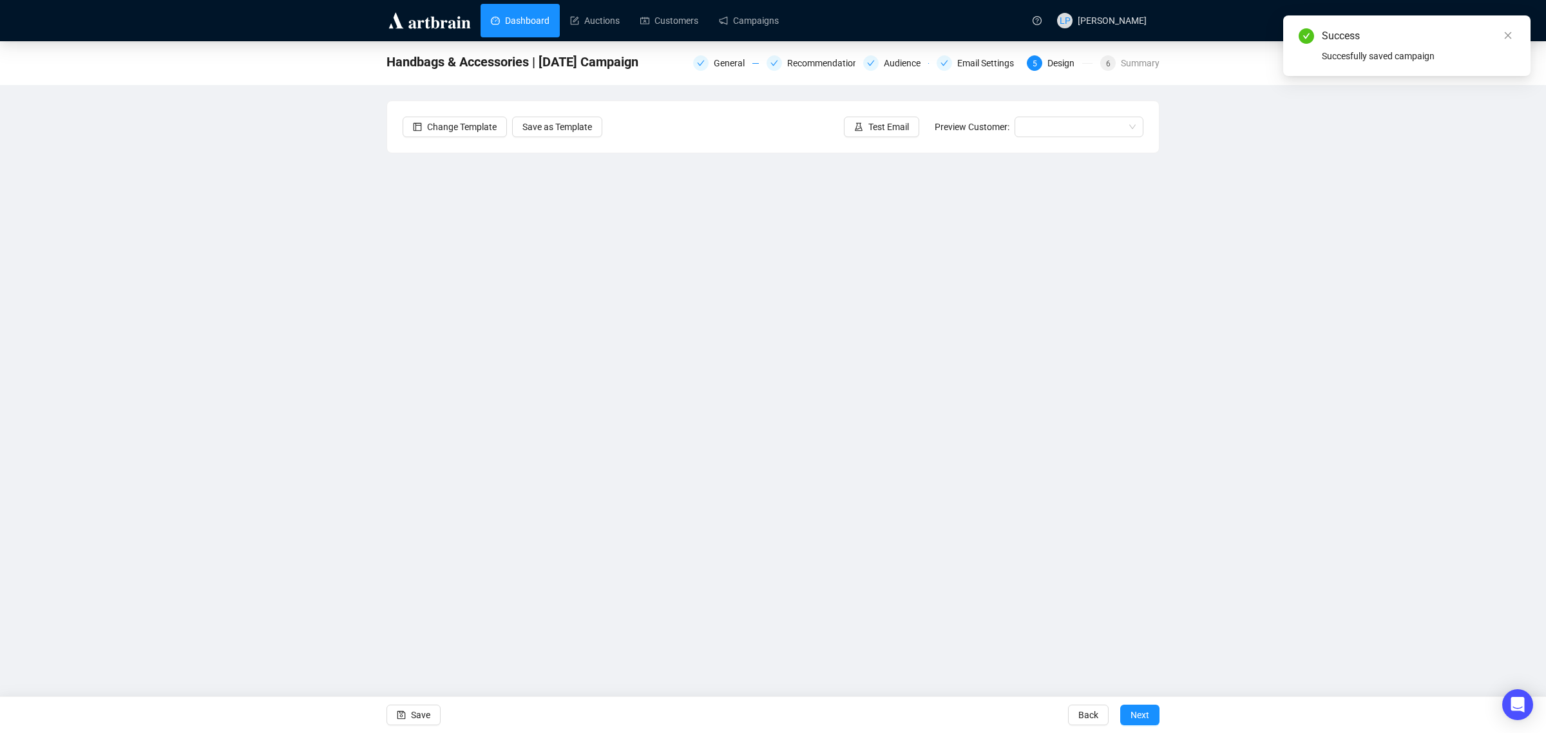
click at [531, 26] on link "Dashboard" at bounding box center [520, 20] width 59 height 33
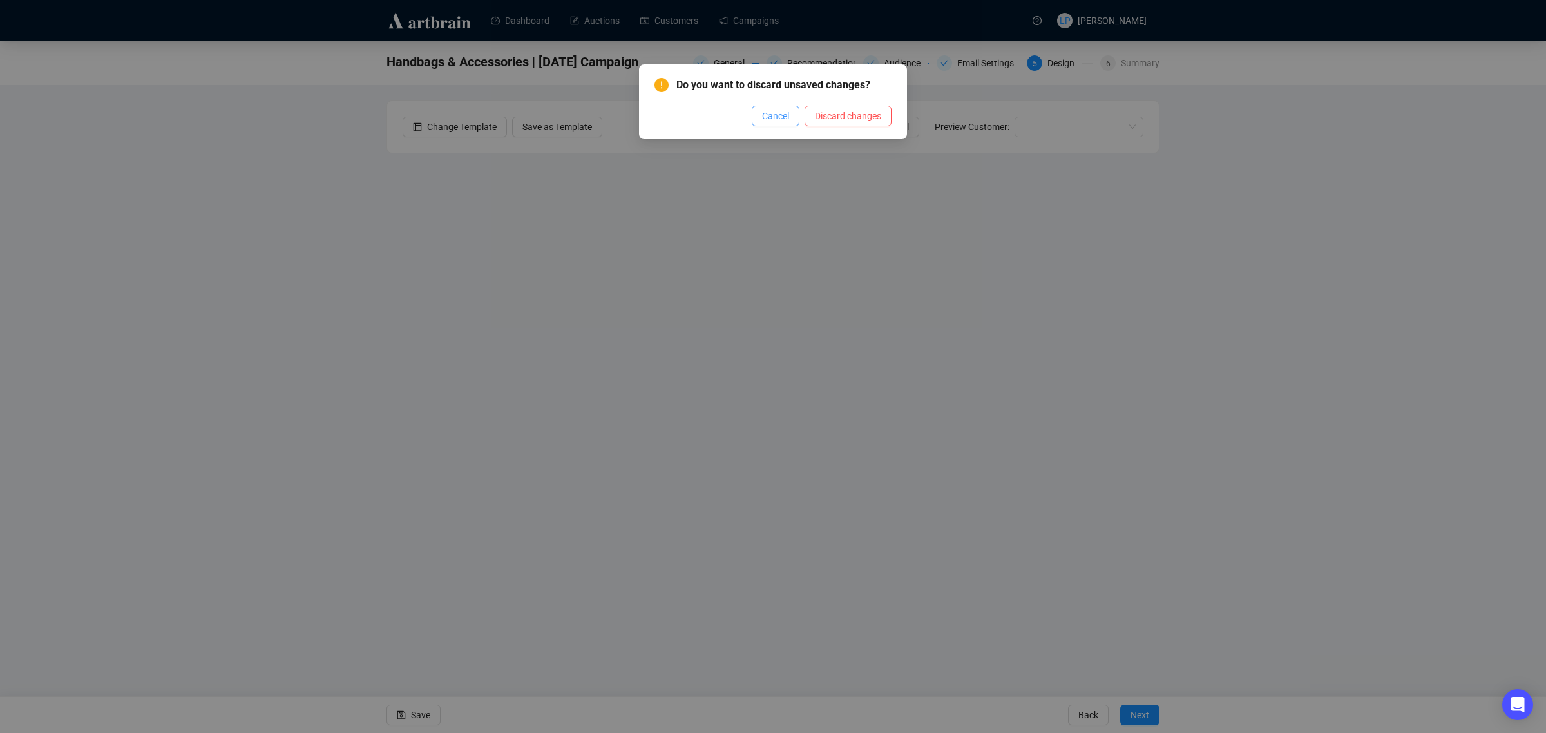
click at [774, 118] on span "Cancel" at bounding box center [775, 116] width 27 height 14
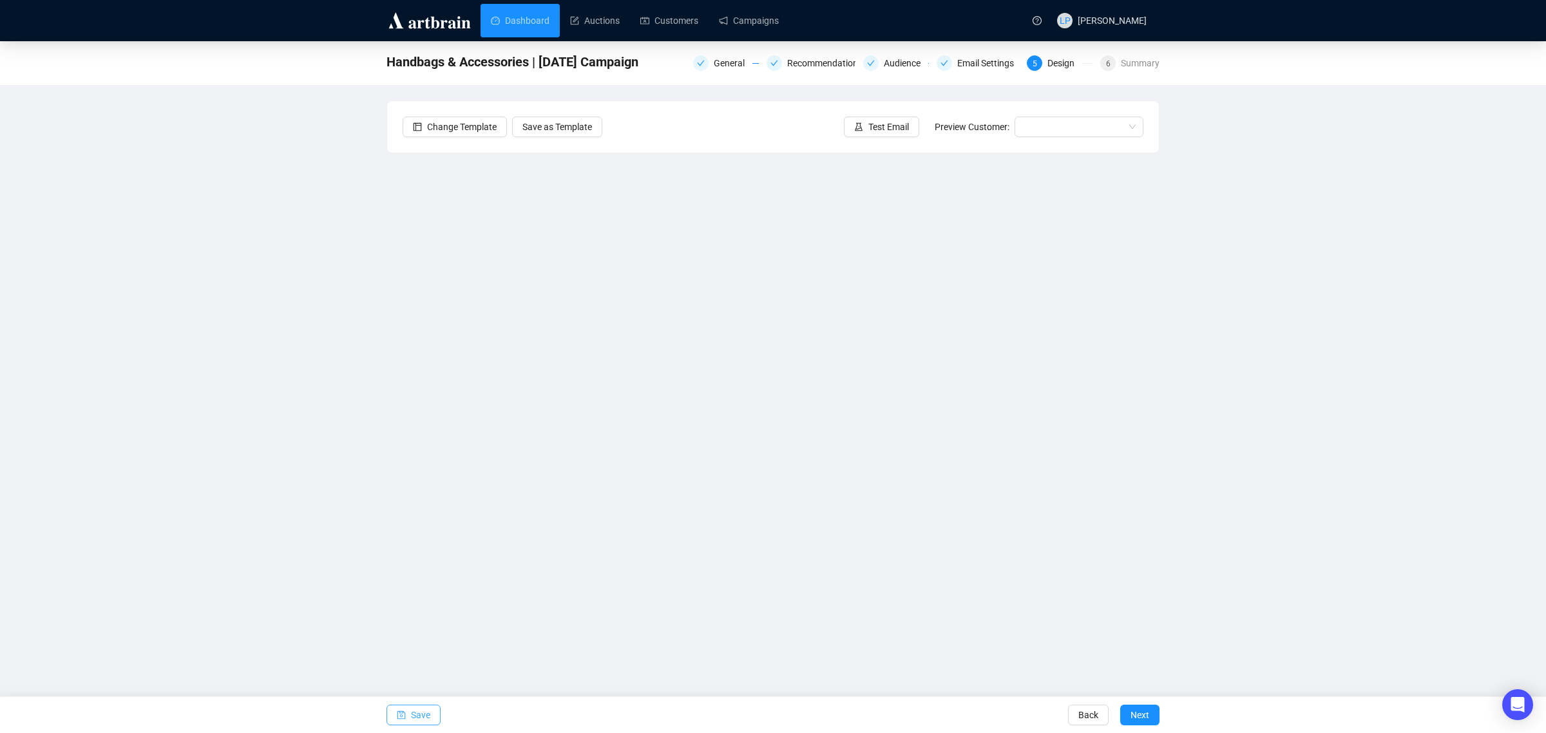
click at [414, 723] on span "Save" at bounding box center [420, 715] width 19 height 36
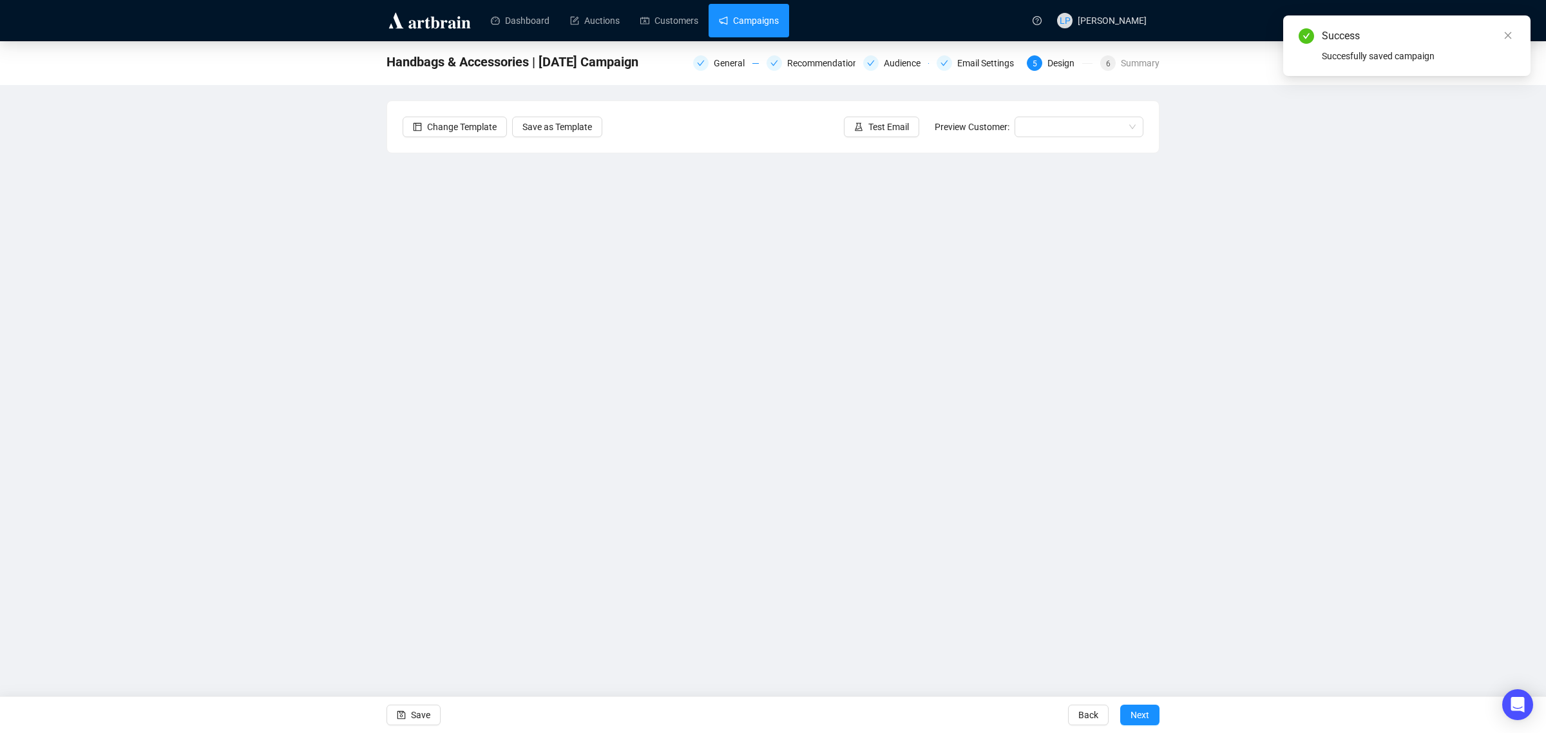
click at [761, 20] on link "Campaigns" at bounding box center [749, 20] width 60 height 33
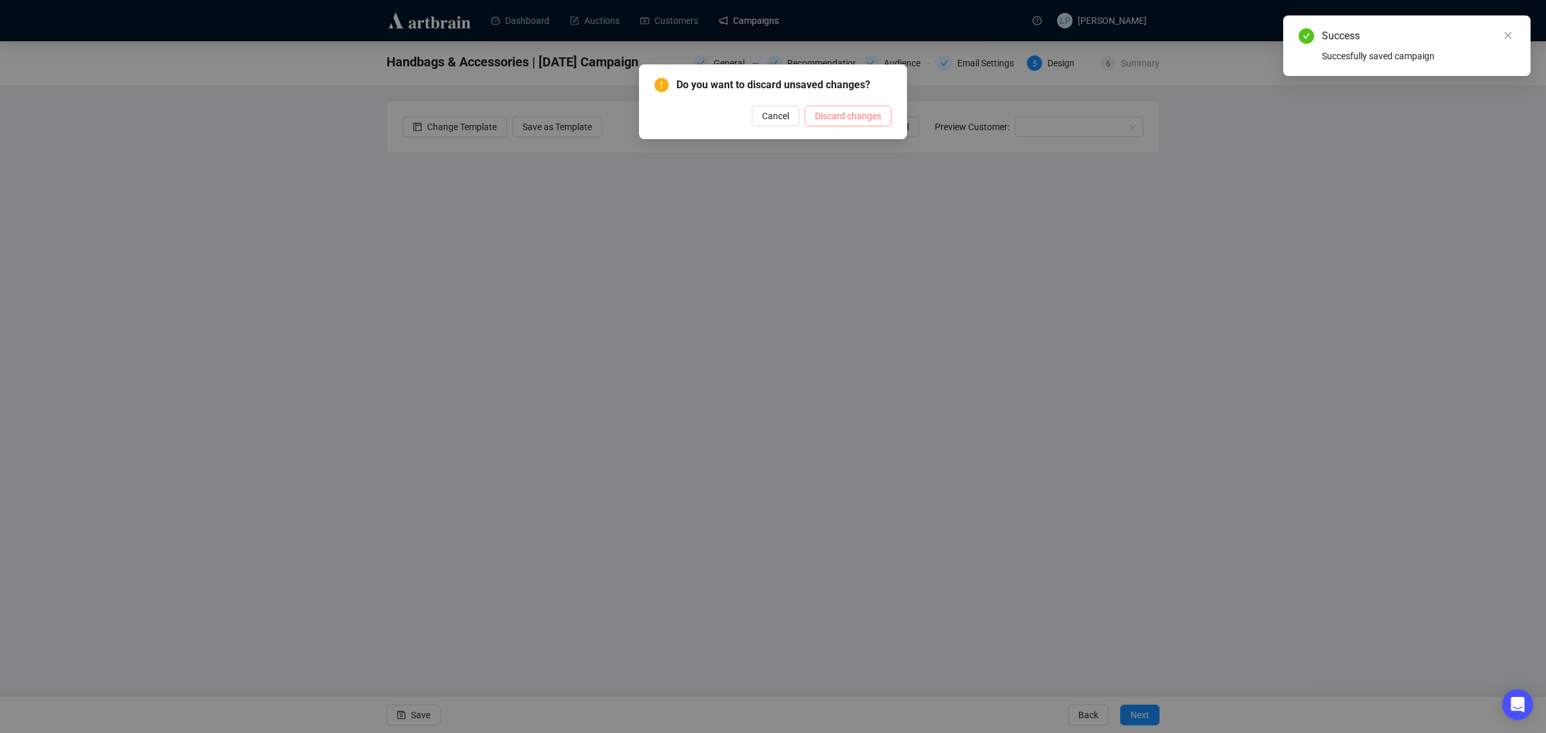
click at [813, 111] on button "Discard changes" at bounding box center [847, 116] width 87 height 21
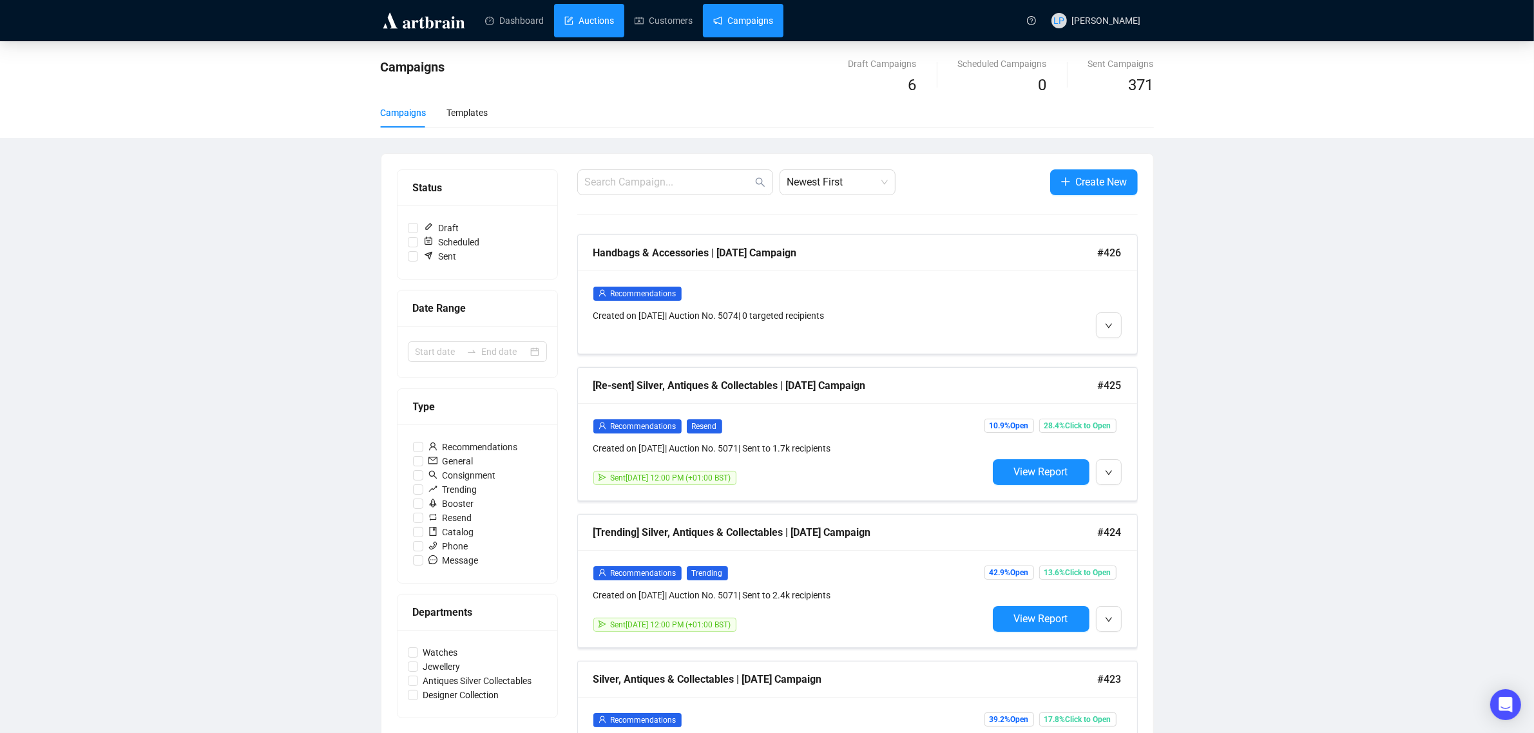
click at [593, 24] on link "Auctions" at bounding box center [589, 20] width 50 height 33
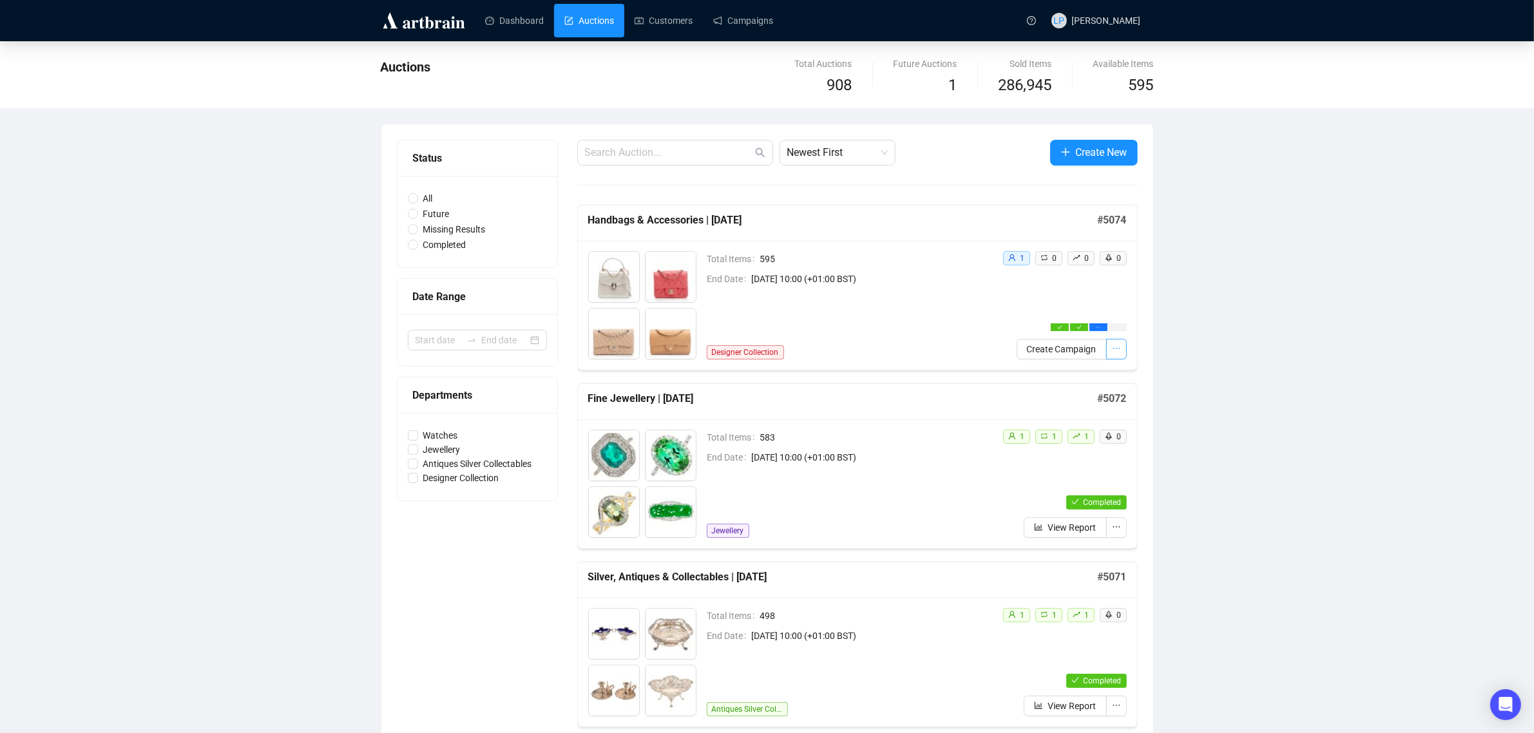
click at [1124, 353] on button "button" at bounding box center [1116, 349] width 21 height 21
click at [1112, 352] on icon "ellipsis" at bounding box center [1116, 348] width 9 height 9
click at [1060, 424] on span "Generate Recommendations" at bounding box center [1059, 420] width 114 height 14
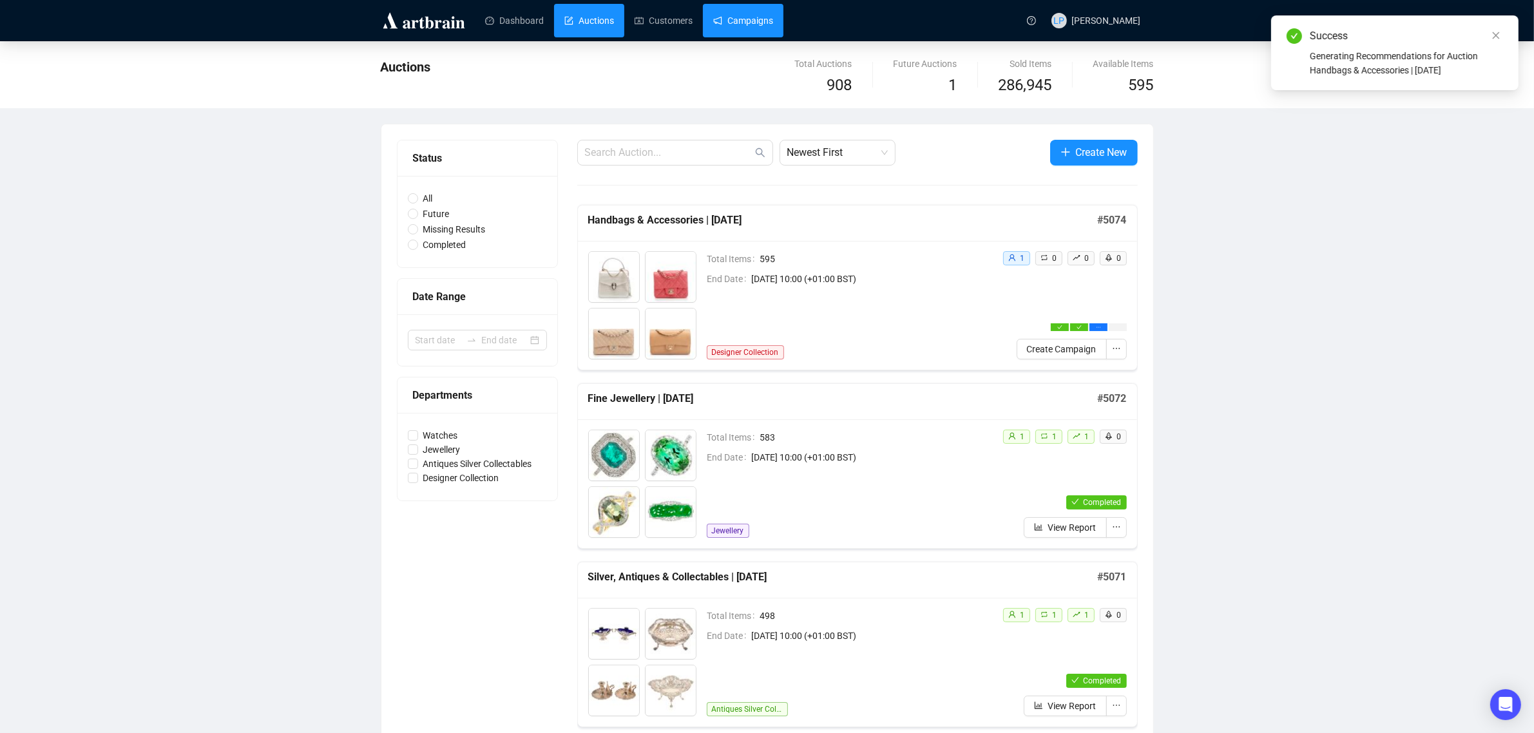
click at [747, 6] on link "Campaigns" at bounding box center [743, 20] width 60 height 33
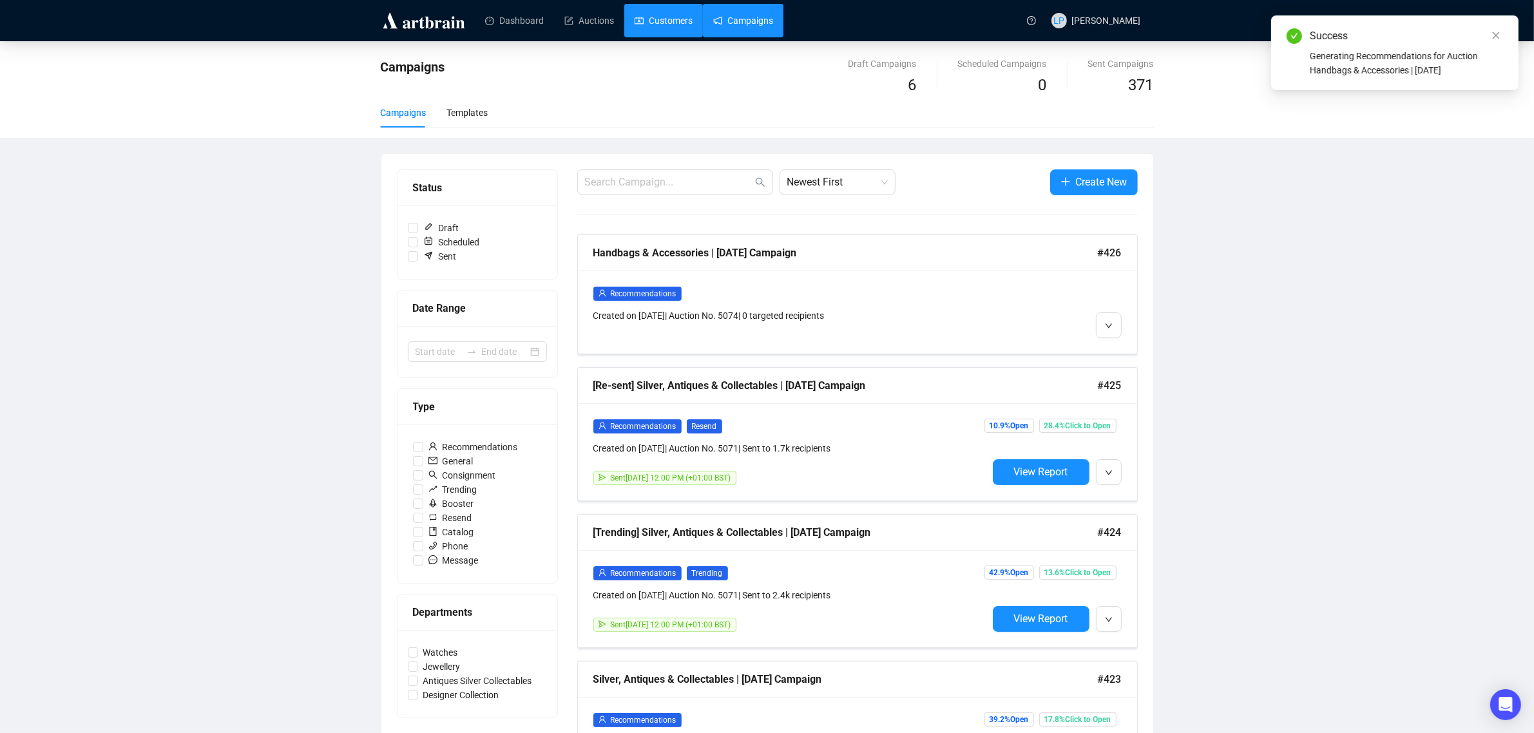
click at [681, 21] on link "Customers" at bounding box center [663, 20] width 58 height 33
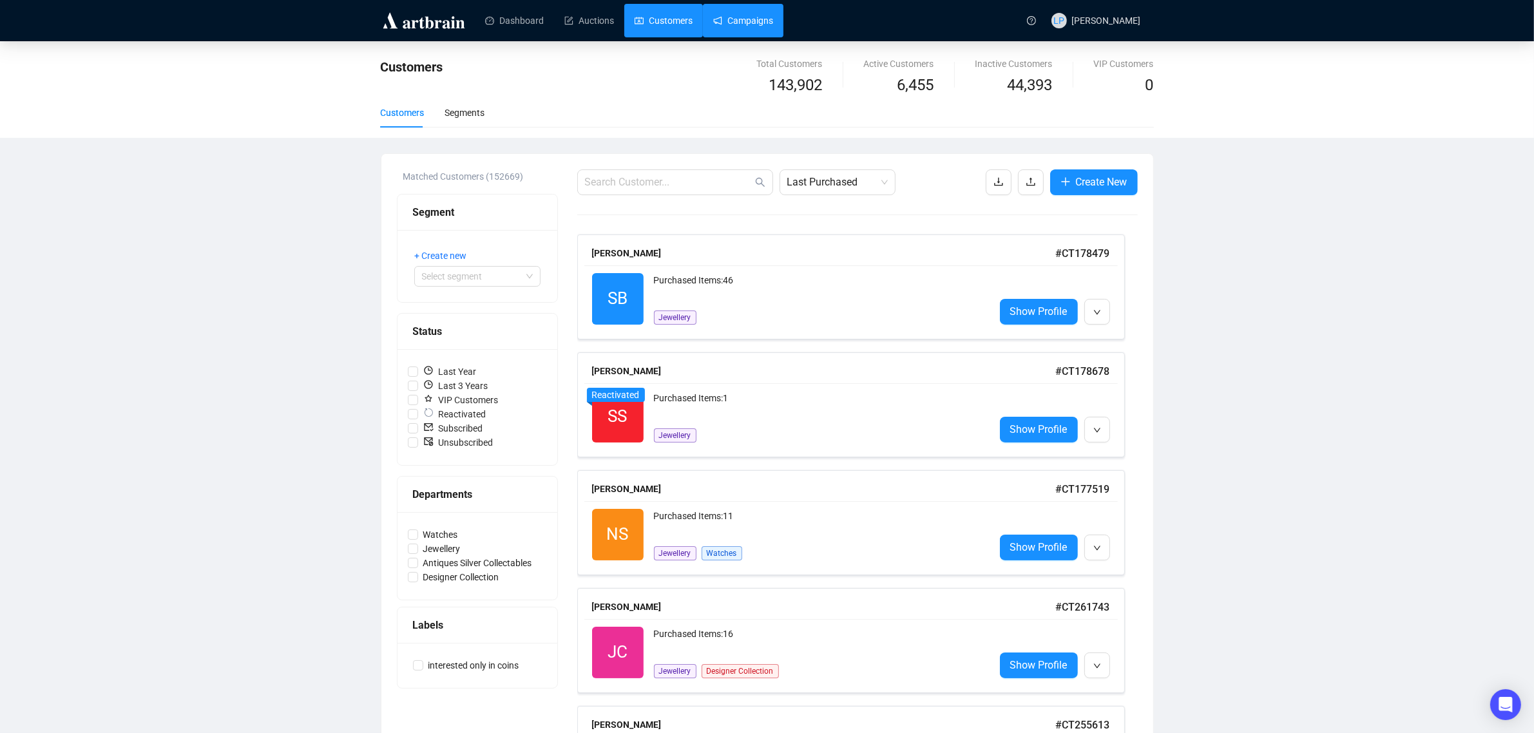
click at [732, 24] on link "Campaigns" at bounding box center [743, 20] width 60 height 33
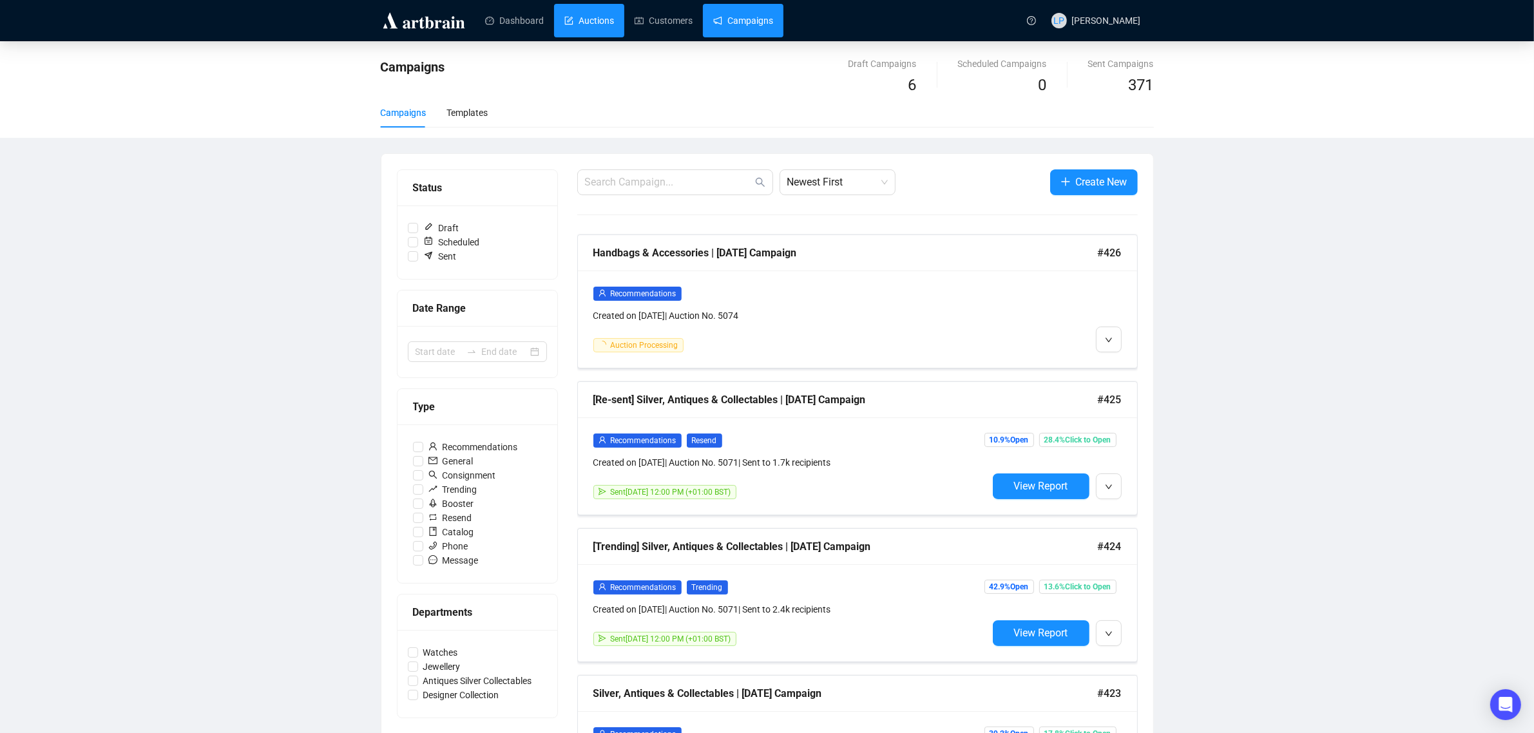
click at [564, 24] on link "Auctions" at bounding box center [589, 20] width 50 height 33
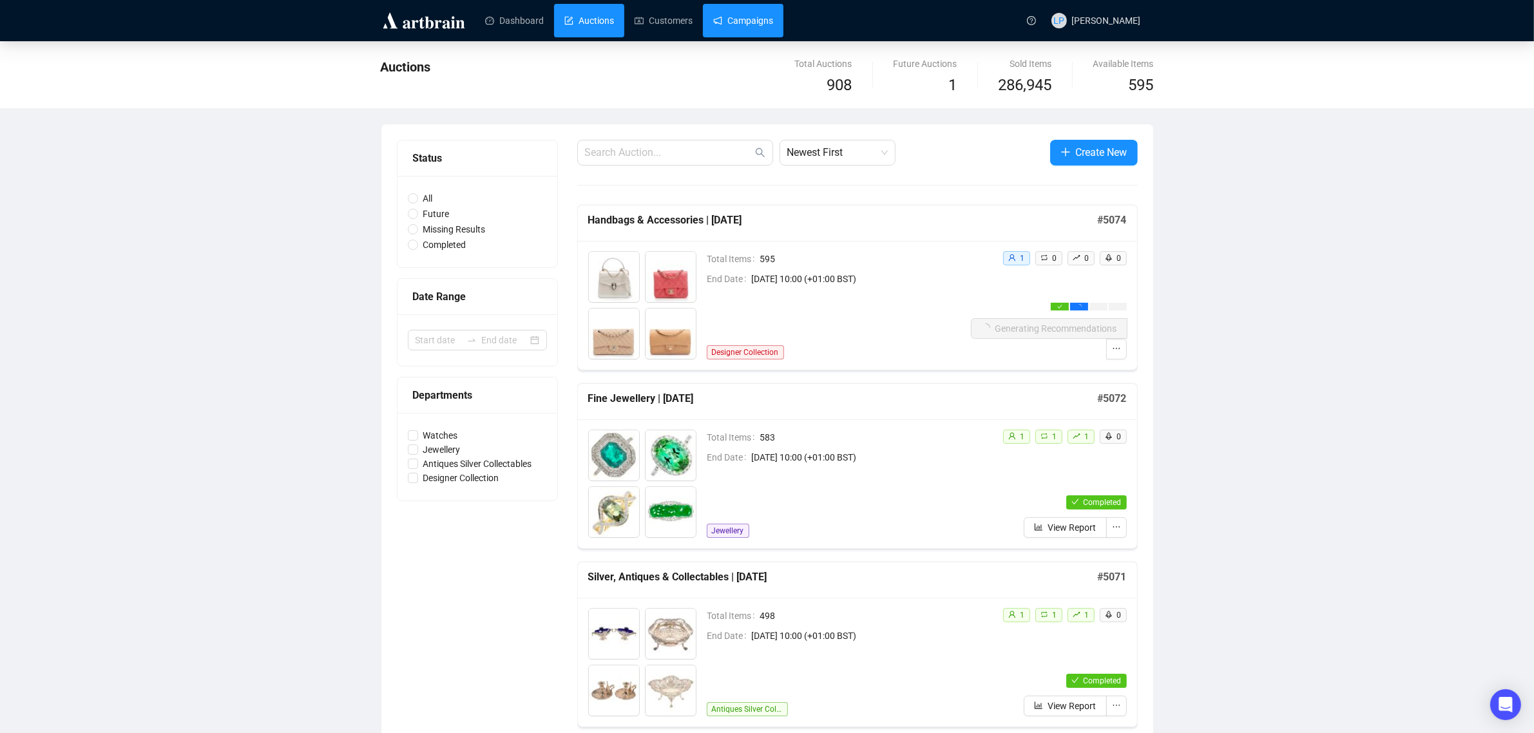
click at [751, 30] on link "Campaigns" at bounding box center [743, 20] width 60 height 33
